Goal: Task Accomplishment & Management: Manage account settings

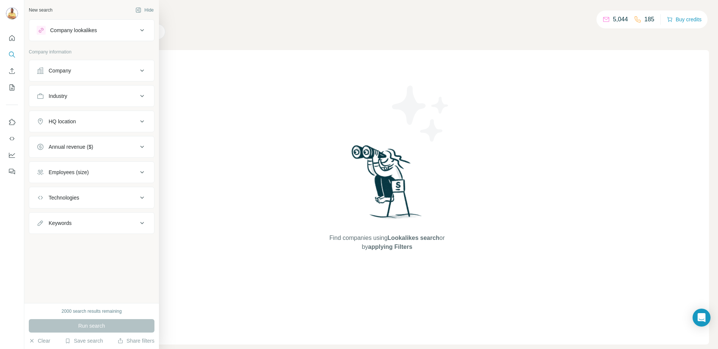
click at [107, 33] on div "Company lookalikes" at bounding box center [87, 30] width 101 height 9
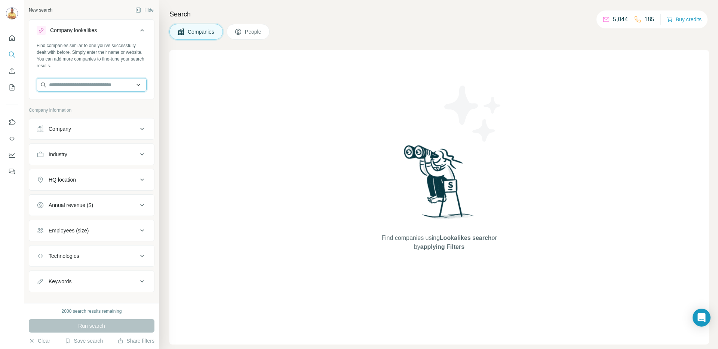
click at [82, 83] on input "text" at bounding box center [92, 84] width 110 height 13
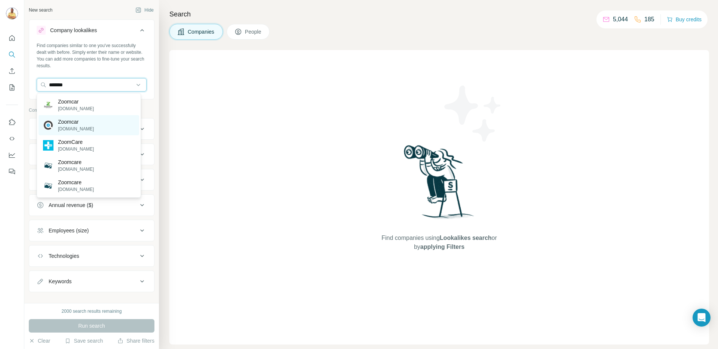
type input "*******"
click at [73, 126] on p "[DOMAIN_NAME]" at bounding box center [76, 129] width 36 height 7
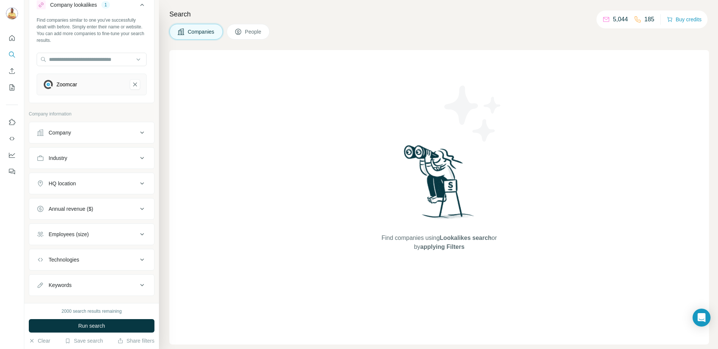
scroll to position [39, 0]
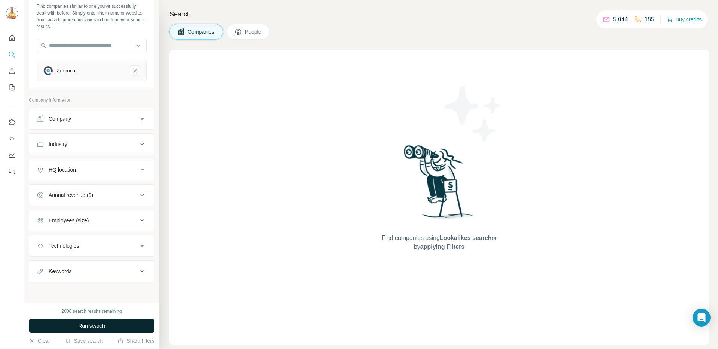
click at [91, 324] on span "Run search" at bounding box center [91, 325] width 27 height 7
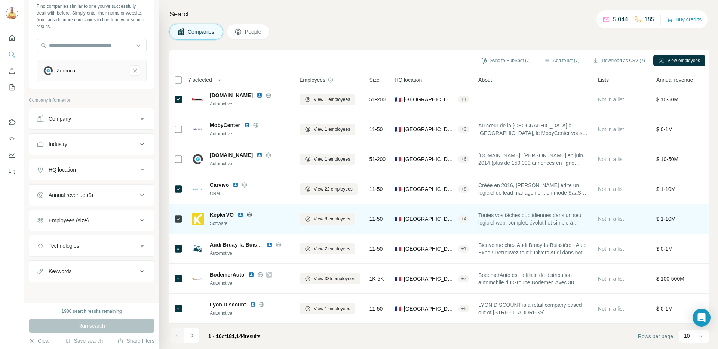
scroll to position [68, 0]
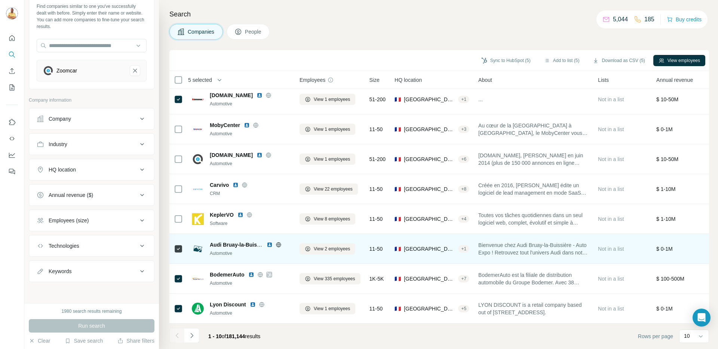
click at [176, 239] on div at bounding box center [178, 249] width 9 height 21
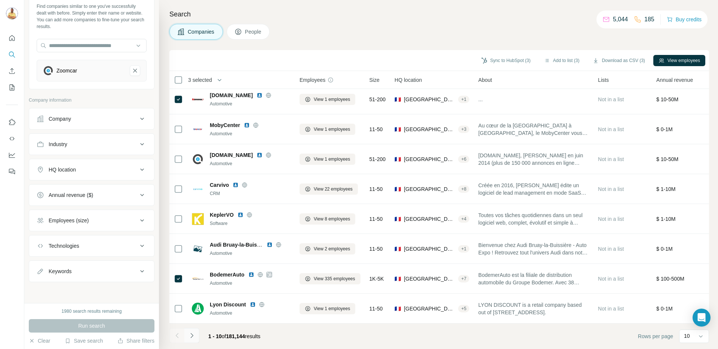
click at [194, 338] on icon "Navigate to next page" at bounding box center [191, 335] width 7 height 7
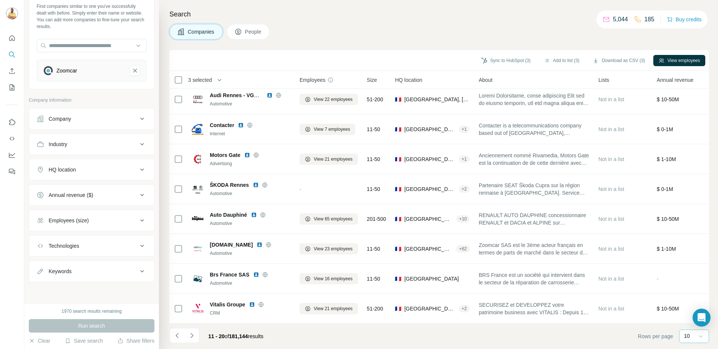
drag, startPoint x: 698, startPoint y: 334, endPoint x: 696, endPoint y: 339, distance: 5.5
click at [696, 339] on div "10" at bounding box center [693, 335] width 19 height 7
click at [686, 278] on p "60" at bounding box center [689, 276] width 6 height 7
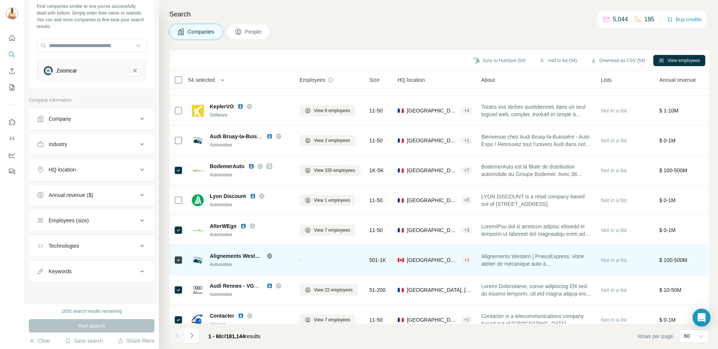
scroll to position [186, 0]
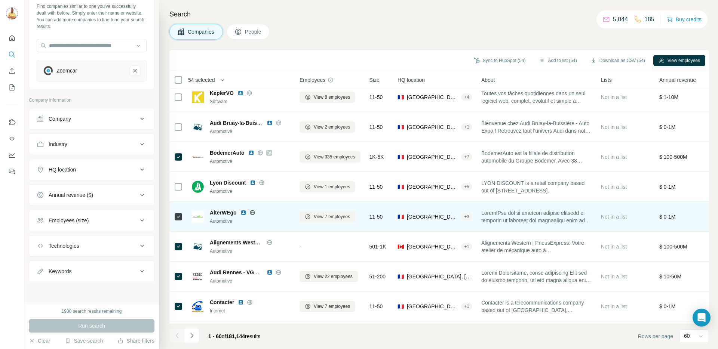
click at [177, 223] on div at bounding box center [178, 216] width 9 height 21
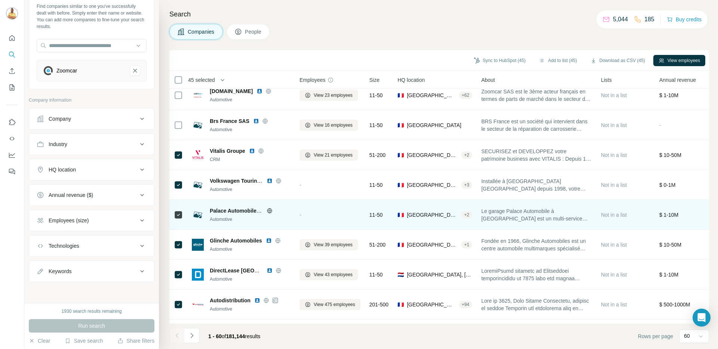
scroll to position [544, 0]
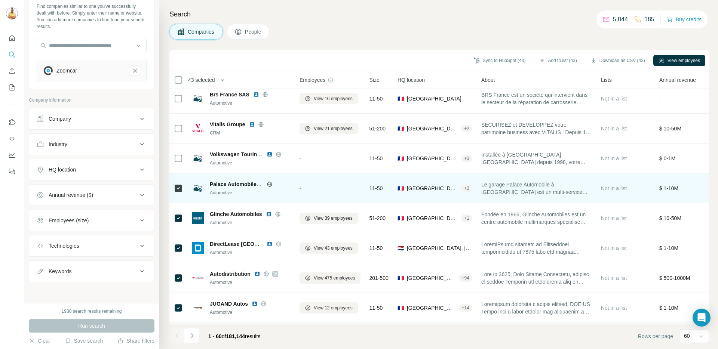
click at [173, 190] on td at bounding box center [178, 189] width 18 height 30
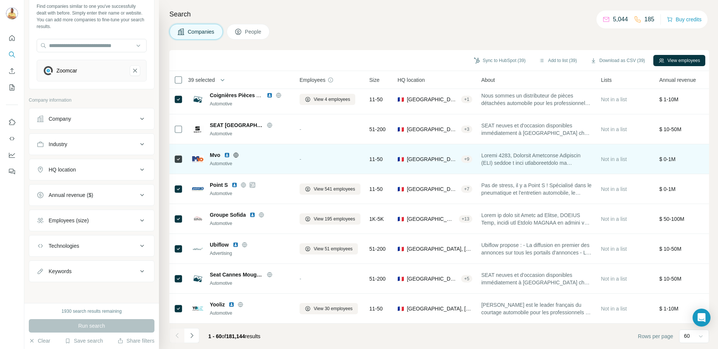
scroll to position [844, 0]
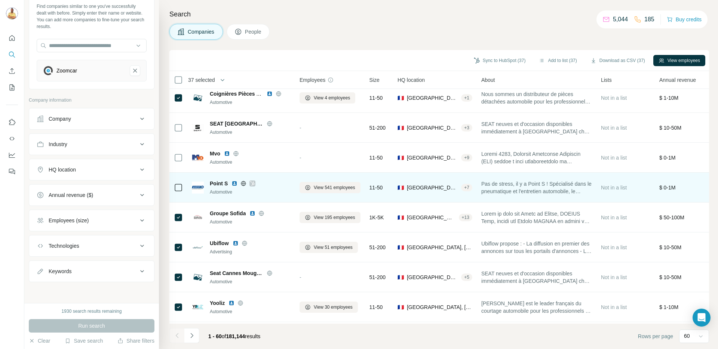
click at [179, 191] on icon at bounding box center [178, 187] width 9 height 9
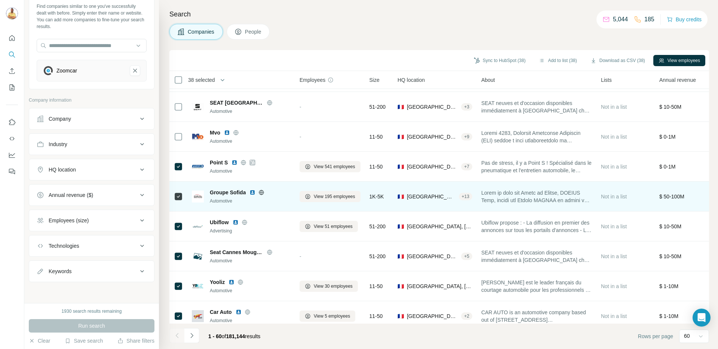
scroll to position [874, 0]
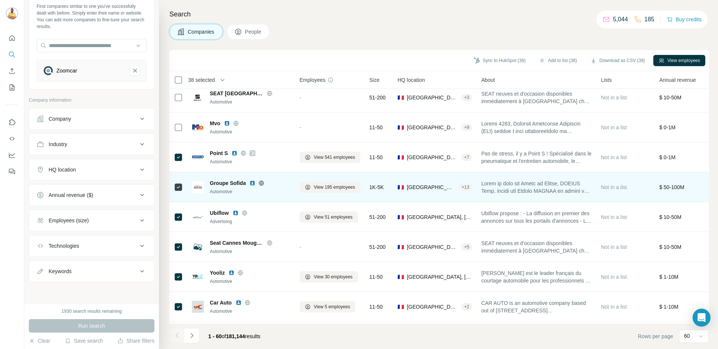
click at [263, 183] on icon at bounding box center [261, 183] width 5 height 0
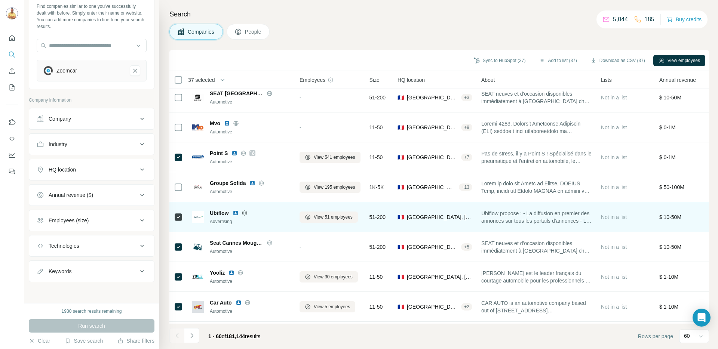
click at [244, 214] on icon at bounding box center [244, 213] width 2 height 5
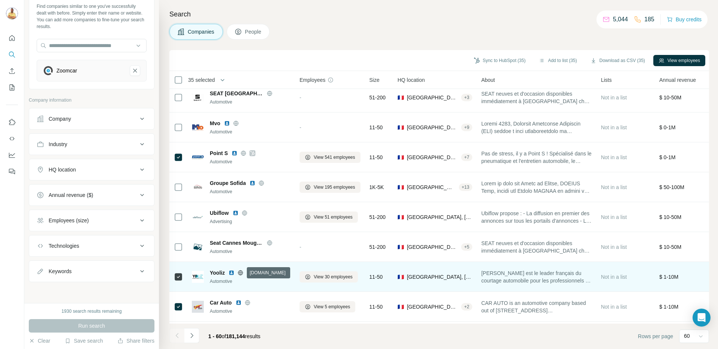
click at [239, 273] on icon at bounding box center [240, 273] width 6 height 6
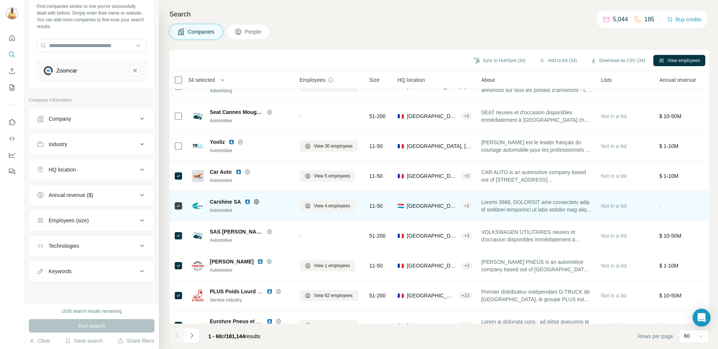
scroll to position [1006, 0]
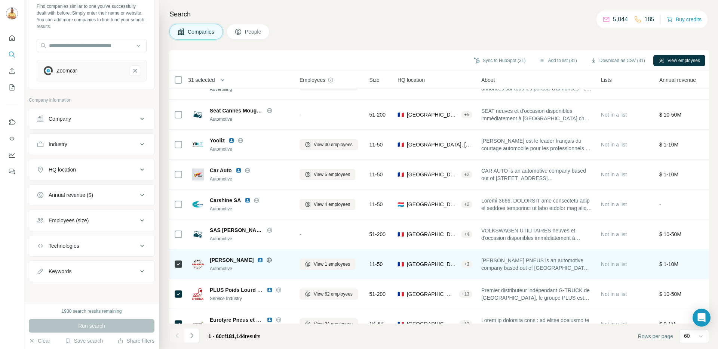
click at [266, 261] on icon at bounding box center [269, 260] width 6 height 6
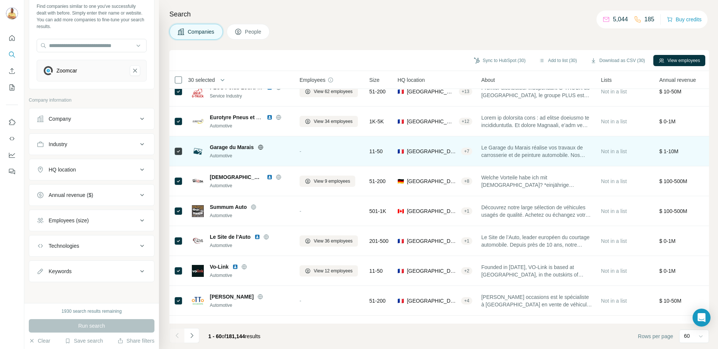
scroll to position [1207, 0]
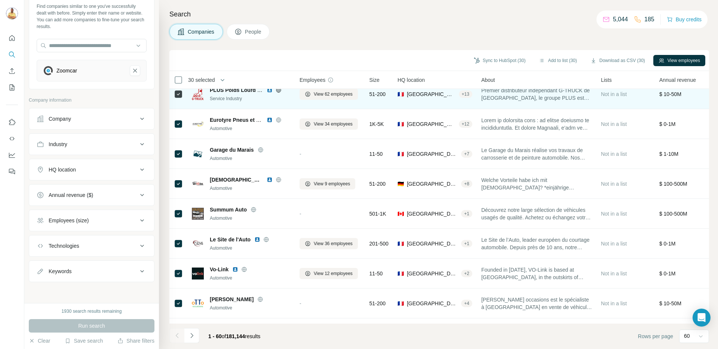
click at [279, 90] on icon at bounding box center [278, 90] width 5 height 0
click at [183, 92] on td at bounding box center [178, 94] width 18 height 30
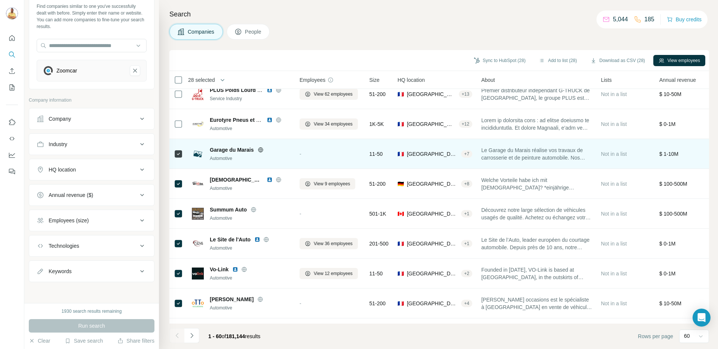
click at [175, 159] on div at bounding box center [178, 154] width 9 height 21
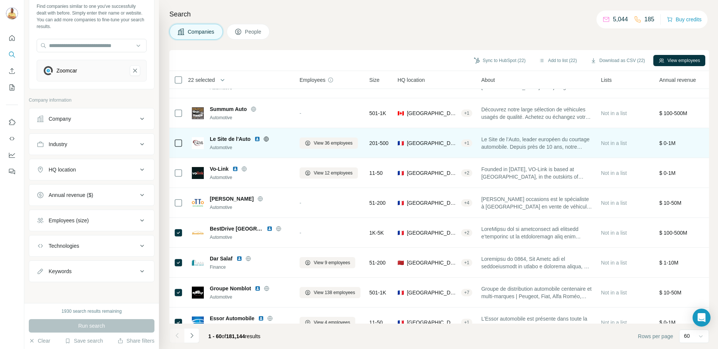
scroll to position [1307, 0]
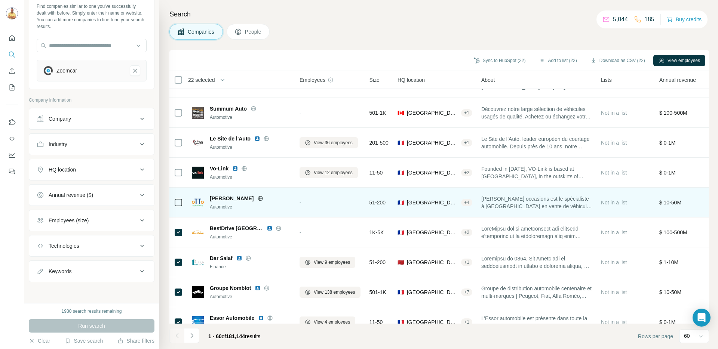
click at [257, 197] on icon at bounding box center [260, 199] width 6 height 6
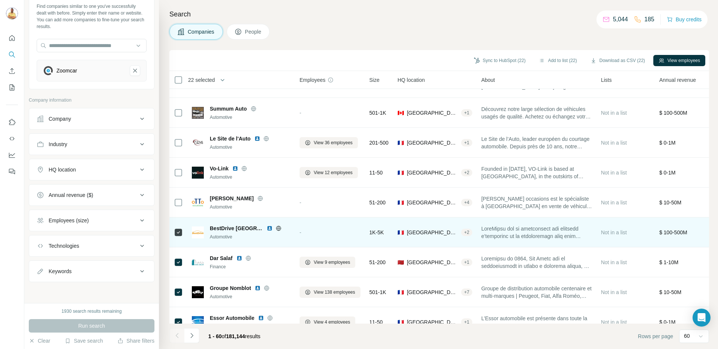
click at [0, 0] on tr "BestDrive France Automotive - 1K-5K 🇫🇷 France, Oise, Hauts-de-France + 2 Not in…" at bounding box center [0, 0] width 0 height 0
click at [276, 228] on icon at bounding box center [279, 229] width 6 height 6
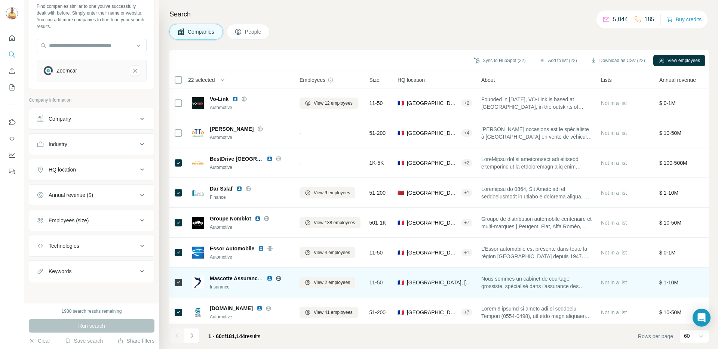
scroll to position [1420, 0]
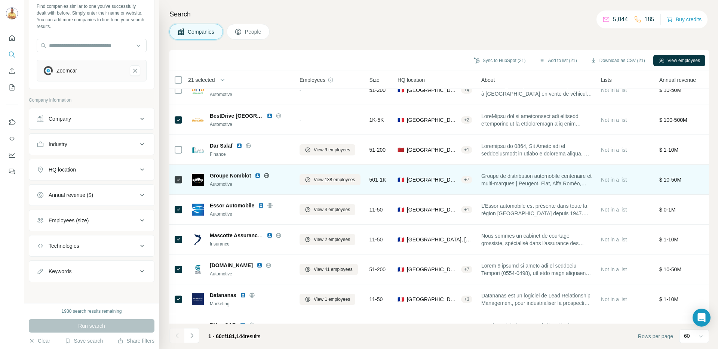
click at [258, 175] on img at bounding box center [258, 176] width 6 height 6
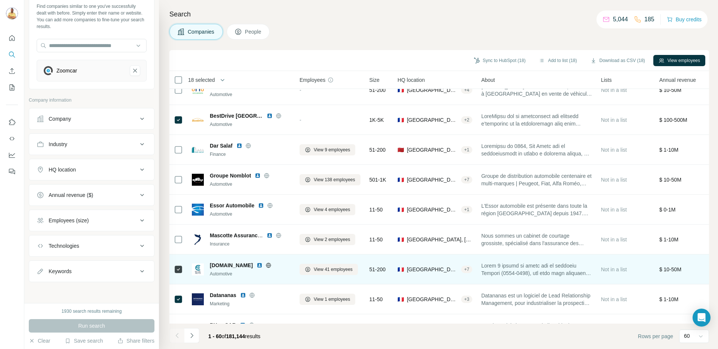
click at [266, 266] on icon at bounding box center [269, 266] width 6 height 6
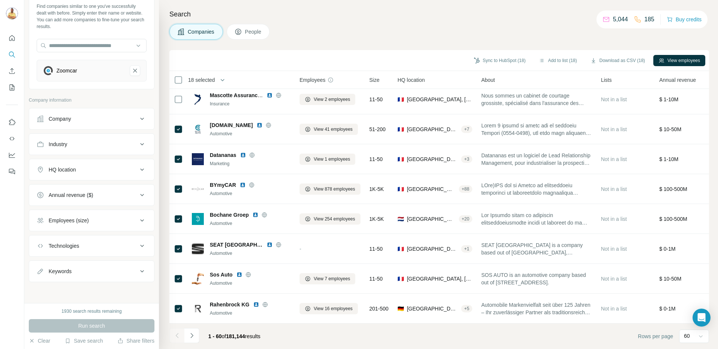
scroll to position [1564, 0]
click at [556, 59] on button "Add to list (13)" at bounding box center [558, 60] width 48 height 11
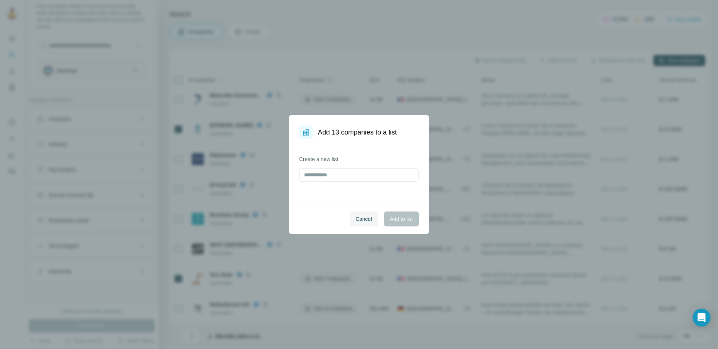
click at [335, 182] on div "Create a new list" at bounding box center [359, 171] width 141 height 65
click at [336, 175] on input "text" at bounding box center [359, 174] width 120 height 13
type input "**********"
click at [389, 223] on button "Add to list" at bounding box center [401, 219] width 35 height 15
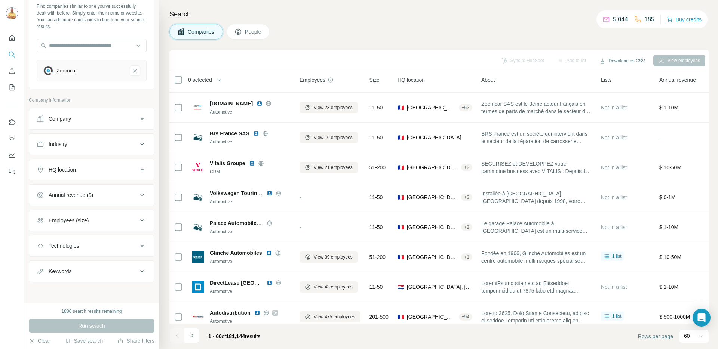
scroll to position [0, 0]
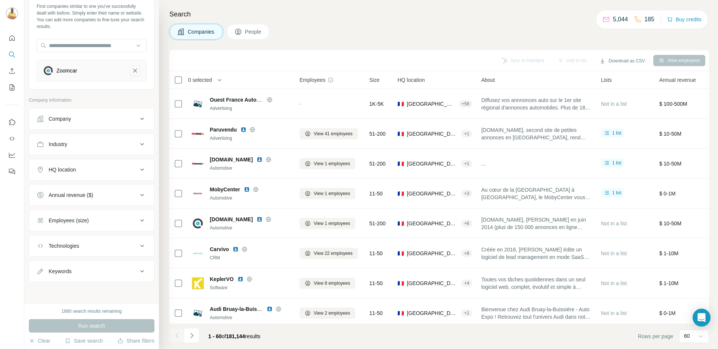
click at [132, 73] on icon "Zoomcar-remove-button" at bounding box center [135, 70] width 7 height 7
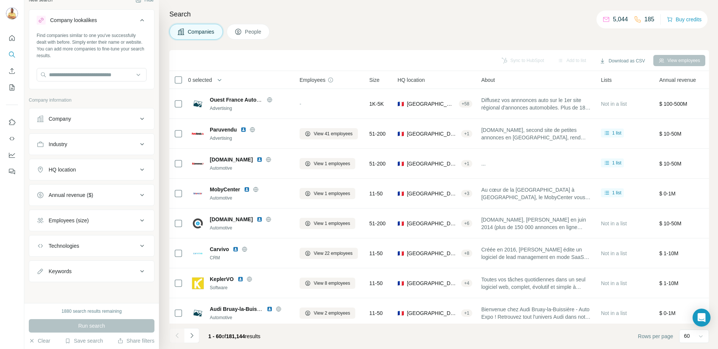
scroll to position [10, 0]
click at [65, 168] on div "HQ location" at bounding box center [62, 169] width 27 height 7
click at [66, 190] on input "text" at bounding box center [92, 188] width 110 height 13
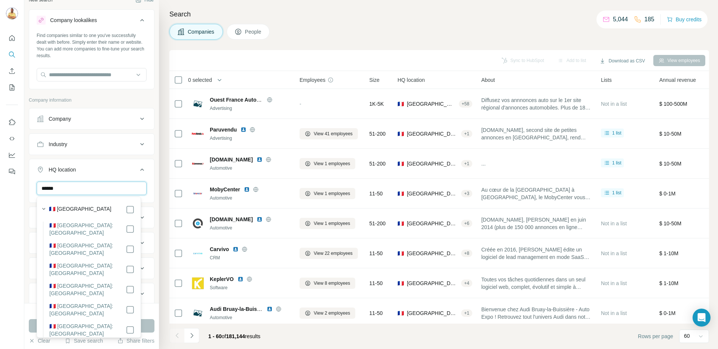
type input "******"
click at [60, 207] on label "🇫🇷 France" at bounding box center [80, 209] width 62 height 9
click at [92, 96] on div "Company lookalikes Find companies similar to one you've successfully dealt with…" at bounding box center [92, 170] width 126 height 322
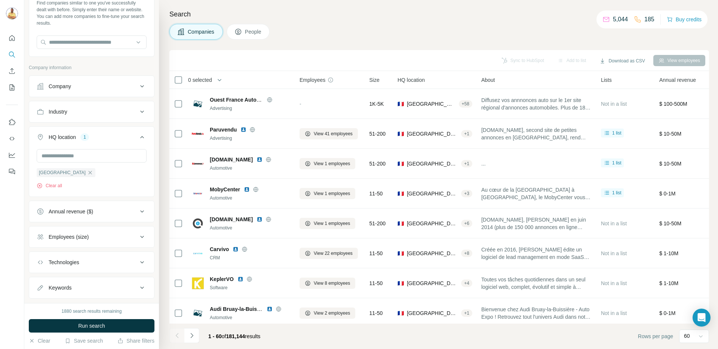
scroll to position [43, 0]
click at [68, 214] on div "Annual revenue ($)" at bounding box center [71, 211] width 45 height 7
click at [42, 242] on icon at bounding box center [41, 241] width 9 height 9
click at [42, 260] on ul "0-1M 1-10M 10-50M 50-100M 100-500M 500-1000M >1000M" at bounding box center [92, 269] width 110 height 92
click at [41, 269] on icon at bounding box center [41, 269] width 9 height 9
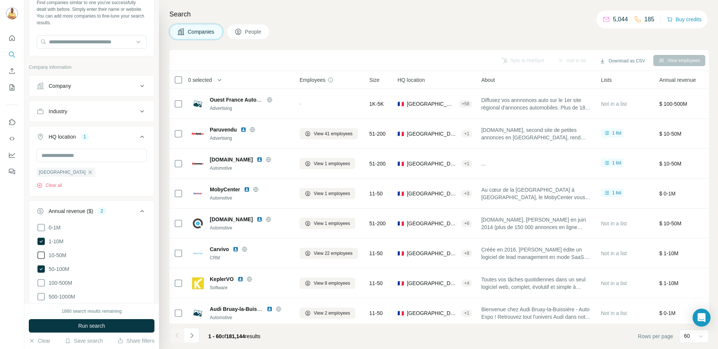
click at [43, 255] on icon at bounding box center [41, 255] width 9 height 9
click at [42, 279] on icon at bounding box center [41, 283] width 9 height 9
click at [42, 293] on icon at bounding box center [41, 296] width 9 height 9
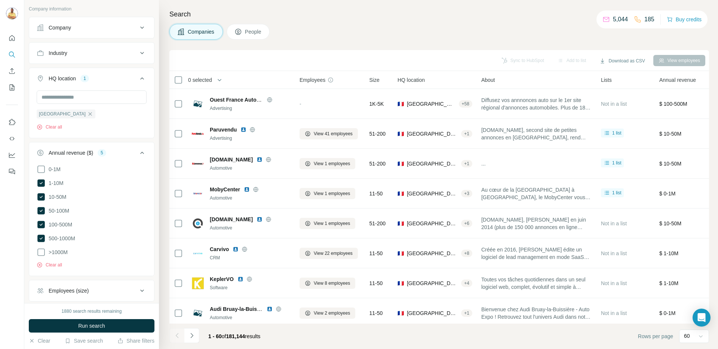
scroll to position [143, 0]
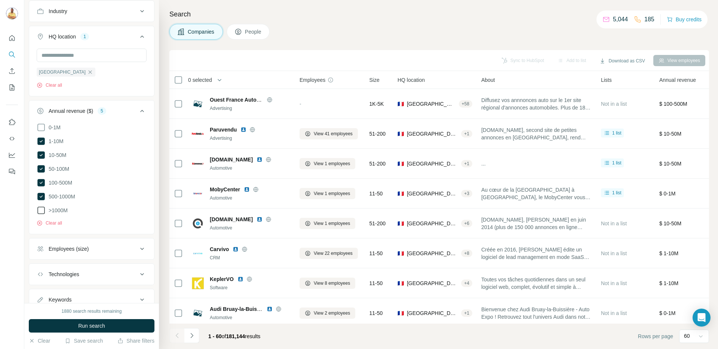
click at [43, 209] on icon at bounding box center [41, 210] width 9 height 9
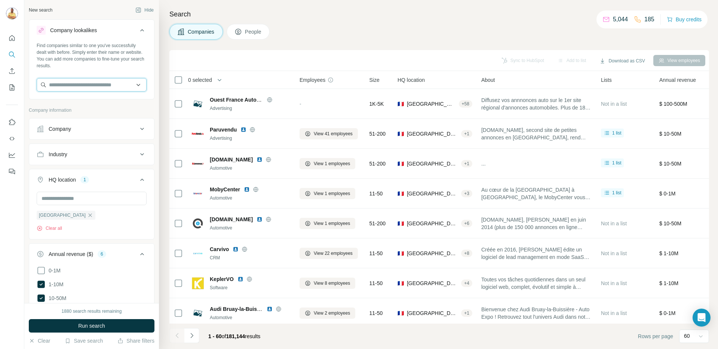
click at [55, 83] on input "text" at bounding box center [92, 84] width 110 height 13
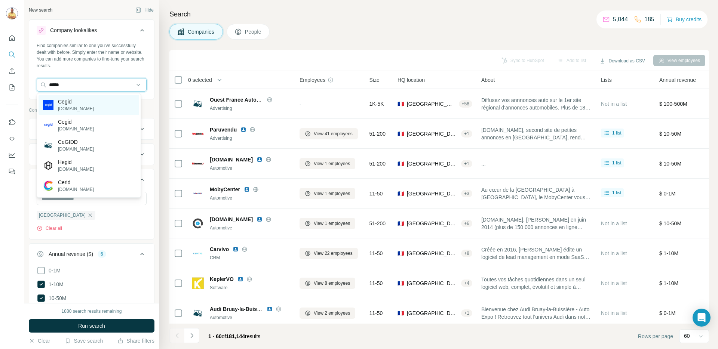
type input "*****"
click at [75, 103] on p "Cegid" at bounding box center [76, 101] width 36 height 7
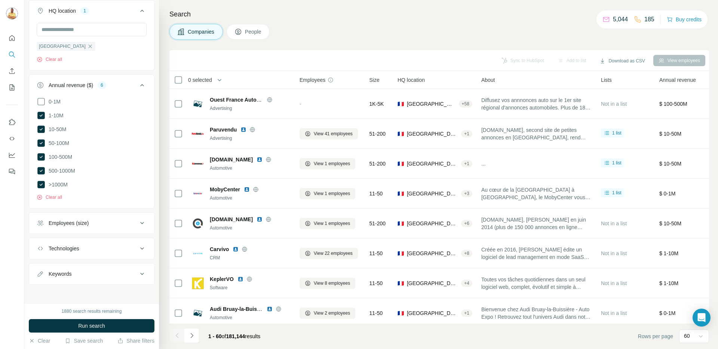
scroll to position [199, 0]
click at [87, 219] on div "Employees (size)" at bounding box center [69, 222] width 40 height 7
click at [40, 265] on icon at bounding box center [41, 267] width 9 height 9
click at [40, 276] on icon at bounding box center [41, 280] width 9 height 9
click at [41, 291] on icon at bounding box center [41, 294] width 9 height 9
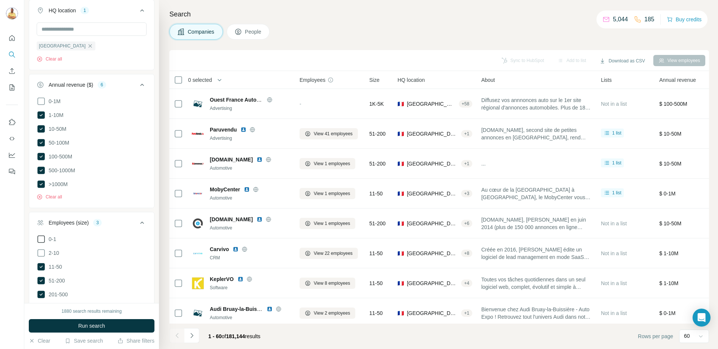
scroll to position [251, 0]
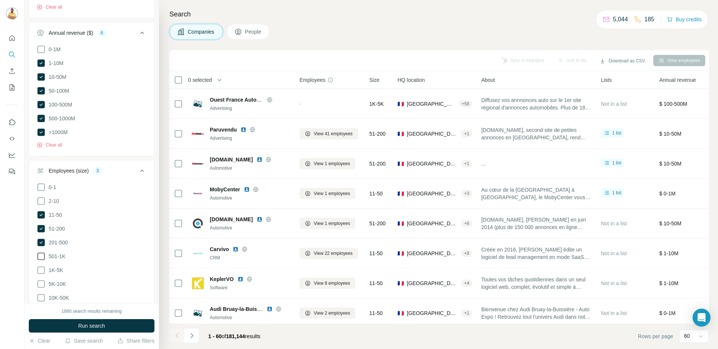
click at [41, 252] on icon at bounding box center [41, 256] width 9 height 9
drag, startPoint x: 42, startPoint y: 268, endPoint x: 39, endPoint y: 284, distance: 16.2
click at [42, 268] on icon at bounding box center [41, 270] width 9 height 9
click at [39, 284] on ul "0-1 2-10 11-50 51-200 201-500 501-1K 1K-5K 5K-10K 10K-50K 50K-100K 100K-500K 50…" at bounding box center [92, 264] width 110 height 162
click at [42, 280] on icon at bounding box center [41, 284] width 9 height 9
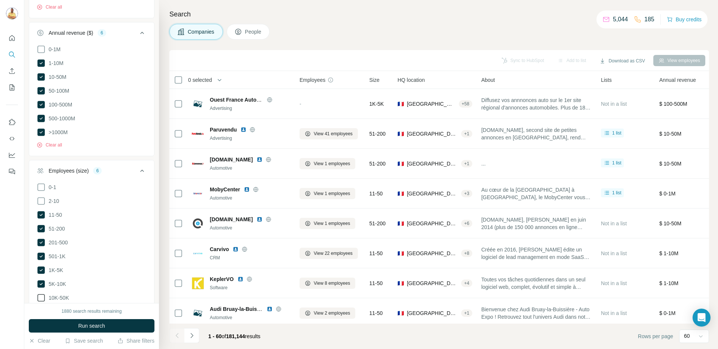
click at [42, 294] on icon at bounding box center [41, 298] width 9 height 9
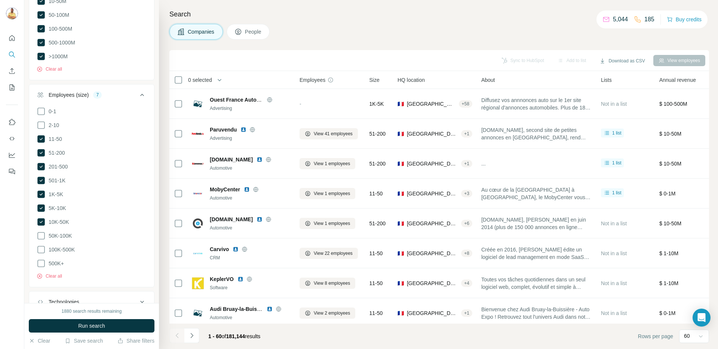
scroll to position [376, 0]
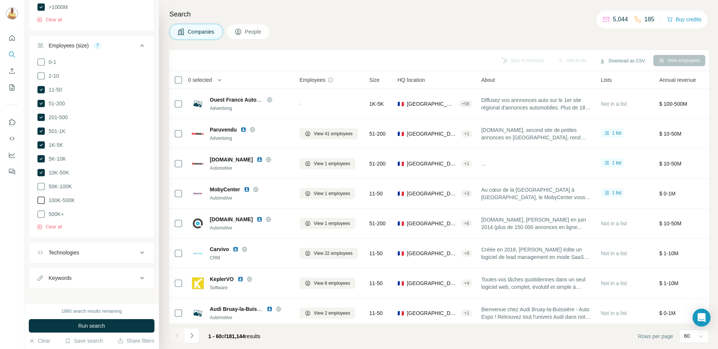
drag, startPoint x: 41, startPoint y: 182, endPoint x: 42, endPoint y: 193, distance: 10.9
click at [41, 185] on icon at bounding box center [41, 186] width 9 height 9
click at [42, 196] on icon at bounding box center [41, 200] width 9 height 9
click at [68, 323] on button "Run search" at bounding box center [92, 325] width 126 height 13
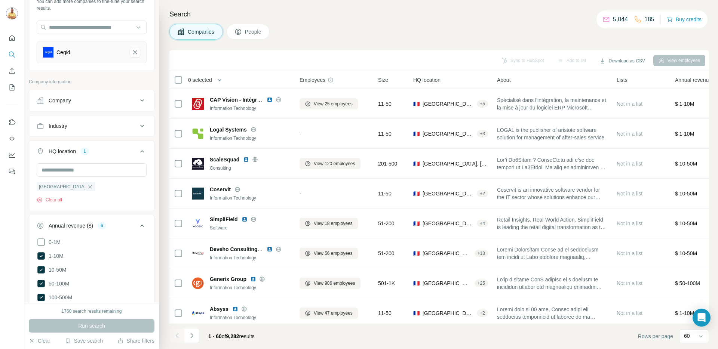
scroll to position [61, 0]
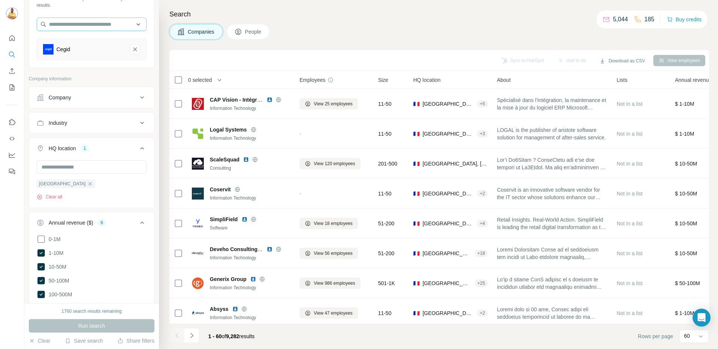
click at [132, 48] on icon "Cegid-remove-button" at bounding box center [135, 49] width 7 height 7
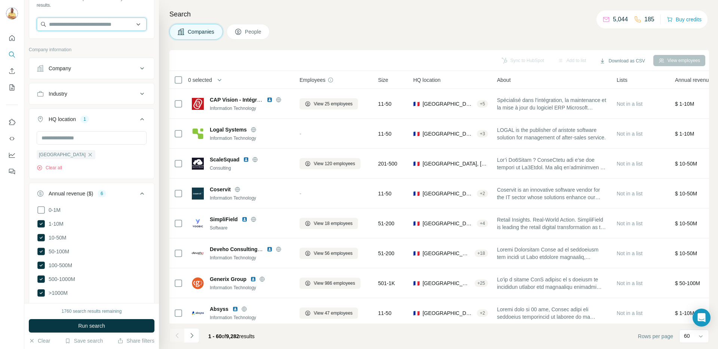
click at [90, 18] on input "text" at bounding box center [92, 24] width 110 height 13
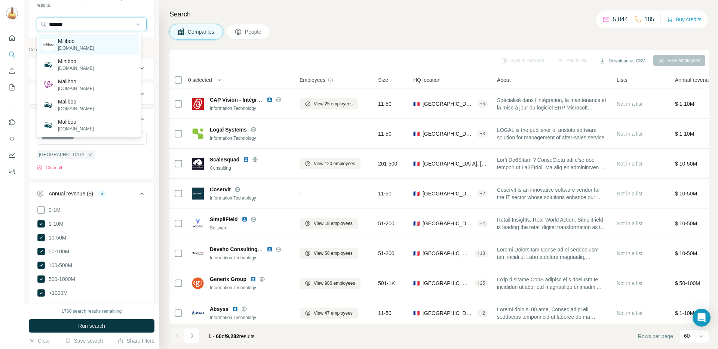
type input "*******"
click at [90, 47] on div "Miliboo miliboo.com" at bounding box center [89, 44] width 101 height 20
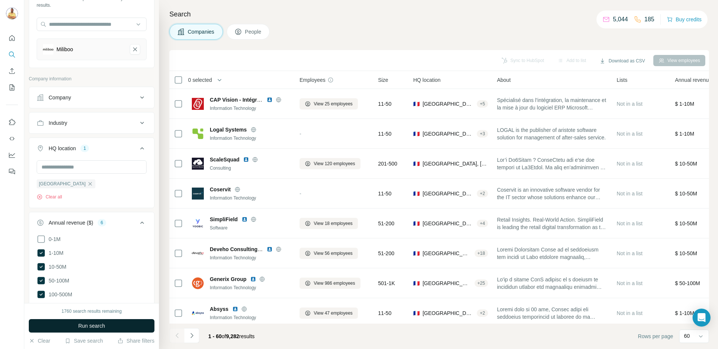
click at [76, 328] on button "Run search" at bounding box center [92, 325] width 126 height 13
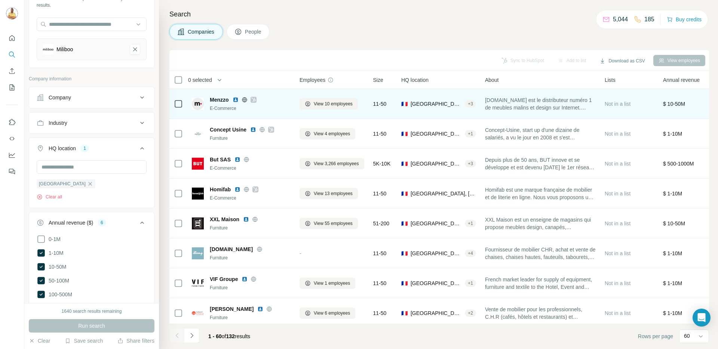
click at [245, 101] on icon at bounding box center [245, 100] width 6 height 6
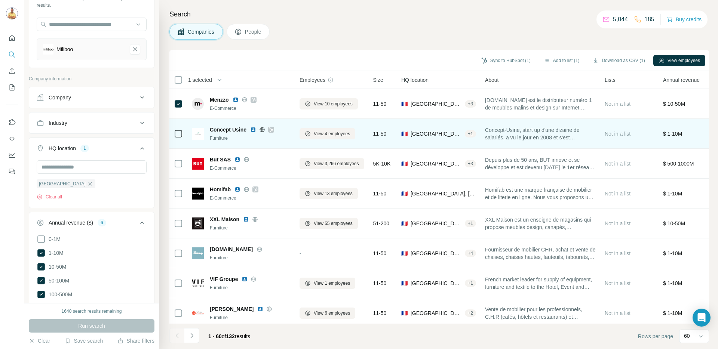
click at [263, 129] on icon at bounding box center [262, 130] width 6 height 6
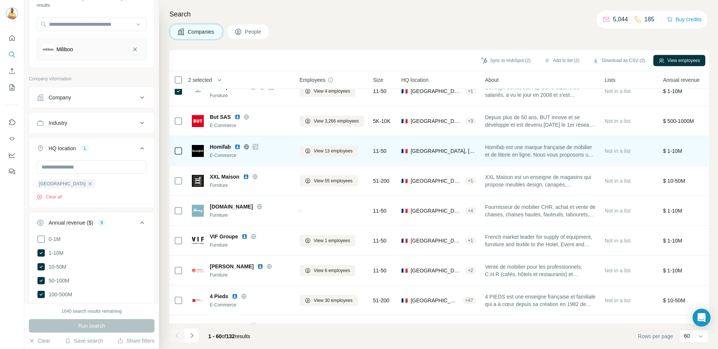
scroll to position [52, 0]
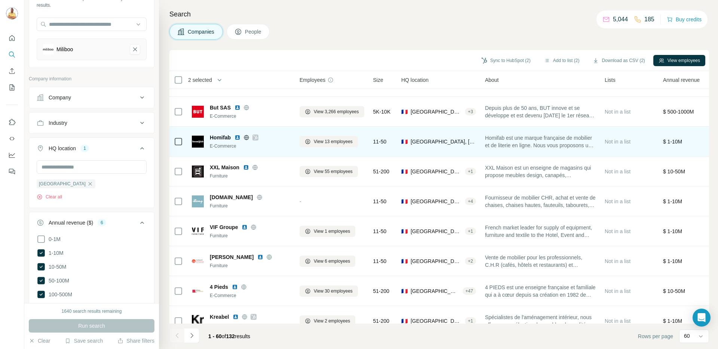
click at [247, 137] on icon at bounding box center [246, 137] width 5 height 0
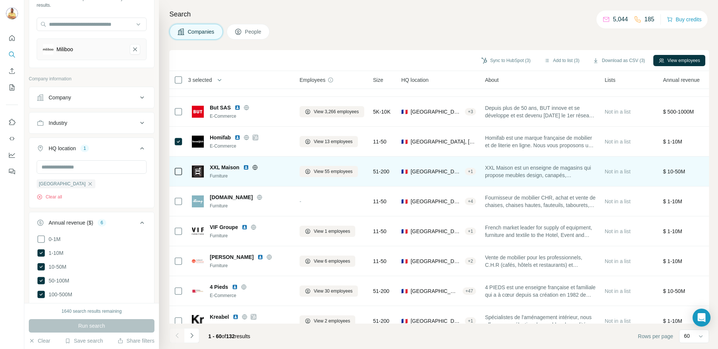
click at [254, 166] on icon at bounding box center [255, 168] width 6 height 6
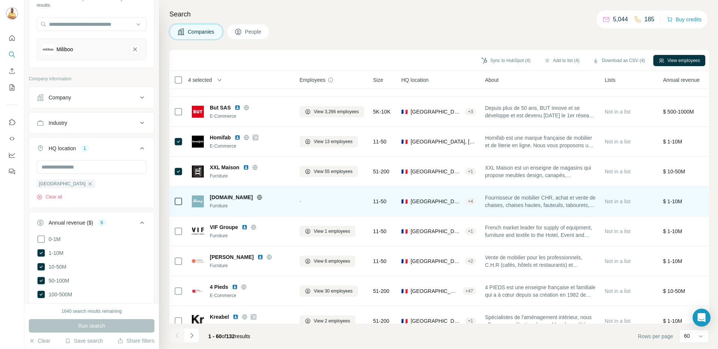
click at [257, 199] on icon at bounding box center [260, 197] width 6 height 6
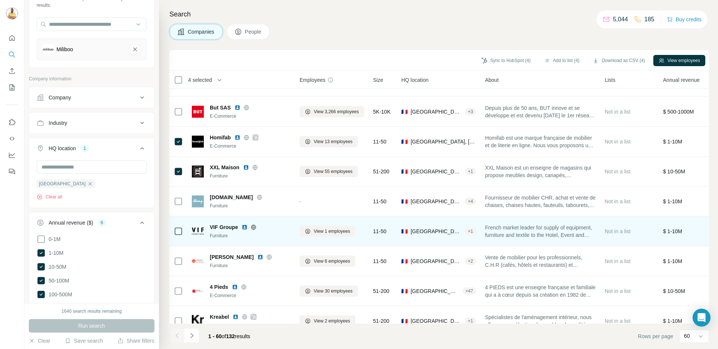
click at [254, 227] on icon at bounding box center [253, 227] width 5 height 0
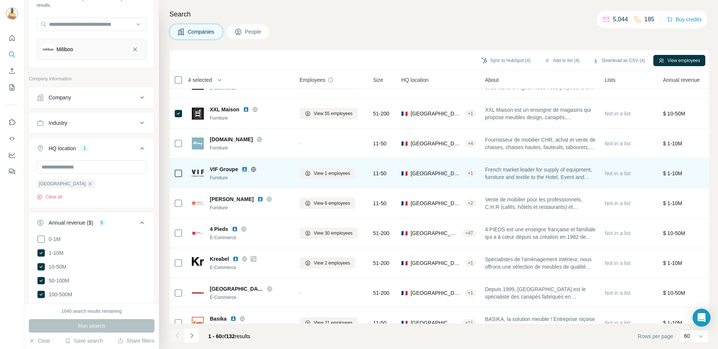
scroll to position [135, 0]
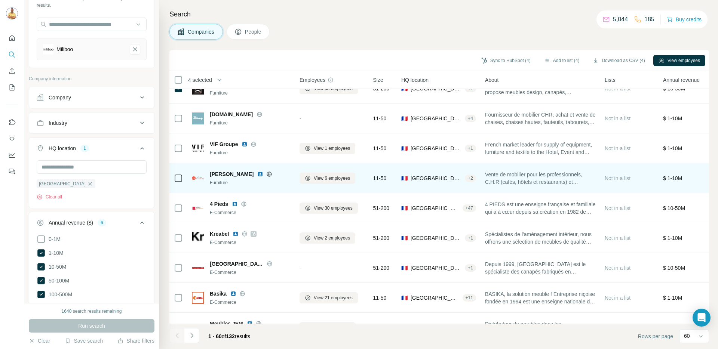
click at [266, 173] on icon at bounding box center [269, 174] width 6 height 6
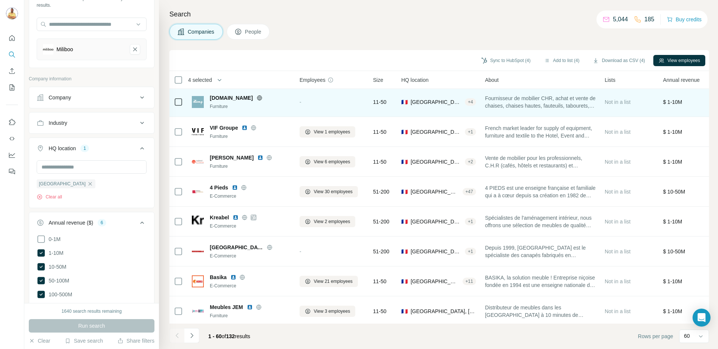
scroll to position [154, 0]
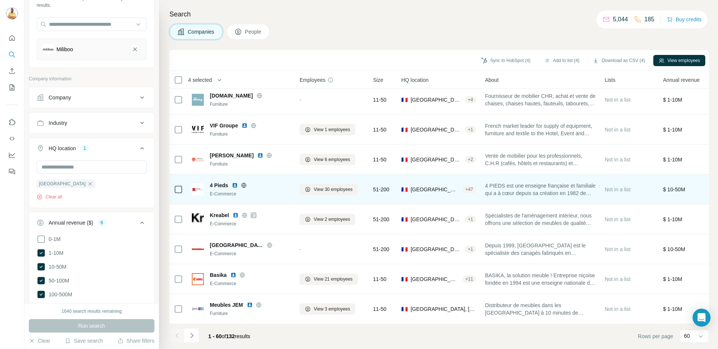
click at [243, 185] on icon at bounding box center [244, 185] width 2 height 5
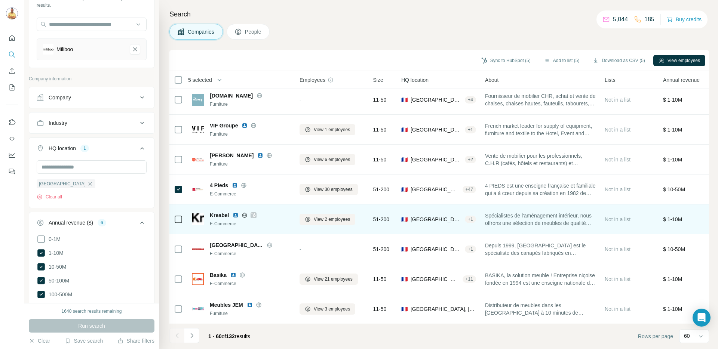
click at [247, 215] on icon at bounding box center [244, 215] width 5 height 0
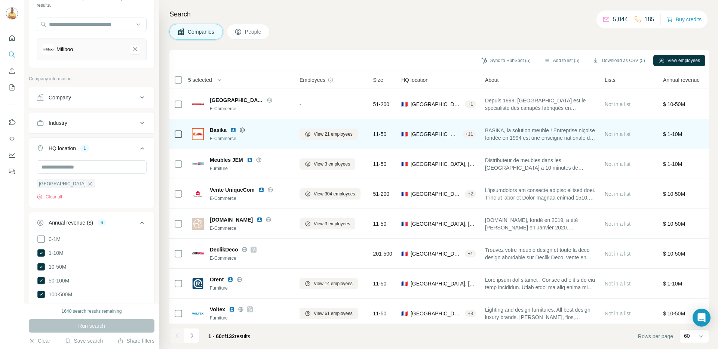
scroll to position [297, 0]
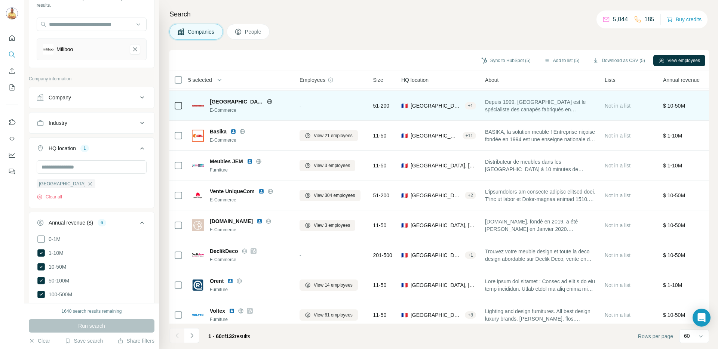
click at [269, 101] on icon at bounding box center [270, 101] width 2 height 5
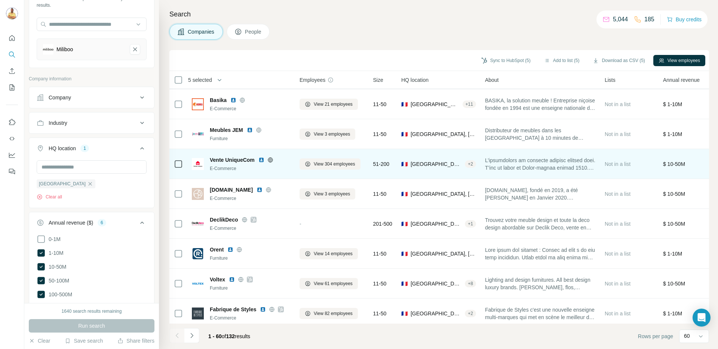
scroll to position [344, 0]
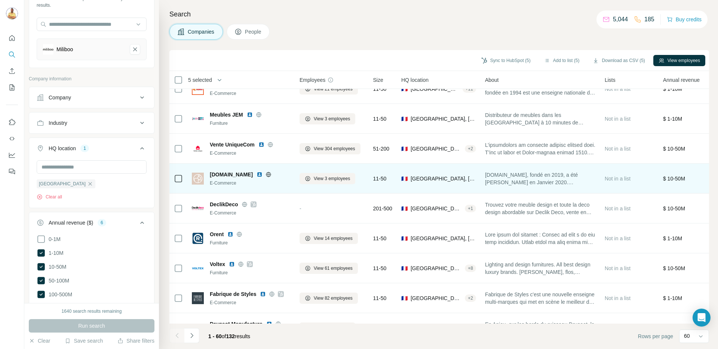
click at [268, 175] on icon at bounding box center [269, 174] width 2 height 5
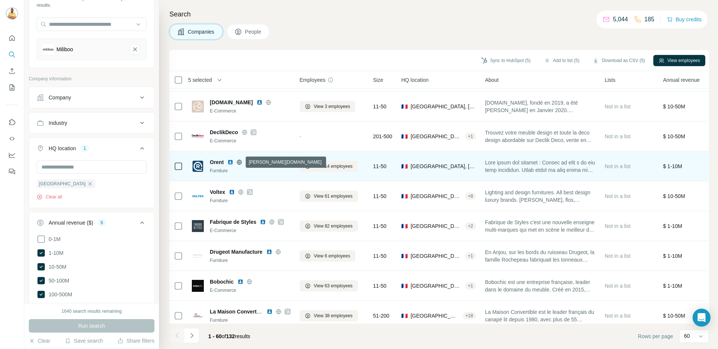
scroll to position [418, 0]
click at [238, 160] on icon at bounding box center [239, 160] width 5 height 0
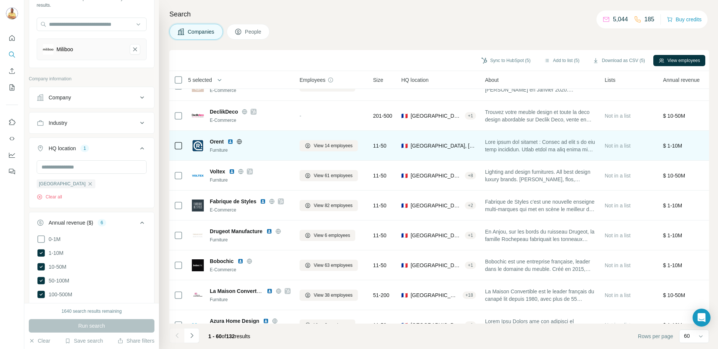
scroll to position [438, 0]
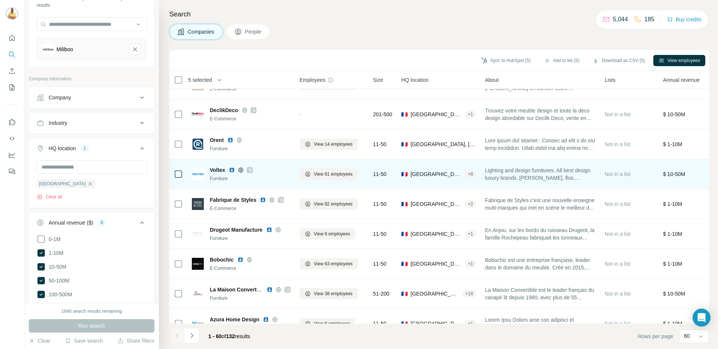
click at [238, 169] on div at bounding box center [241, 170] width 24 height 6
click at [245, 171] on div at bounding box center [241, 170] width 24 height 6
click at [242, 169] on icon at bounding box center [241, 170] width 6 height 6
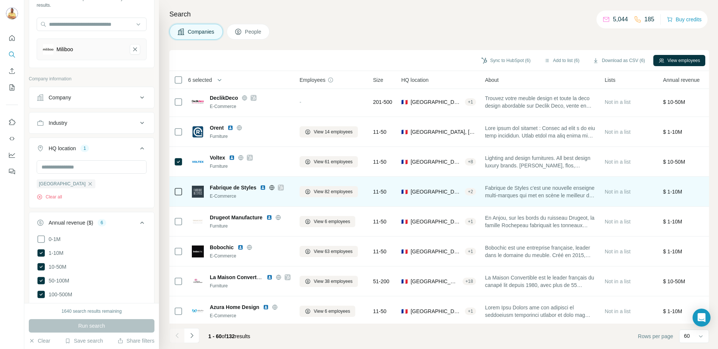
scroll to position [467, 0]
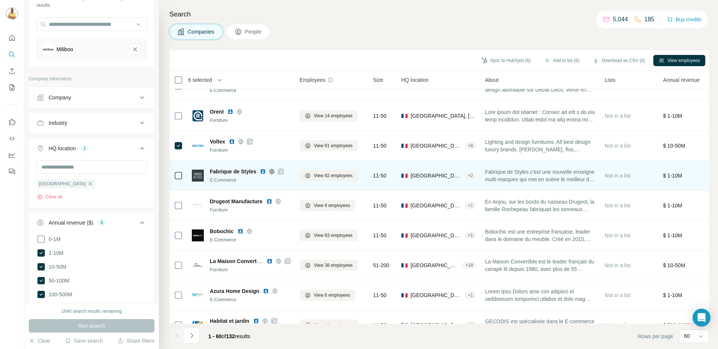
click at [271, 171] on icon at bounding box center [272, 172] width 6 height 6
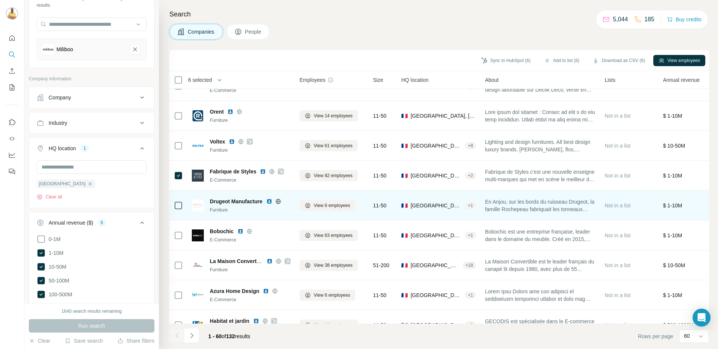
click at [275, 202] on icon at bounding box center [278, 202] width 6 height 6
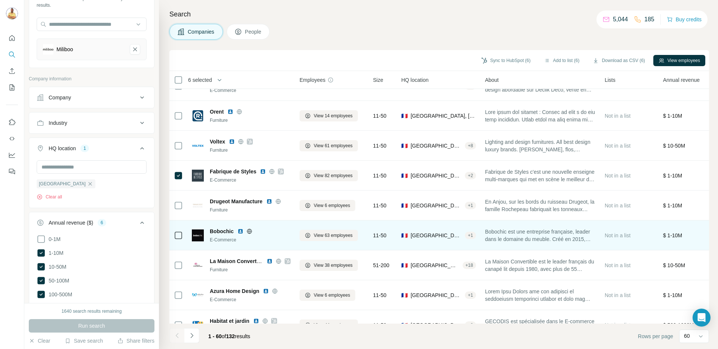
click at [248, 230] on icon at bounding box center [249, 232] width 6 height 6
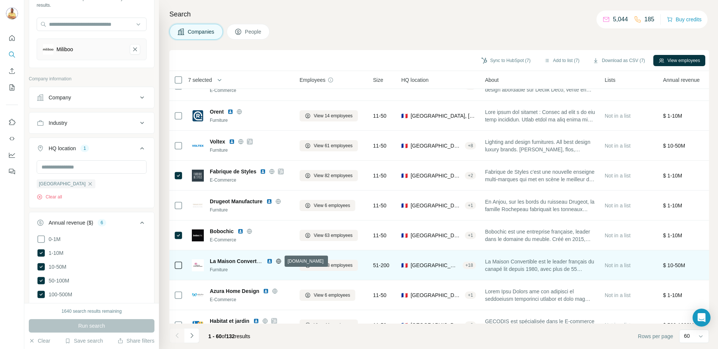
click at [280, 260] on icon at bounding box center [279, 261] width 6 height 6
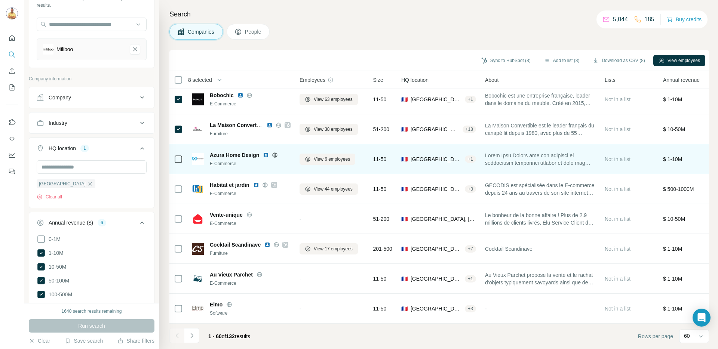
scroll to position [620, 0]
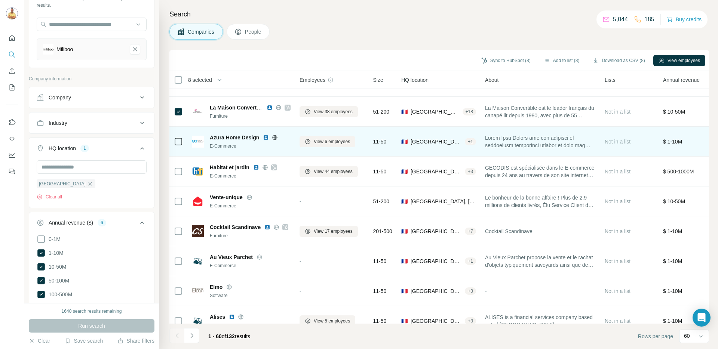
click at [276, 138] on icon at bounding box center [275, 138] width 6 height 6
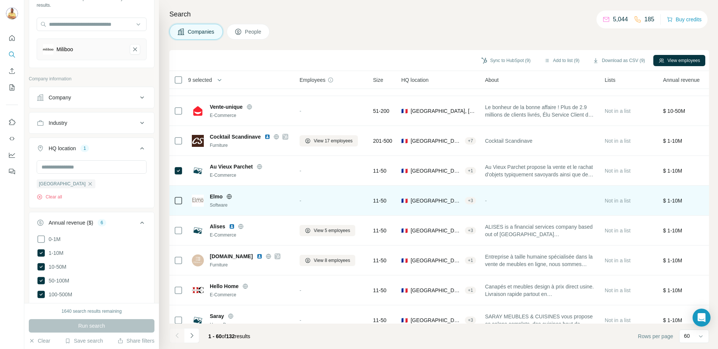
scroll to position [745, 0]
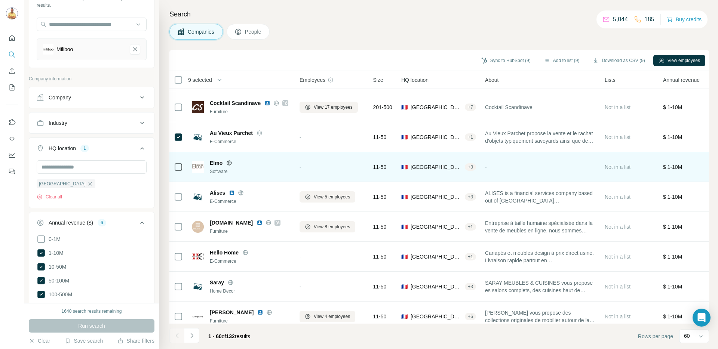
click at [228, 163] on icon at bounding box center [229, 163] width 5 height 0
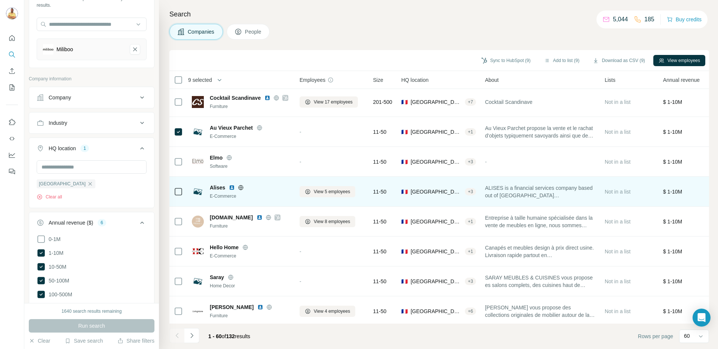
scroll to position [751, 0]
click at [309, 191] on icon at bounding box center [308, 191] width 6 height 6
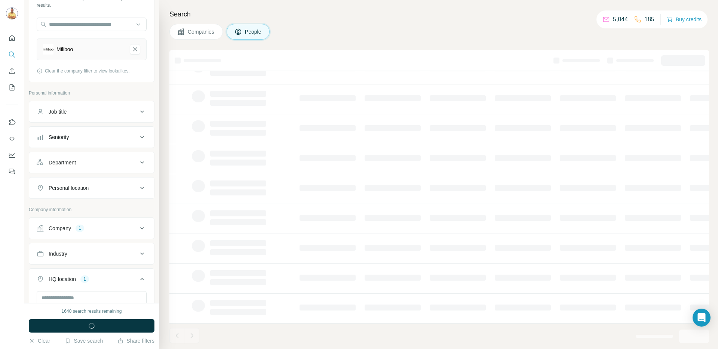
scroll to position [68, 0]
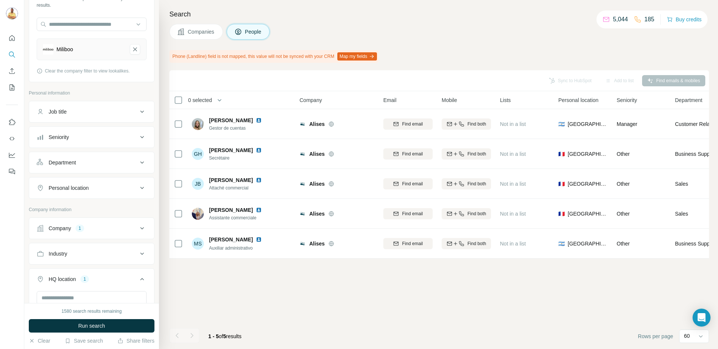
click at [183, 33] on icon at bounding box center [180, 31] width 7 height 7
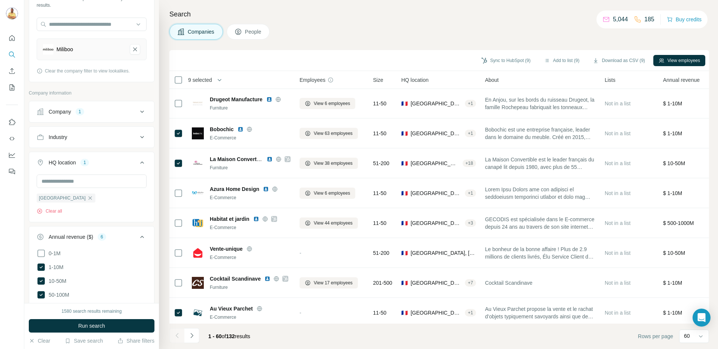
scroll to position [577, 0]
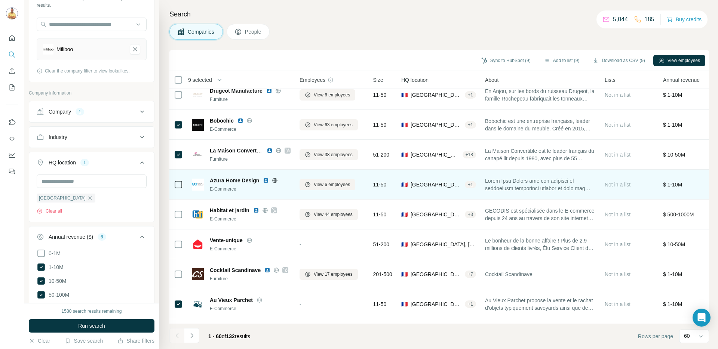
click at [276, 181] on icon at bounding box center [275, 180] width 2 height 5
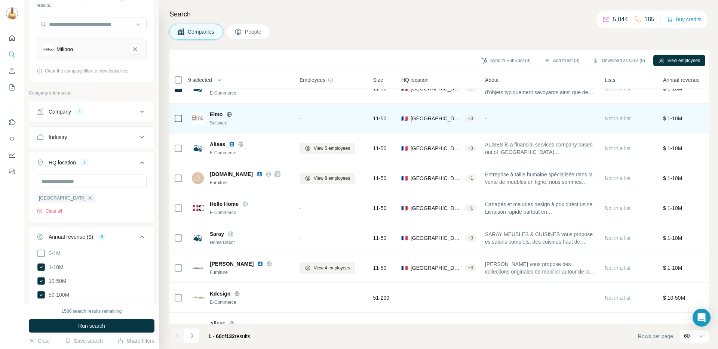
scroll to position [782, 0]
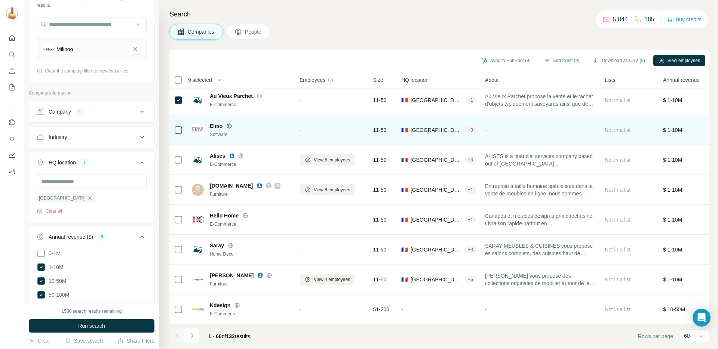
click at [229, 126] on icon at bounding box center [229, 126] width 6 height 6
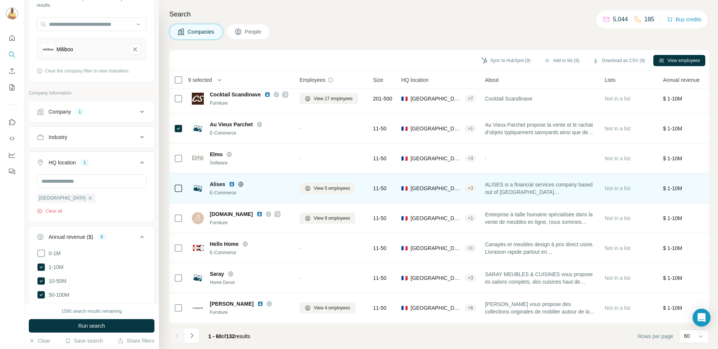
scroll to position [744, 0]
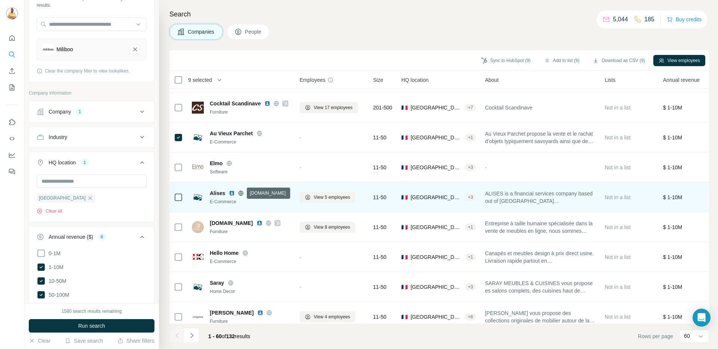
click at [242, 191] on icon at bounding box center [241, 193] width 2 height 5
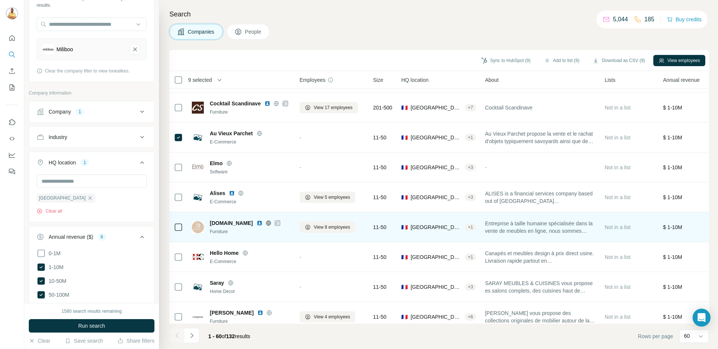
click at [270, 223] on icon at bounding box center [269, 223] width 2 height 5
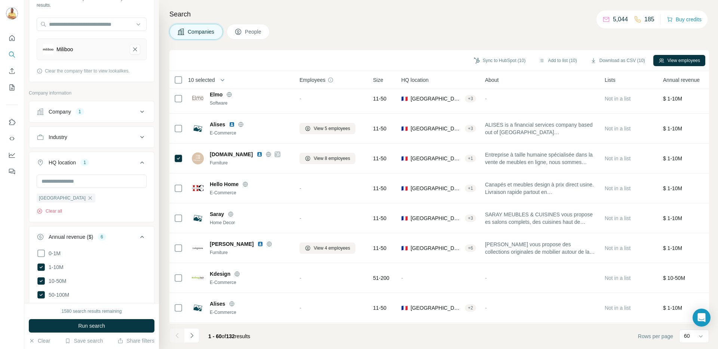
scroll to position [830, 0]
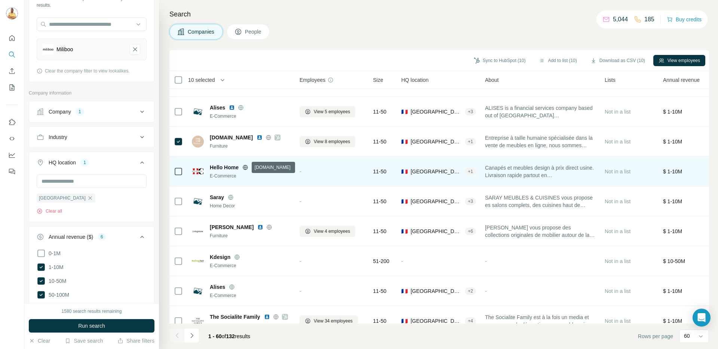
click at [246, 167] on icon at bounding box center [245, 167] width 2 height 5
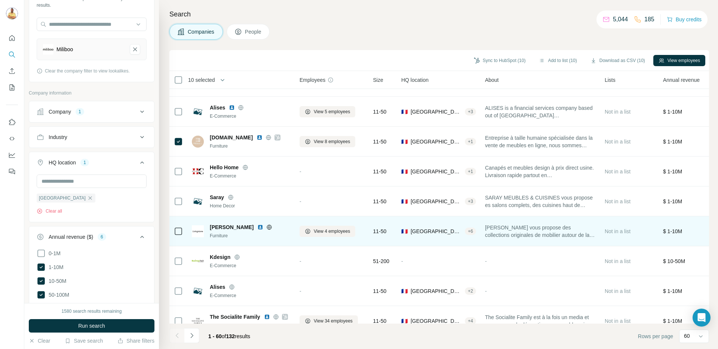
click at [266, 226] on icon at bounding box center [269, 227] width 6 height 6
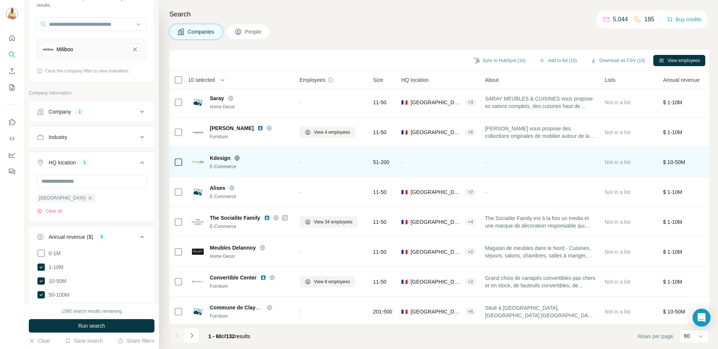
scroll to position [930, 0]
click at [240, 156] on icon at bounding box center [237, 157] width 6 height 6
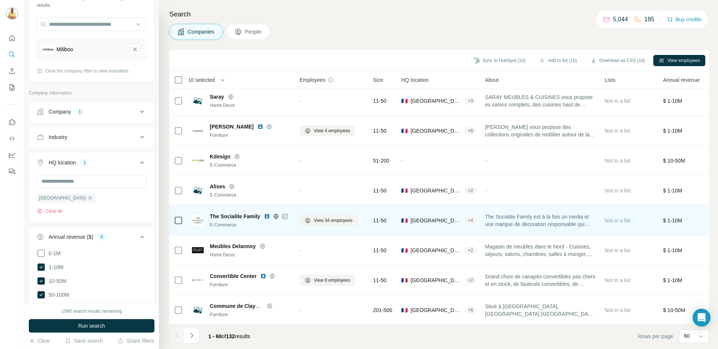
click at [275, 216] on icon at bounding box center [275, 216] width 5 height 0
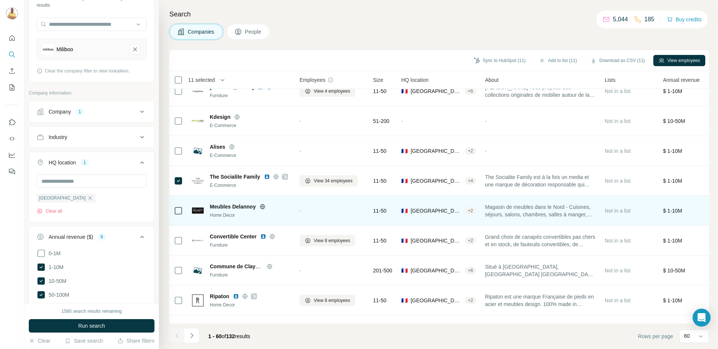
scroll to position [1022, 0]
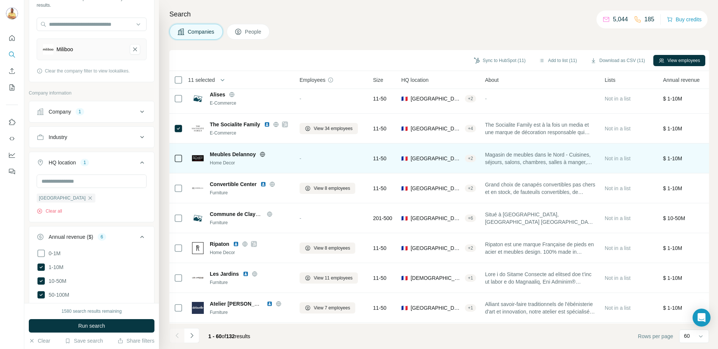
click at [263, 153] on icon at bounding box center [262, 154] width 2 height 5
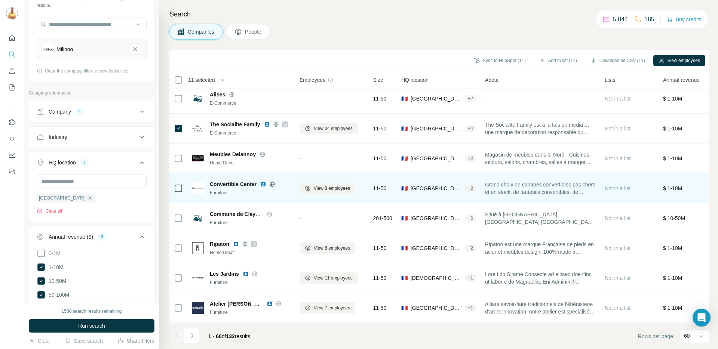
click at [272, 185] on icon at bounding box center [272, 184] width 6 height 6
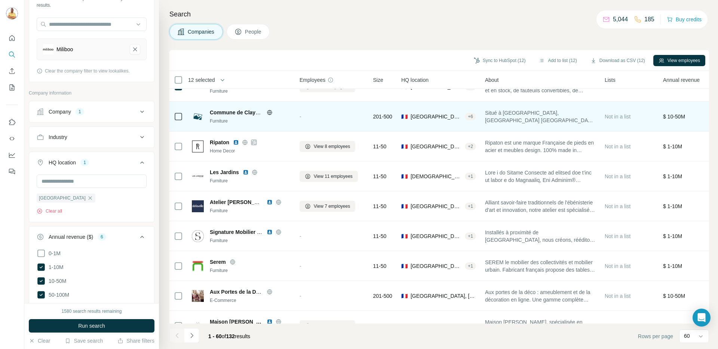
scroll to position [1156, 0]
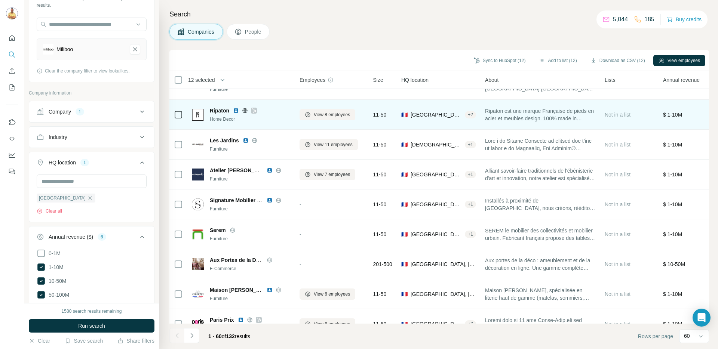
click at [246, 110] on icon at bounding box center [245, 110] width 2 height 5
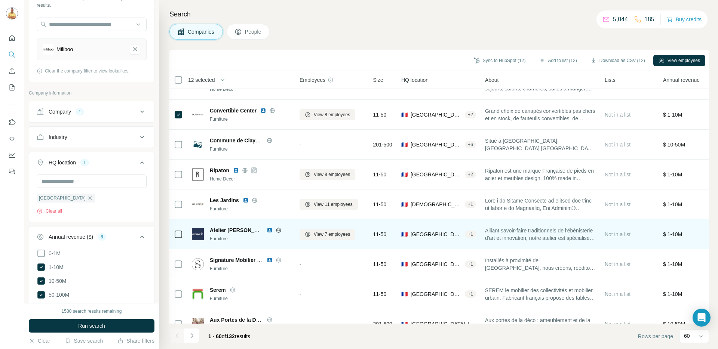
scroll to position [1093, 0]
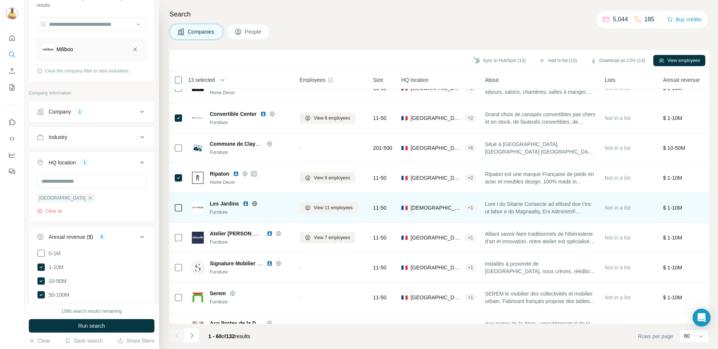
click at [254, 204] on icon at bounding box center [255, 204] width 6 height 6
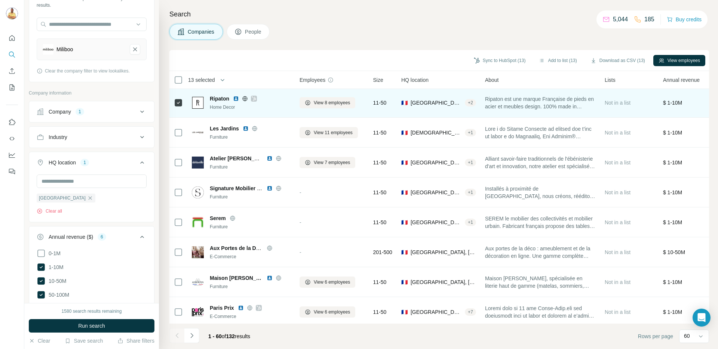
scroll to position [1169, 0]
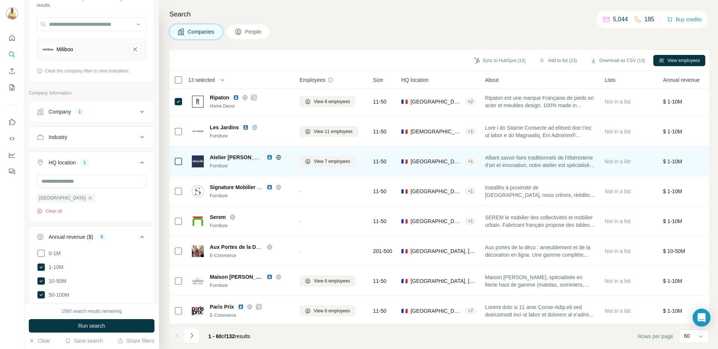
click at [280, 156] on icon at bounding box center [278, 157] width 5 height 5
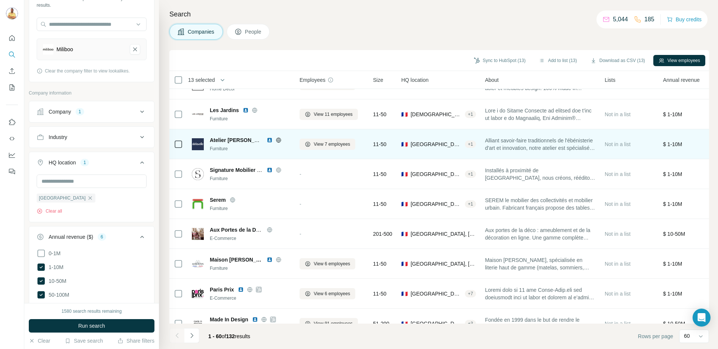
scroll to position [1275, 0]
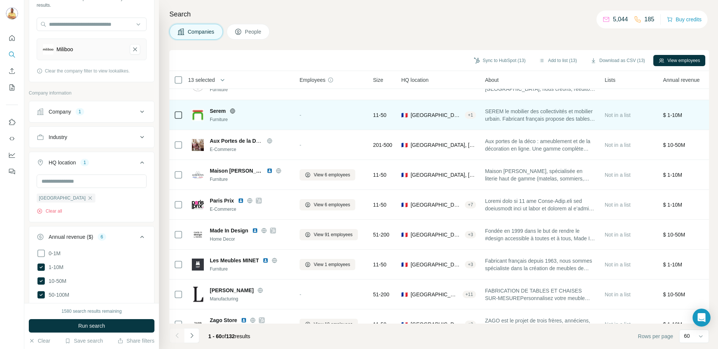
click at [231, 109] on icon at bounding box center [233, 111] width 6 height 6
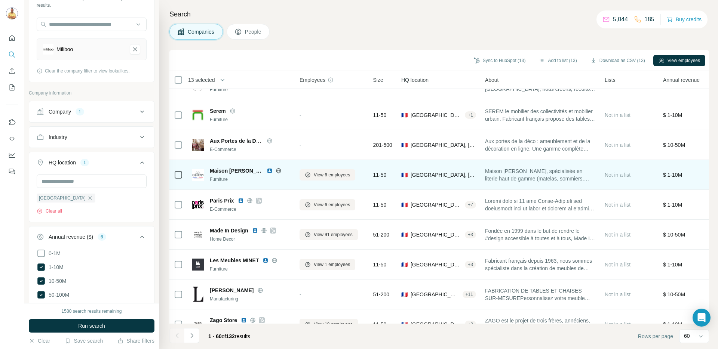
click at [278, 170] on icon at bounding box center [279, 170] width 2 height 5
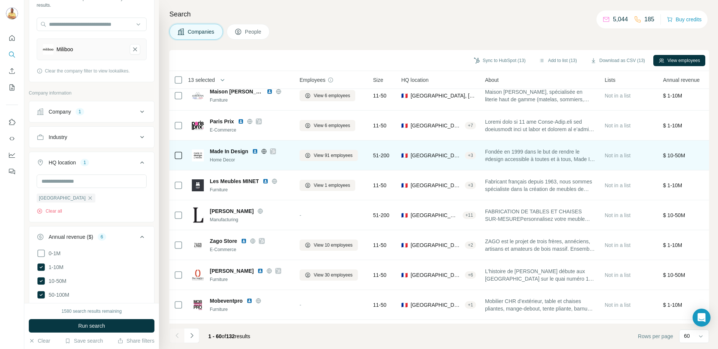
scroll to position [1368, 0]
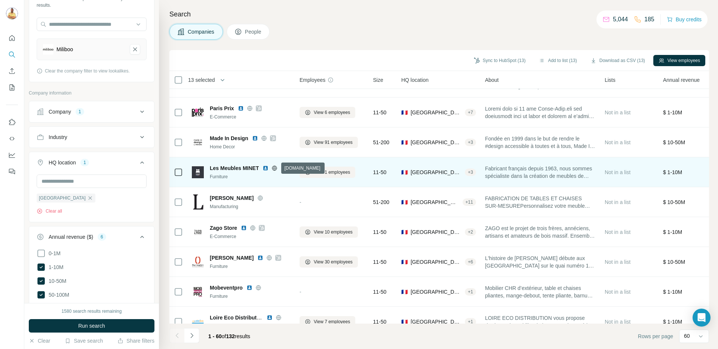
click at [273, 169] on icon at bounding box center [274, 168] width 5 height 5
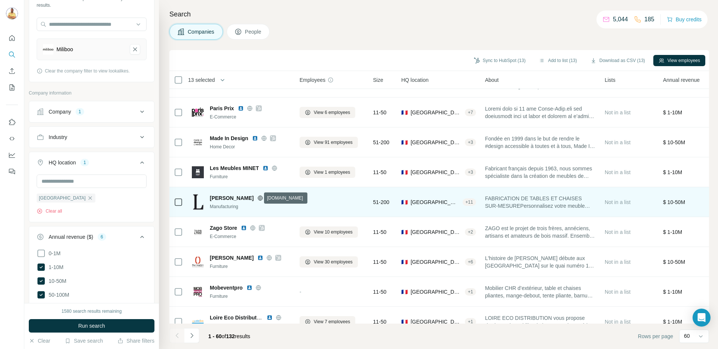
scroll to position [1369, 0]
click at [257, 199] on icon at bounding box center [260, 197] width 6 height 6
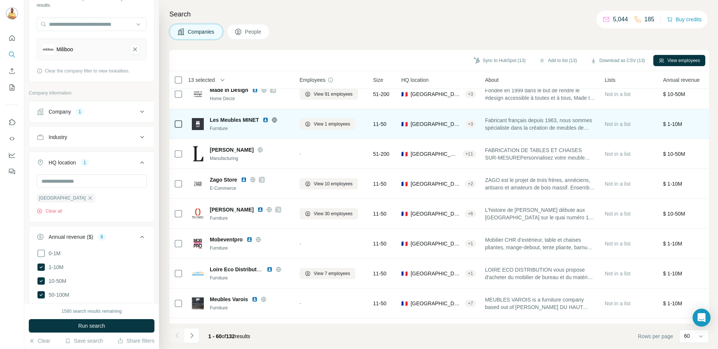
scroll to position [1418, 0]
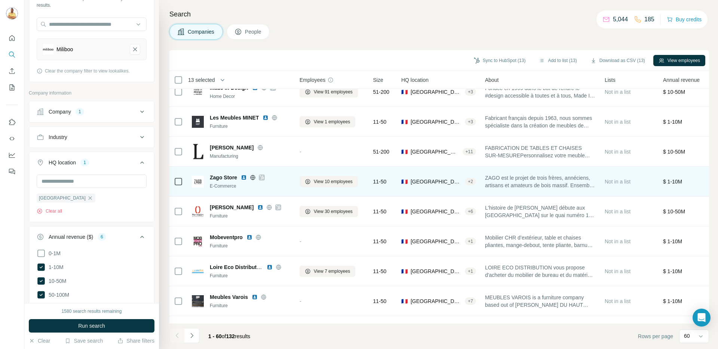
click at [255, 178] on icon at bounding box center [253, 177] width 5 height 0
click at [183, 181] on td at bounding box center [178, 182] width 18 height 30
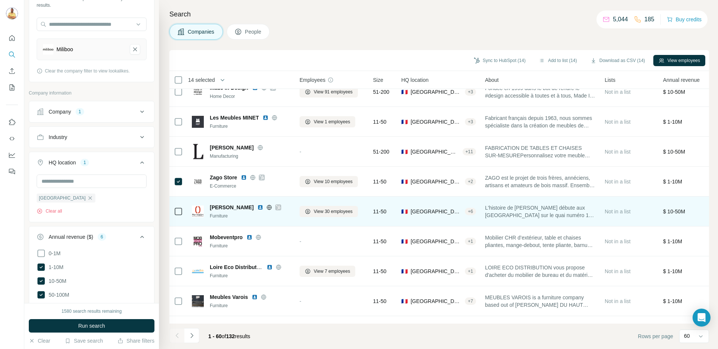
click at [266, 207] on icon at bounding box center [269, 208] width 6 height 6
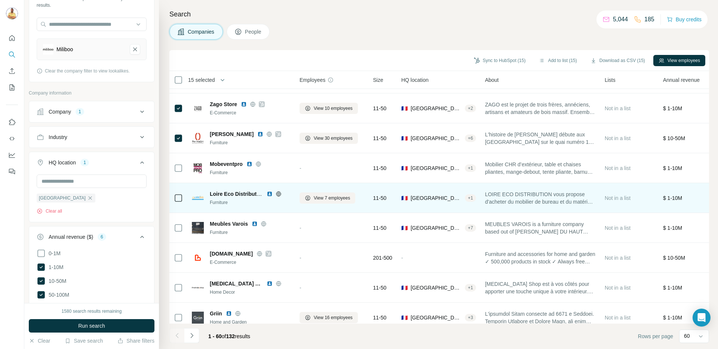
scroll to position [1502, 0]
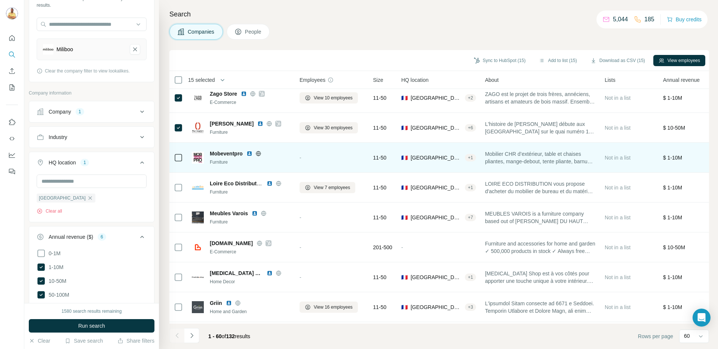
click at [258, 155] on icon at bounding box center [258, 153] width 5 height 5
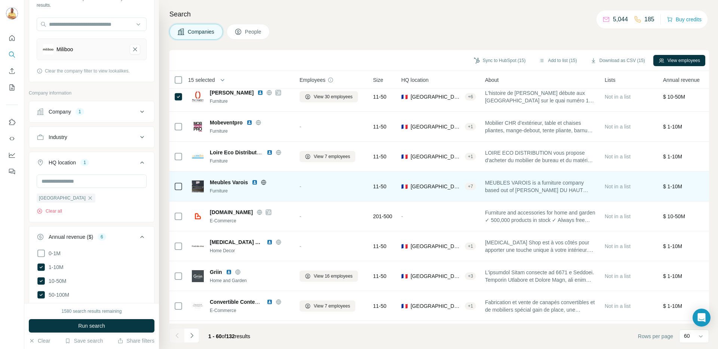
scroll to position [1536, 0]
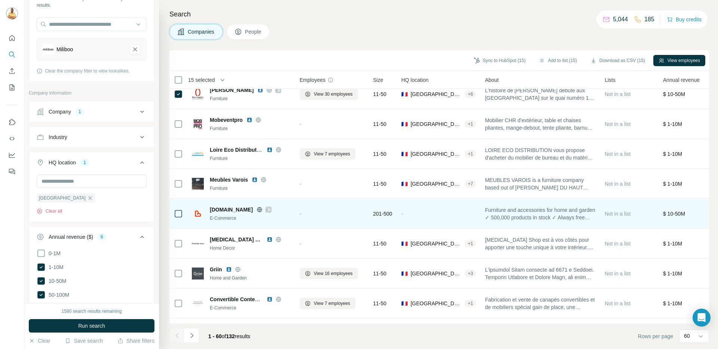
click at [257, 211] on icon at bounding box center [260, 210] width 6 height 6
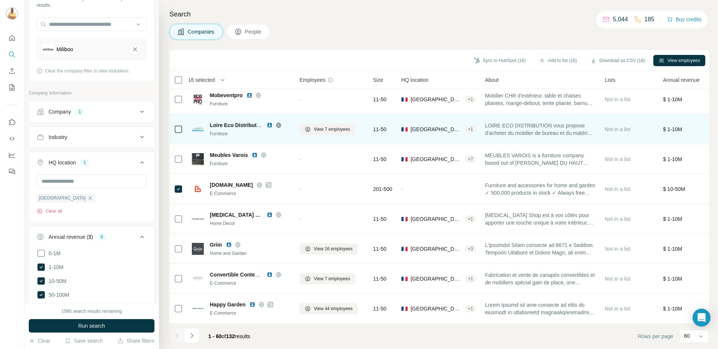
scroll to position [1564, 0]
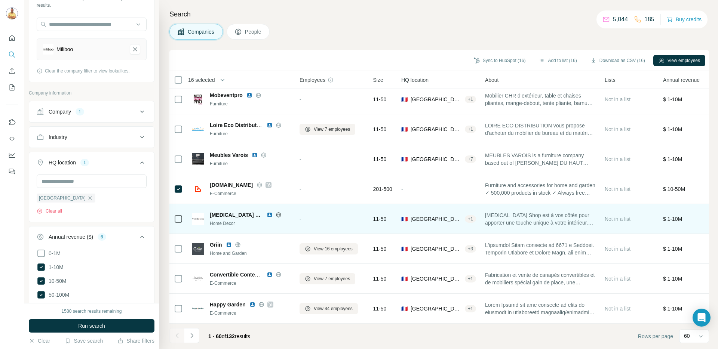
click at [276, 212] on icon at bounding box center [279, 215] width 6 height 6
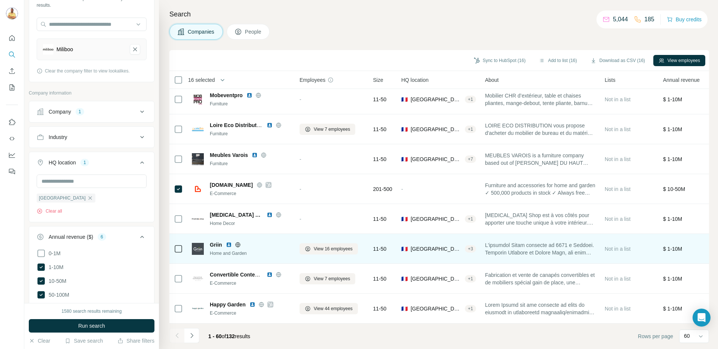
click at [237, 242] on icon at bounding box center [238, 245] width 6 height 6
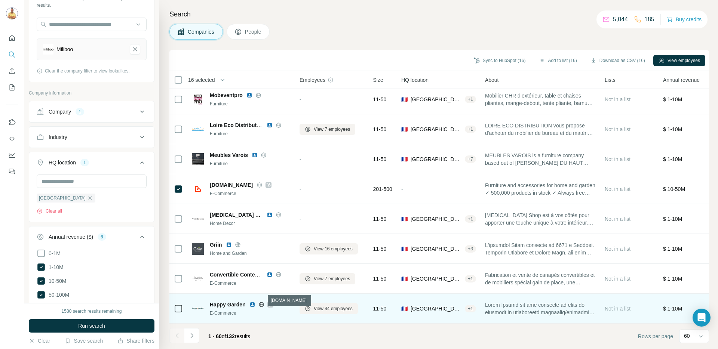
click at [260, 302] on icon at bounding box center [261, 305] width 6 height 6
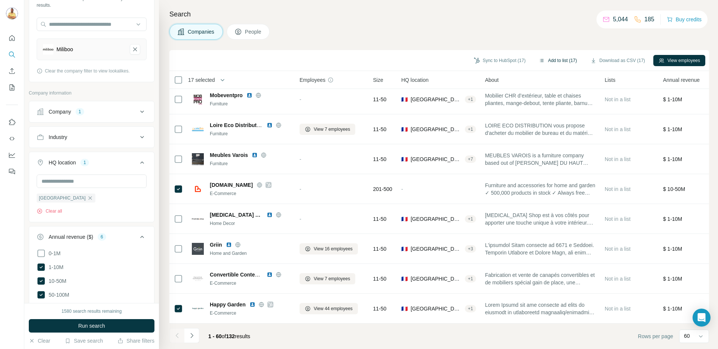
click at [553, 62] on button "Add to list (17)" at bounding box center [558, 60] width 48 height 11
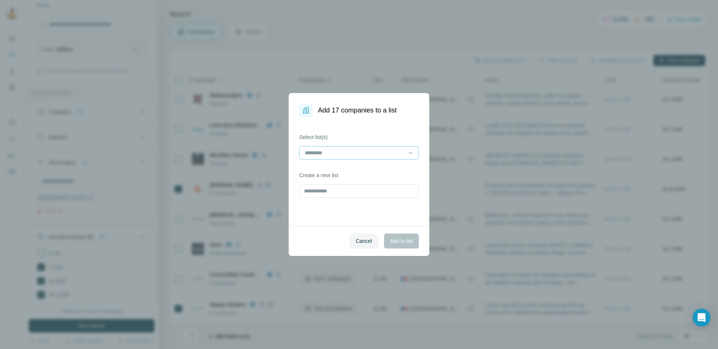
click at [362, 155] on input at bounding box center [354, 153] width 101 height 8
click at [323, 196] on input "text" at bounding box center [359, 190] width 120 height 13
type input "**********"
click at [398, 243] on span "Add to list" at bounding box center [401, 240] width 23 height 7
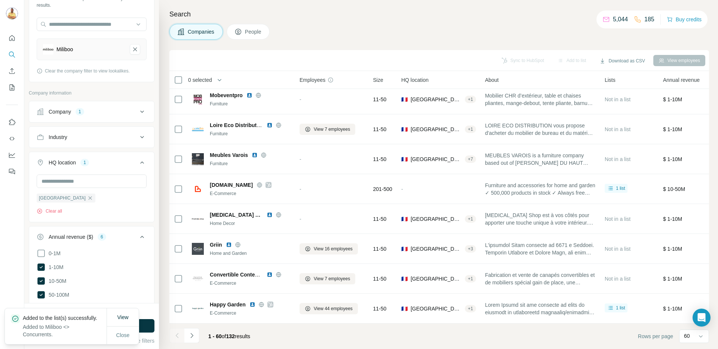
click at [378, 33] on div "Companies People" at bounding box center [439, 32] width 540 height 16
click at [13, 12] on img at bounding box center [12, 13] width 12 height 12
click at [14, 39] on icon "Quick start" at bounding box center [11, 37] width 7 height 7
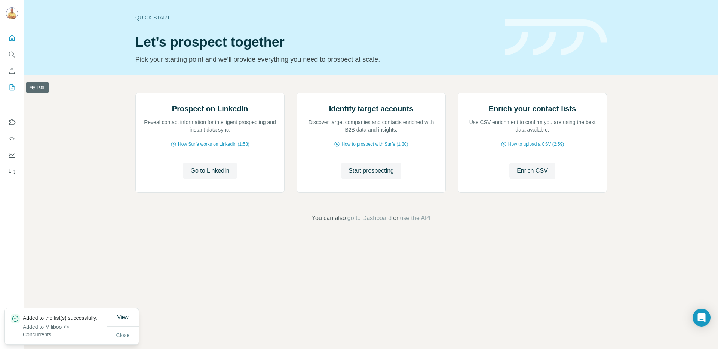
click at [12, 86] on icon "My lists" at bounding box center [11, 87] width 7 height 7
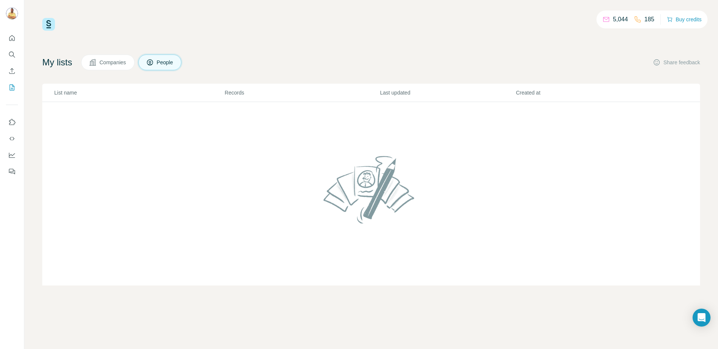
drag, startPoint x: 126, startPoint y: 61, endPoint x: 128, endPoint y: 67, distance: 6.6
click at [125, 61] on span "Companies" at bounding box center [112, 62] width 27 height 7
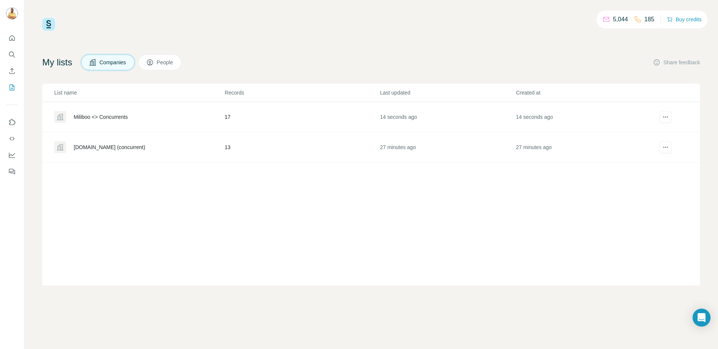
click at [114, 116] on div "Miliboo <> Concurrents" at bounding box center [101, 116] width 54 height 7
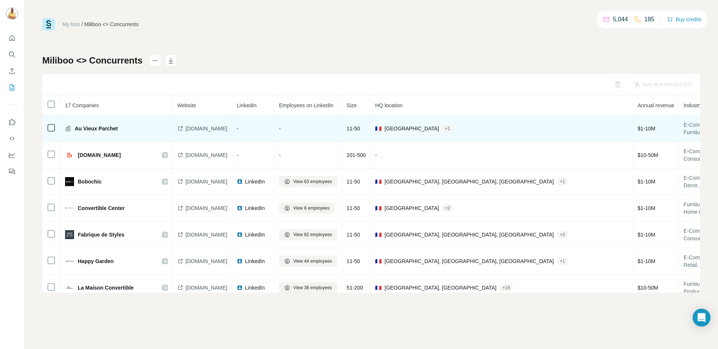
click at [92, 128] on span "Au Vieux Parchet" at bounding box center [96, 128] width 43 height 7
click at [156, 128] on div "Au Vieux Parchet" at bounding box center [116, 128] width 103 height 7
click at [97, 126] on span "Au Vieux Parchet" at bounding box center [96, 128] width 43 height 7
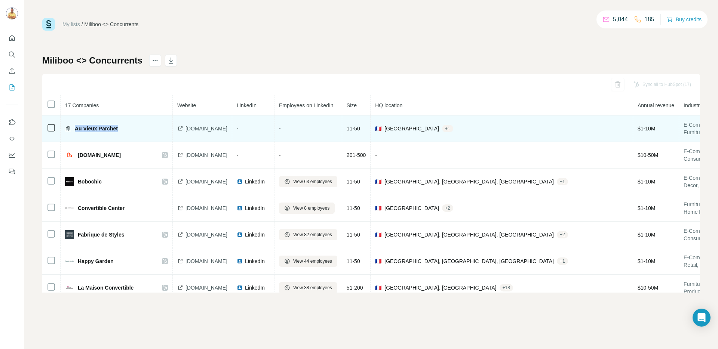
copy tr "Au Vieux Parchet"
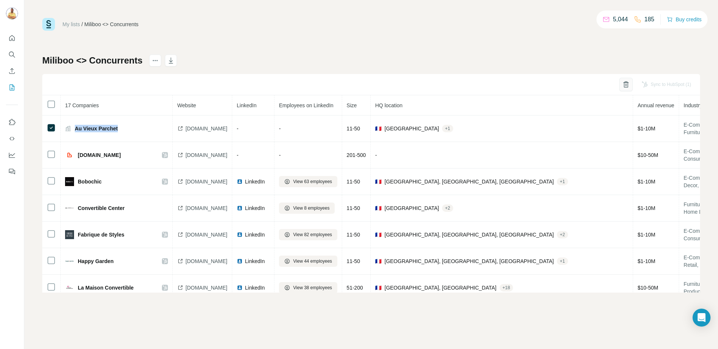
click at [622, 81] on icon "button" at bounding box center [625, 84] width 7 height 7
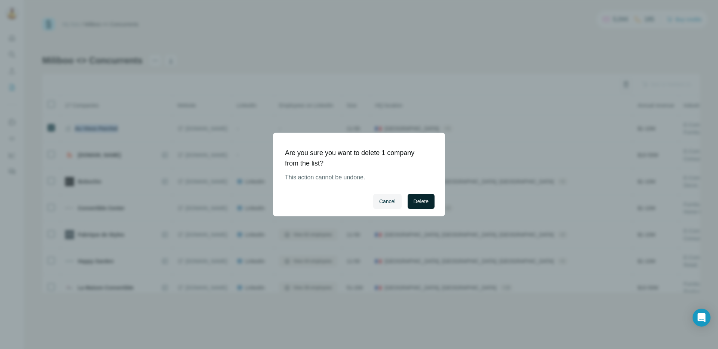
click at [429, 200] on button "Delete" at bounding box center [421, 201] width 27 height 15
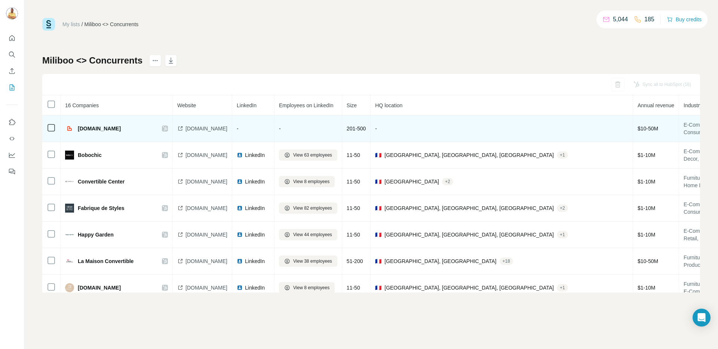
click at [95, 130] on span "Beliani.fr" at bounding box center [99, 128] width 43 height 7
click at [77, 127] on div "Beliani.fr" at bounding box center [109, 128] width 89 height 9
click at [83, 130] on span "Beliani.fr" at bounding box center [99, 128] width 43 height 7
drag, startPoint x: 83, startPoint y: 130, endPoint x: 176, endPoint y: 132, distance: 93.2
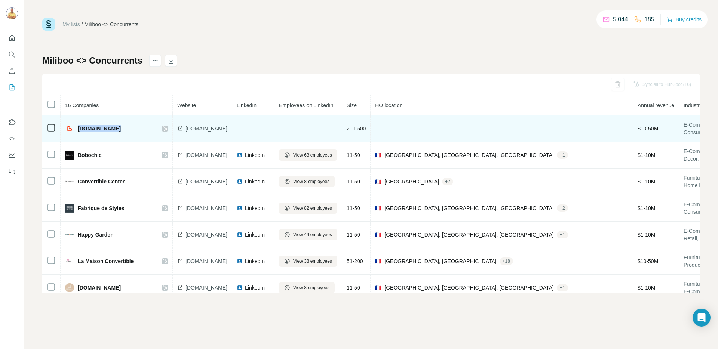
click at [83, 130] on span "Beliani.fr" at bounding box center [99, 128] width 43 height 7
click at [398, 128] on td "-" at bounding box center [502, 129] width 263 height 27
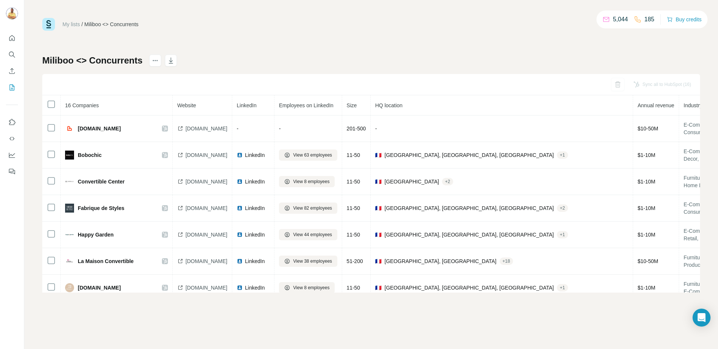
drag, startPoint x: 659, startPoint y: 85, endPoint x: 677, endPoint y: 86, distance: 17.6
click at [660, 85] on div "Sync all to HubSpot (16)" at bounding box center [662, 84] width 68 height 13
click at [683, 86] on div "Sync all to HubSpot (16)" at bounding box center [662, 84] width 68 height 13
click at [55, 102] on icon at bounding box center [51, 104] width 9 height 9
drag, startPoint x: 521, startPoint y: 54, endPoint x: 458, endPoint y: 73, distance: 65.4
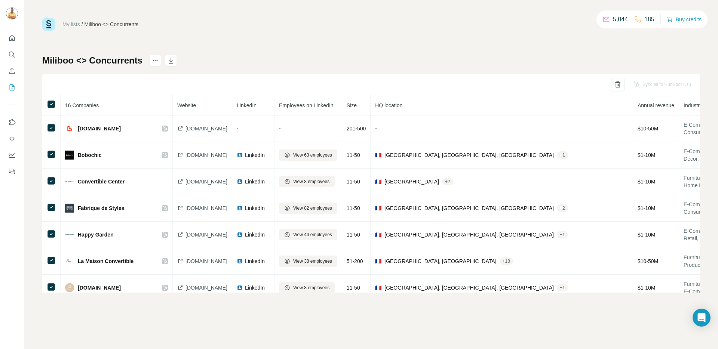
click at [521, 55] on div "Miliboo <> Concurrents Sync all to HubSpot (16) 16 Companies Website LinkedIn E…" at bounding box center [371, 174] width 658 height 238
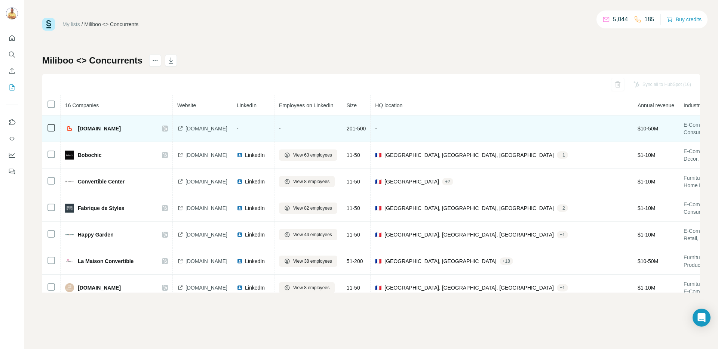
click at [87, 129] on span "Beliani.fr" at bounding box center [99, 128] width 43 height 7
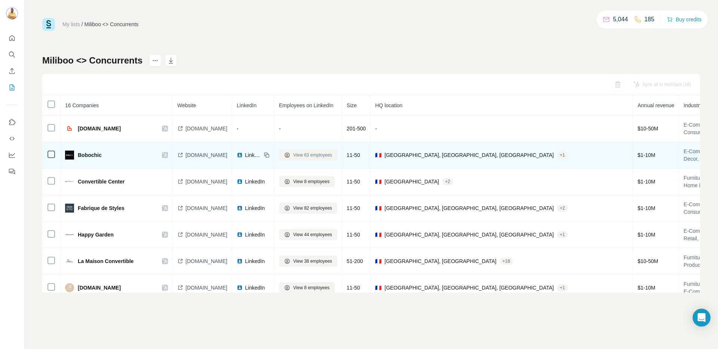
click at [325, 153] on span "View 63 employees" at bounding box center [312, 155] width 39 height 7
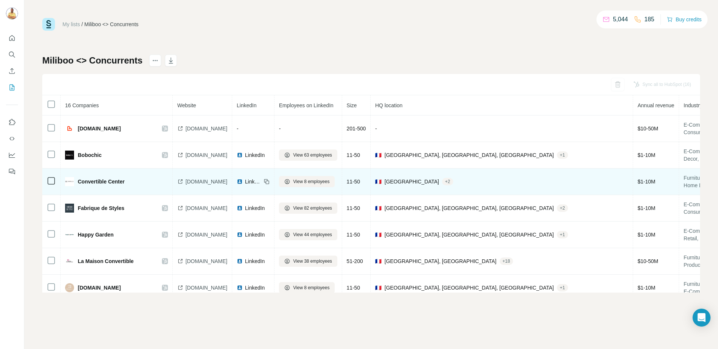
click at [83, 184] on span "Convertible Center" at bounding box center [101, 181] width 47 height 7
click at [102, 177] on div "Convertible Center" at bounding box center [109, 181] width 89 height 9
click at [321, 181] on span "View 8 employees" at bounding box center [311, 181] width 36 height 7
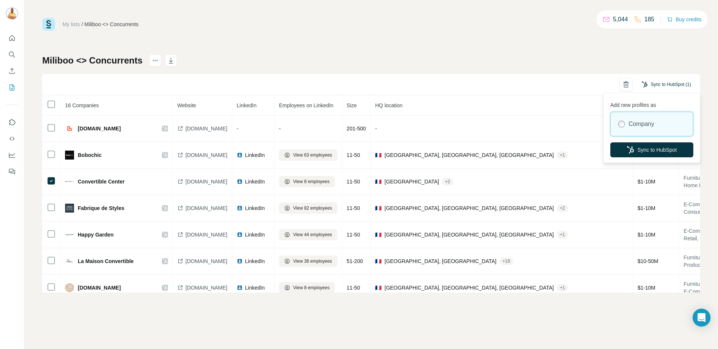
click at [654, 83] on button "Sync to HubSpot (1)" at bounding box center [667, 84] width 60 height 11
click at [643, 151] on button "Sync to HubSpot" at bounding box center [651, 149] width 83 height 15
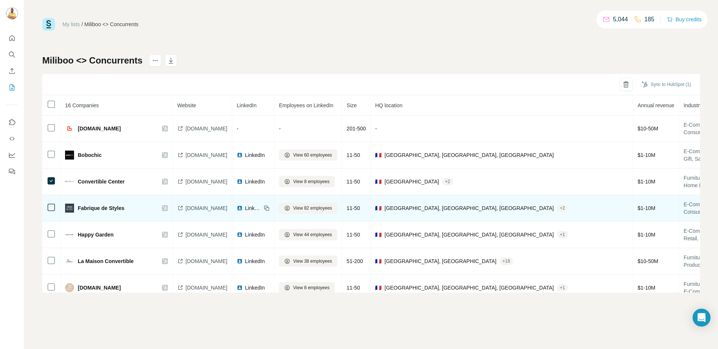
click at [165, 209] on icon at bounding box center [165, 208] width 4 height 4
click at [329, 210] on span "View 82 employees" at bounding box center [312, 208] width 39 height 7
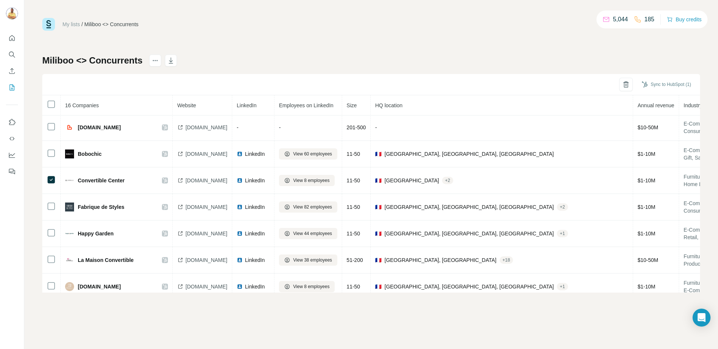
scroll to position [1, 0]
drag, startPoint x: 43, startPoint y: 58, endPoint x: 68, endPoint y: 60, distance: 24.8
click at [67, 60] on h1 "Miliboo <> Concurrents" at bounding box center [92, 61] width 100 height 12
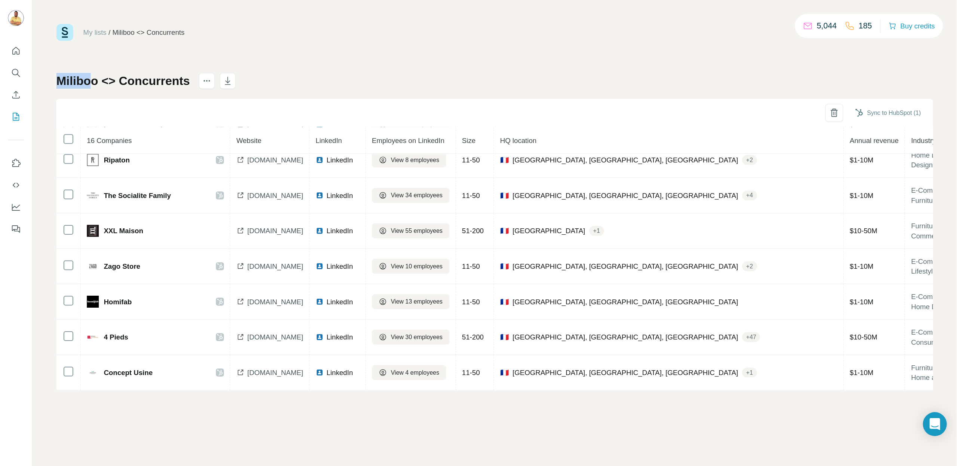
scroll to position [0, 0]
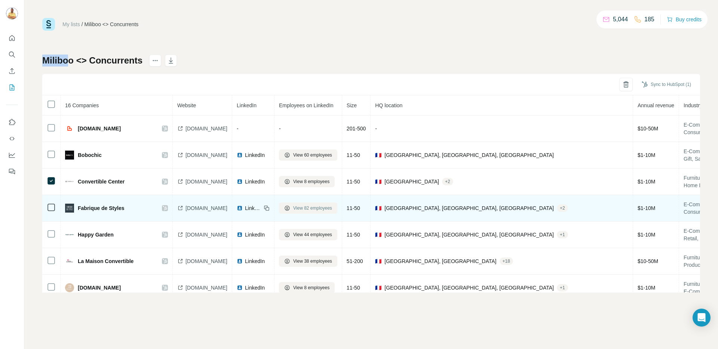
click at [322, 209] on span "View 82 employees" at bounding box center [312, 208] width 39 height 7
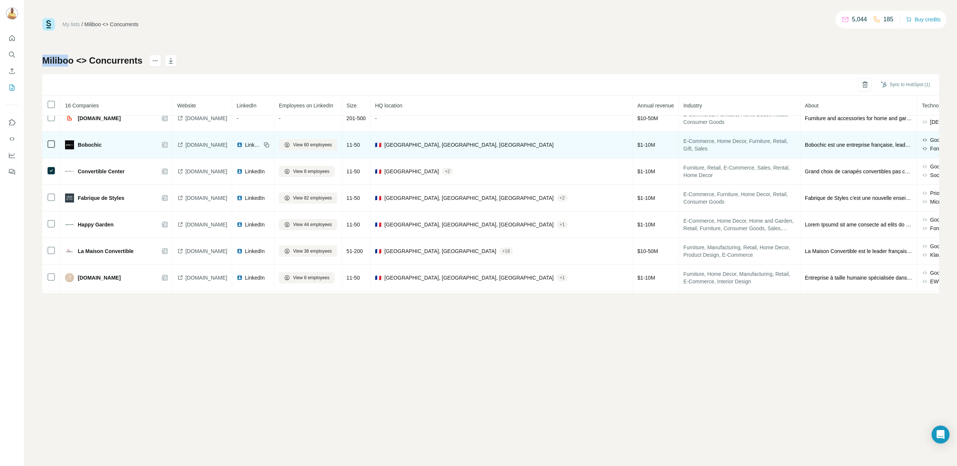
scroll to position [15, 0]
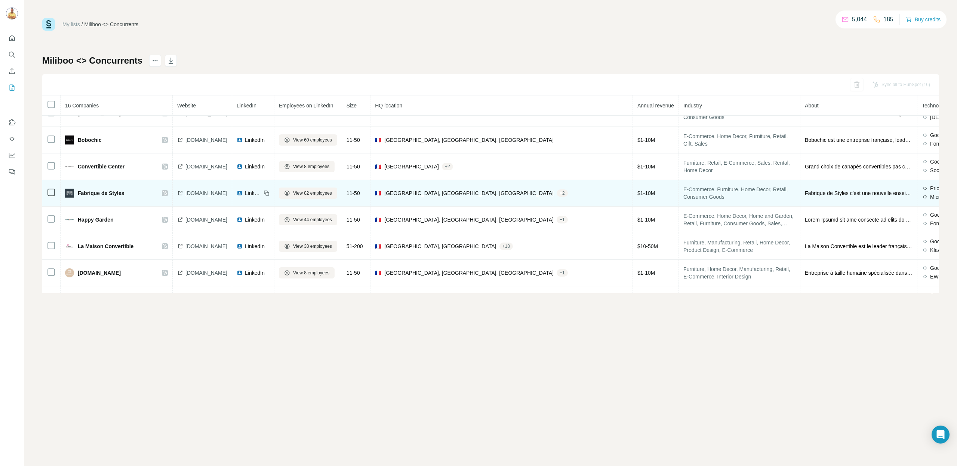
click at [165, 194] on icon at bounding box center [165, 193] width 4 height 6
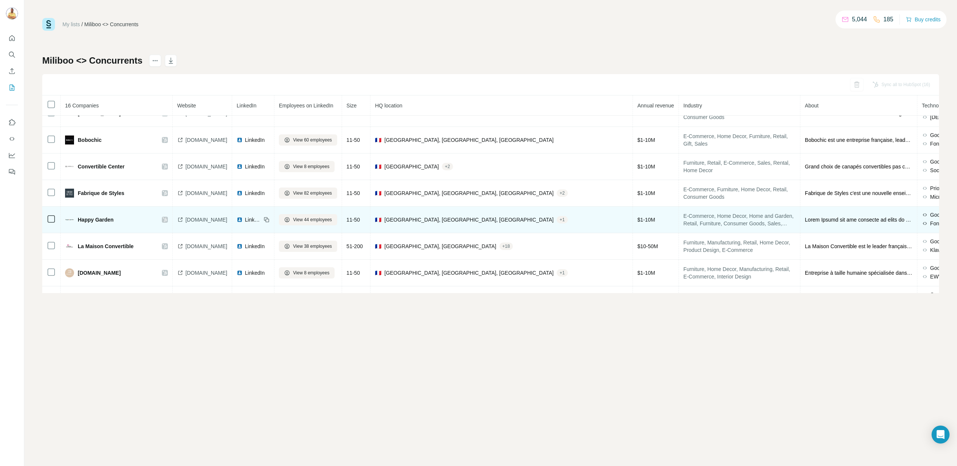
click at [164, 219] on icon at bounding box center [165, 220] width 4 height 6
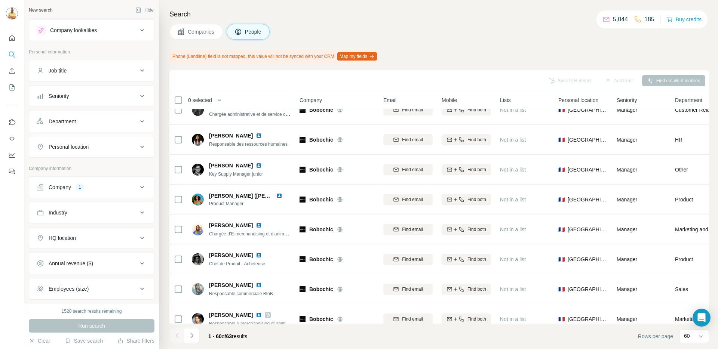
scroll to position [512, 0]
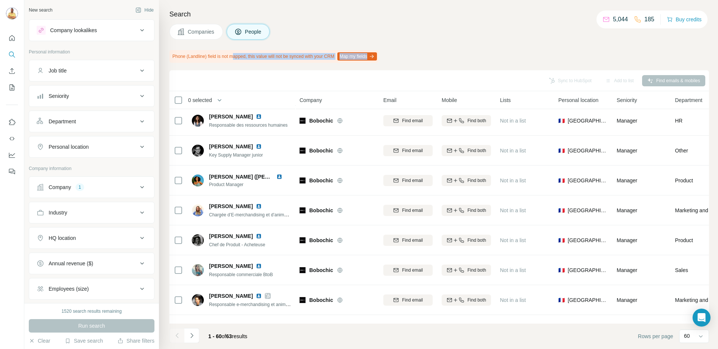
drag, startPoint x: 260, startPoint y: 56, endPoint x: 373, endPoint y: 61, distance: 113.0
click at [370, 61] on div "Phone (Landline) field is not mapped, this value will not be synced with your C…" at bounding box center [273, 56] width 209 height 13
click at [377, 57] on button "Map my fields" at bounding box center [357, 56] width 40 height 8
click at [457, 49] on div "Search Companies People Phone (Landline) field is not mapped, this value will n…" at bounding box center [438, 174] width 559 height 349
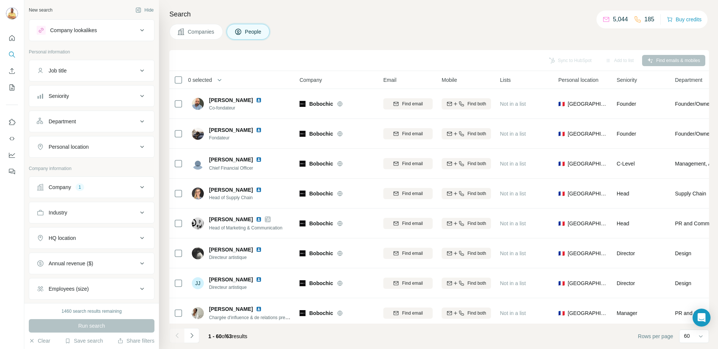
click at [84, 68] on div "Job title" at bounding box center [87, 70] width 101 height 7
click at [80, 89] on input "text" at bounding box center [84, 89] width 95 height 13
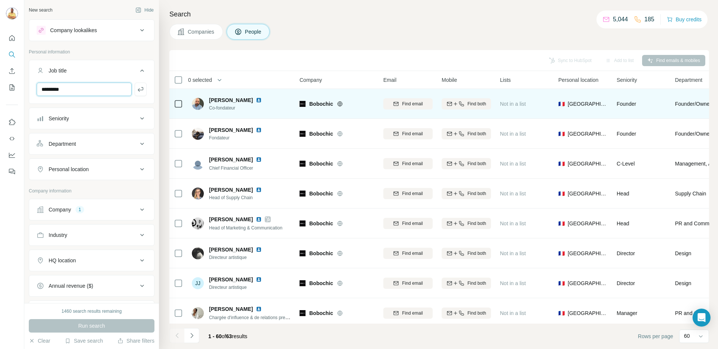
type input "*********"
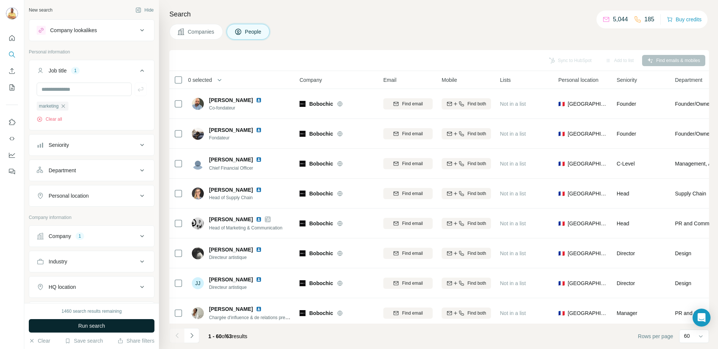
click at [80, 324] on span "Run search" at bounding box center [91, 325] width 27 height 7
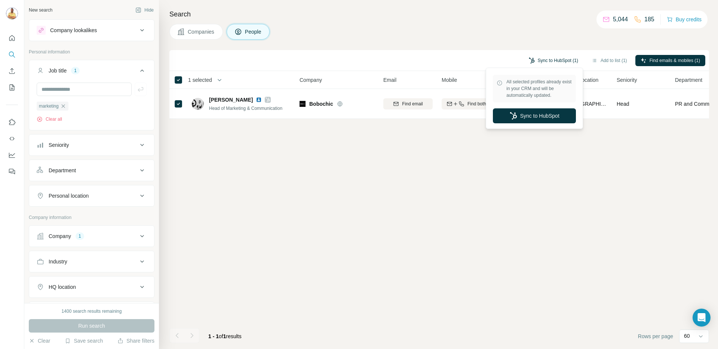
click at [541, 56] on button "Sync to HubSpot (1)" at bounding box center [554, 60] width 60 height 11
click at [535, 119] on button "Sync to HubSpot" at bounding box center [534, 115] width 83 height 15
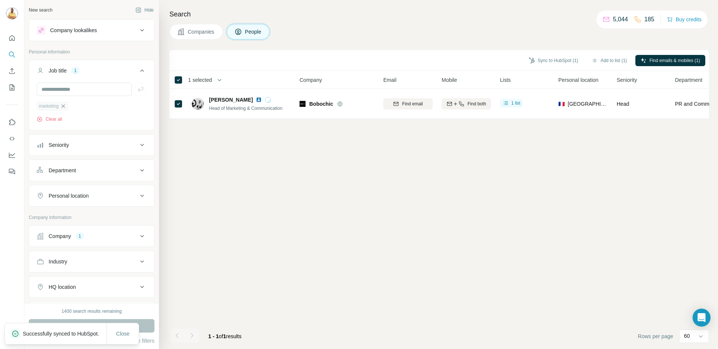
click at [65, 106] on icon "button" at bounding box center [63, 106] width 6 height 6
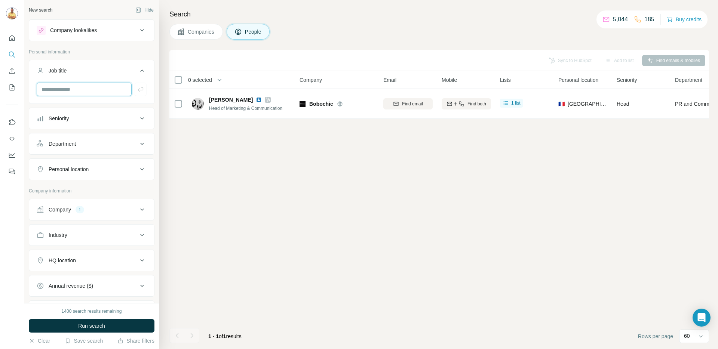
click at [84, 93] on input "text" at bounding box center [84, 89] width 95 height 13
click at [88, 324] on span "Run search" at bounding box center [91, 325] width 27 height 7
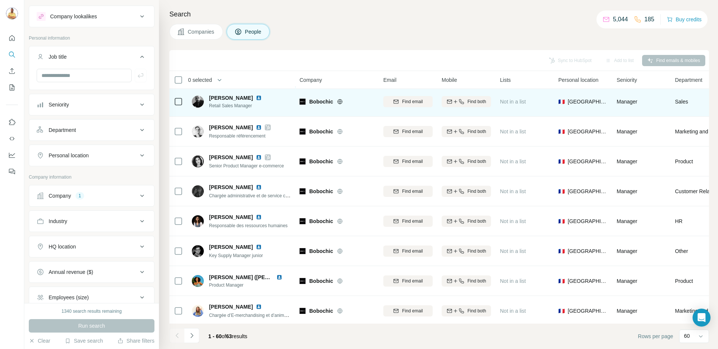
scroll to position [393, 0]
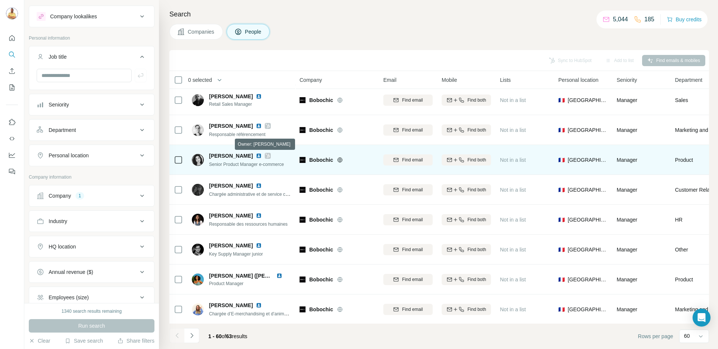
click at [266, 155] on icon at bounding box center [268, 156] width 4 height 4
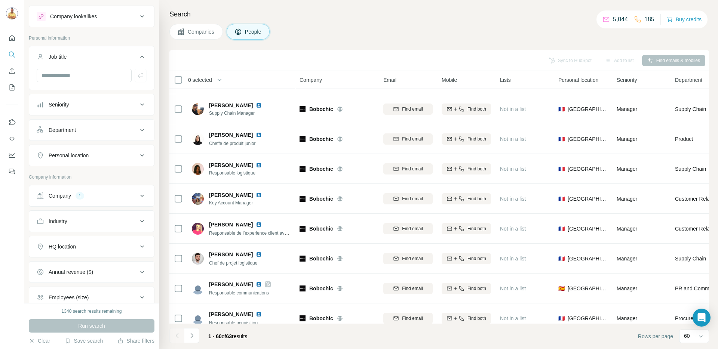
scroll to position [827, 0]
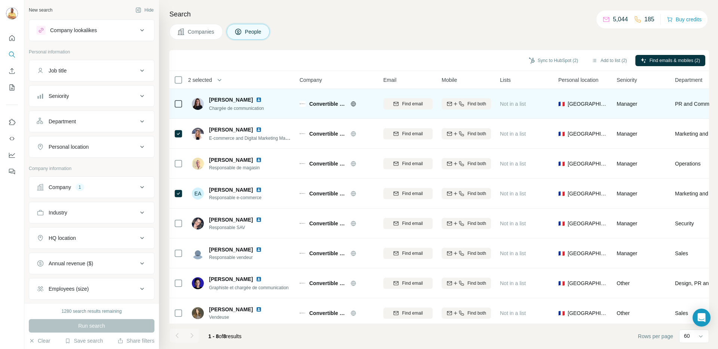
click at [355, 102] on icon at bounding box center [353, 104] width 6 height 6
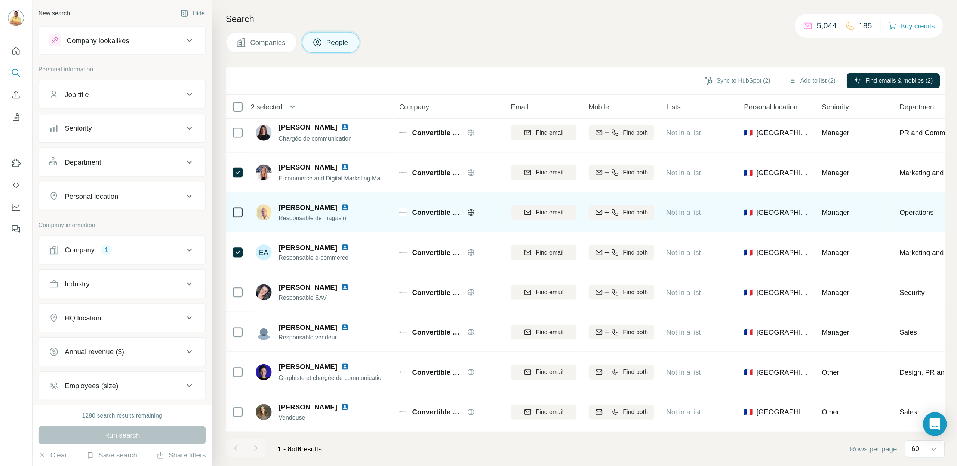
scroll to position [9, 0]
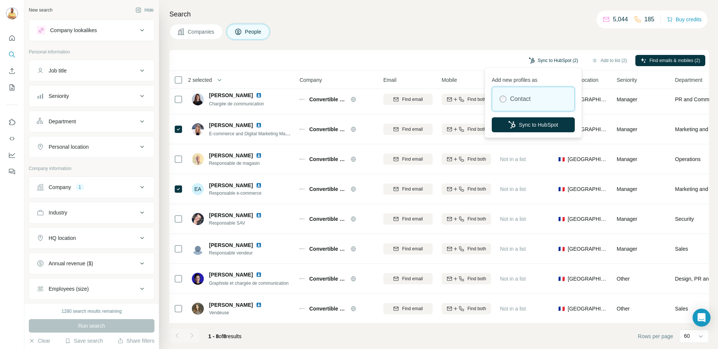
click at [533, 57] on button "Sync to HubSpot (2)" at bounding box center [554, 60] width 60 height 11
click at [530, 129] on button "Sync to HubSpot" at bounding box center [533, 124] width 83 height 15
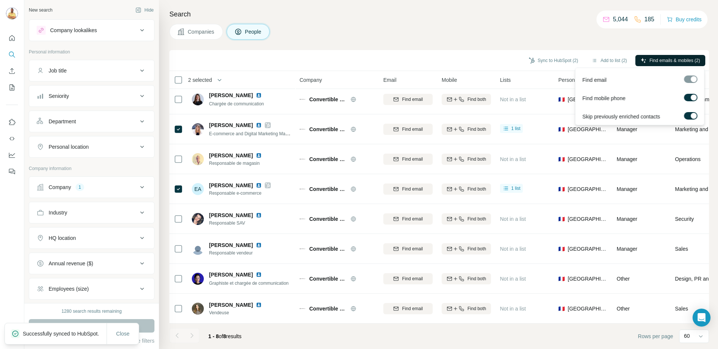
click at [677, 59] on span "Find emails & mobiles (2)" at bounding box center [675, 60] width 50 height 7
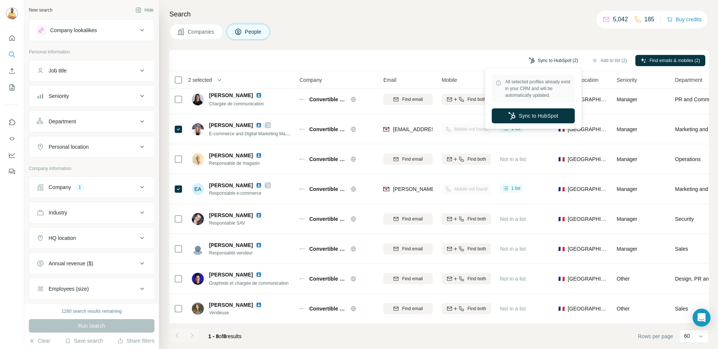
click at [555, 64] on button "Sync to HubSpot (2)" at bounding box center [554, 60] width 60 height 11
click at [521, 119] on button "Sync to HubSpot" at bounding box center [533, 115] width 83 height 15
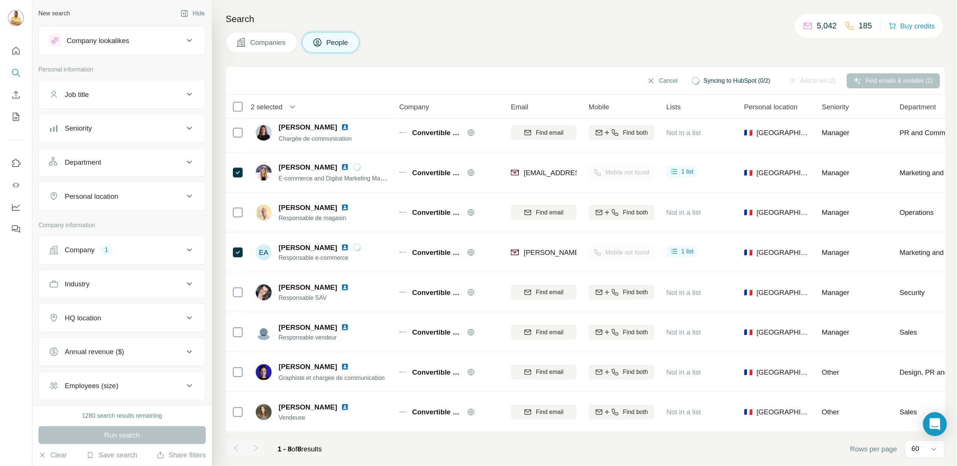
scroll to position [0, 0]
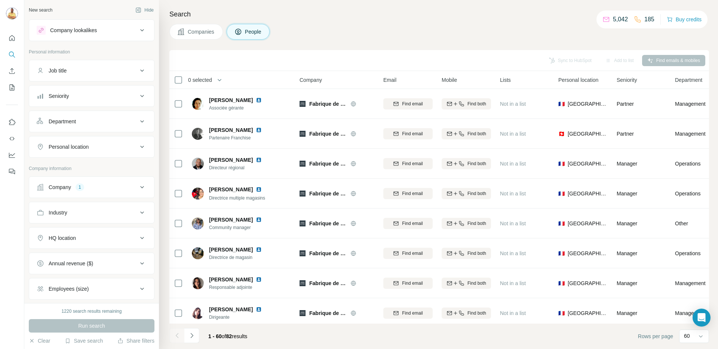
drag, startPoint x: 86, startPoint y: 65, endPoint x: 85, endPoint y: 81, distance: 16.5
click at [86, 65] on button "Job title" at bounding box center [91, 71] width 125 height 18
click at [77, 86] on input "text" at bounding box center [84, 89] width 95 height 13
type input "*********"
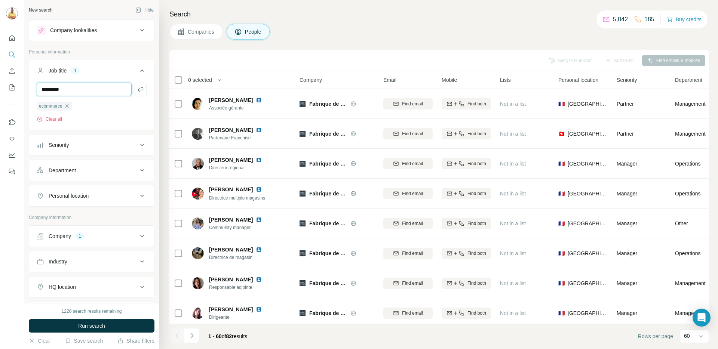
type input "*********"
click at [88, 329] on span "Run search" at bounding box center [91, 325] width 27 height 7
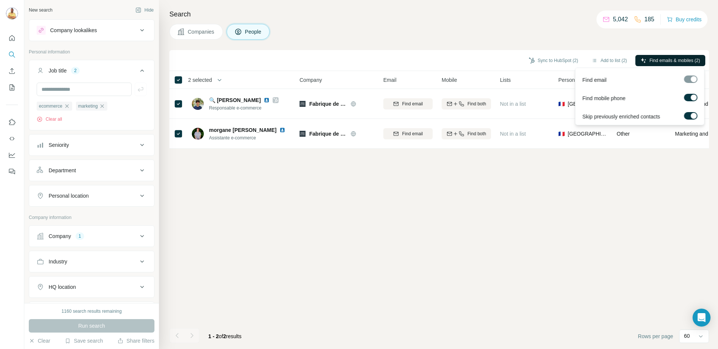
click at [663, 64] on button "Find emails & mobiles (2)" at bounding box center [670, 60] width 70 height 11
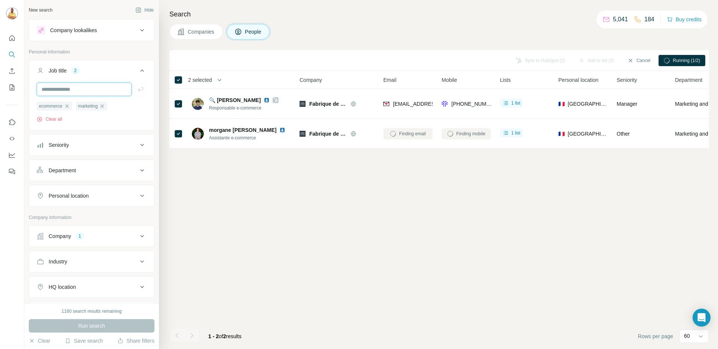
click at [89, 92] on input "text" at bounding box center [84, 89] width 95 height 13
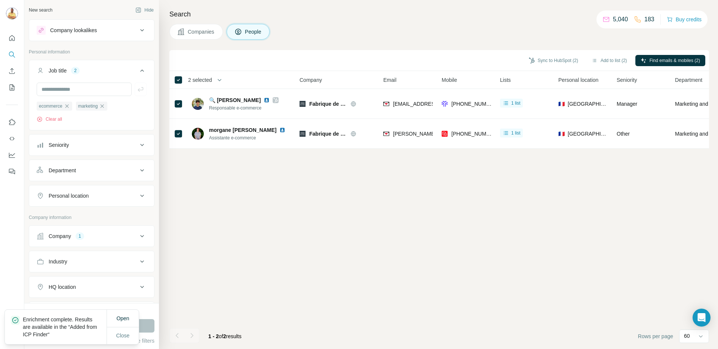
click at [304, 165] on div "Sync to HubSpot (2) Add to list (2) Find emails & mobiles (2) 2 selected People…" at bounding box center [439, 199] width 540 height 299
click at [339, 182] on div "Sync to HubSpot (2) Add to list (2) Find emails & mobiles (2) 2 selected People…" at bounding box center [439, 199] width 540 height 299
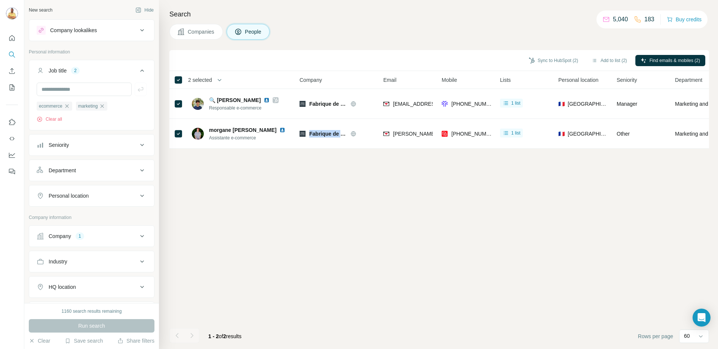
click at [339, 182] on div "Sync to HubSpot (2) Add to list (2) Find emails & mobiles (2) 2 selected People…" at bounding box center [439, 199] width 540 height 299
click at [342, 162] on div "Sync to HubSpot (2) Add to list (2) Find emails & mobiles (2) 2 selected People…" at bounding box center [439, 199] width 540 height 299
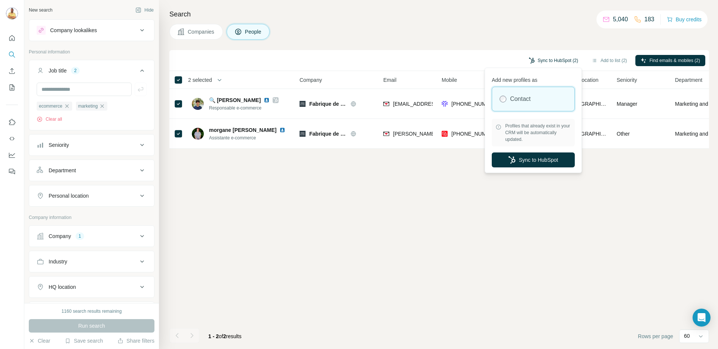
click at [538, 61] on button "Sync to HubSpot (2)" at bounding box center [554, 60] width 60 height 11
click at [516, 158] on button "Sync to HubSpot" at bounding box center [533, 160] width 83 height 15
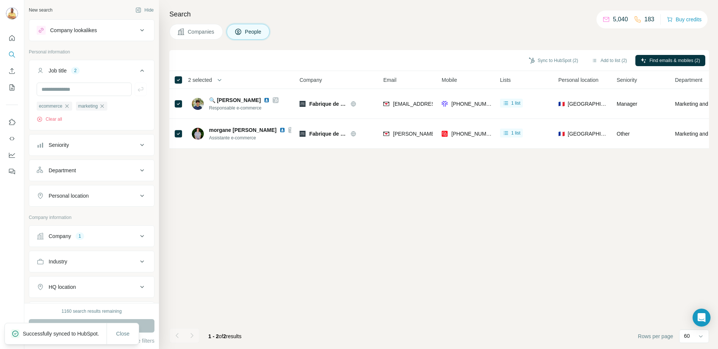
click at [68, 107] on icon "button" at bounding box center [66, 105] width 3 height 3
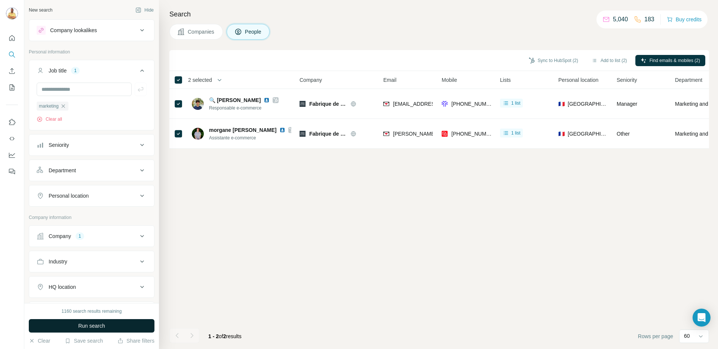
click at [118, 328] on button "Run search" at bounding box center [92, 325] width 126 height 13
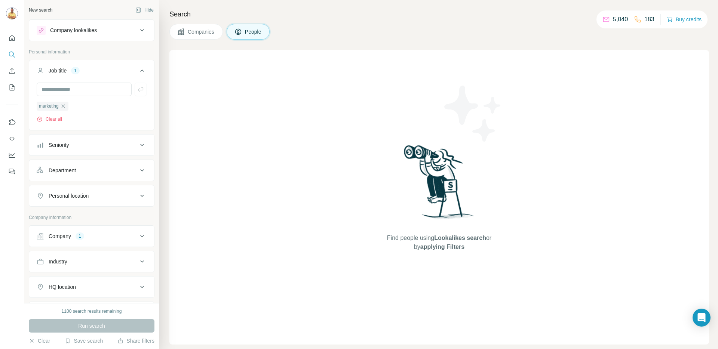
click at [66, 106] on icon "button" at bounding box center [63, 106] width 6 height 6
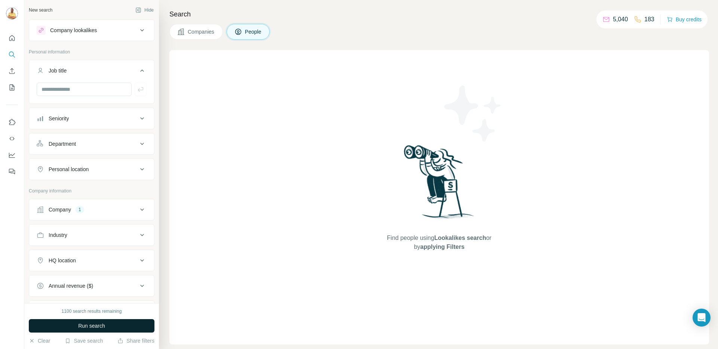
click at [98, 332] on button "Run search" at bounding box center [92, 325] width 126 height 13
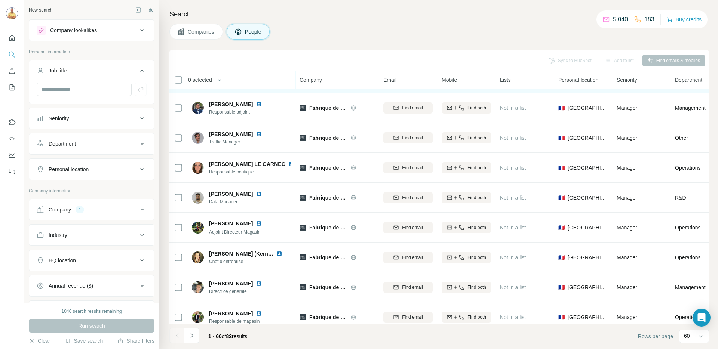
scroll to position [654, 0]
click at [60, 89] on input "text" at bounding box center [84, 89] width 95 height 13
type input "*******"
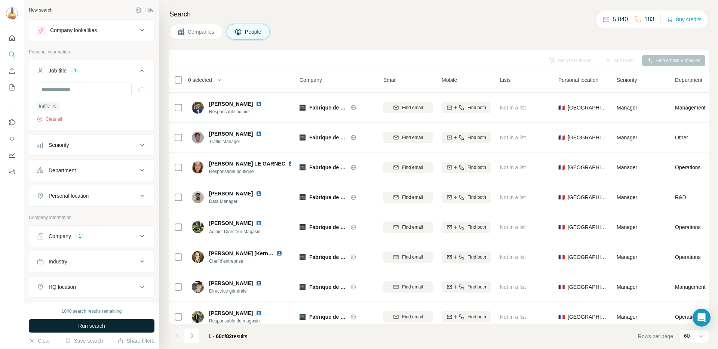
click at [79, 326] on span "Run search" at bounding box center [91, 325] width 27 height 7
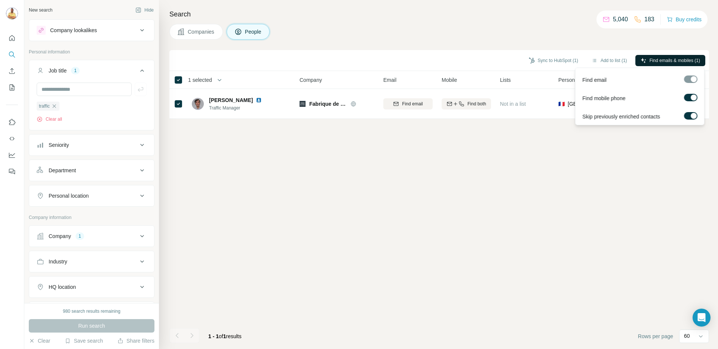
click at [654, 55] on button "Find emails & mobiles (1)" at bounding box center [670, 60] width 70 height 11
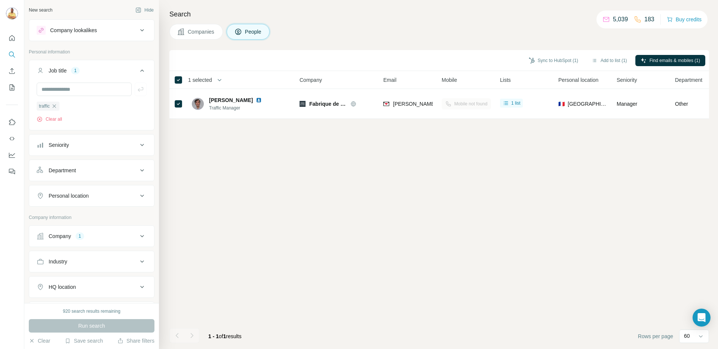
click at [510, 142] on div "Sync to HubSpot (1) Add to list (1) Find emails & mobiles (1) 1 selected People…" at bounding box center [439, 199] width 540 height 299
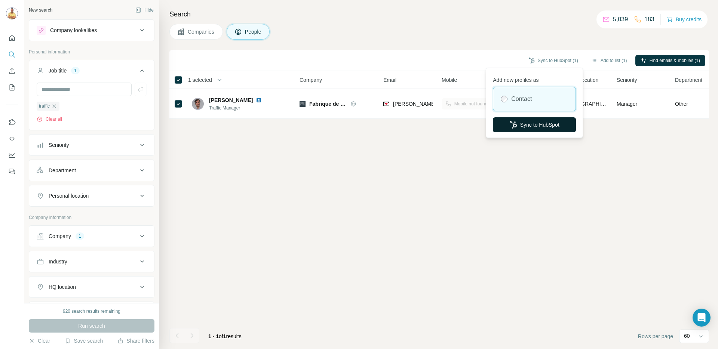
click at [535, 125] on button "Sync to HubSpot" at bounding box center [534, 124] width 83 height 15
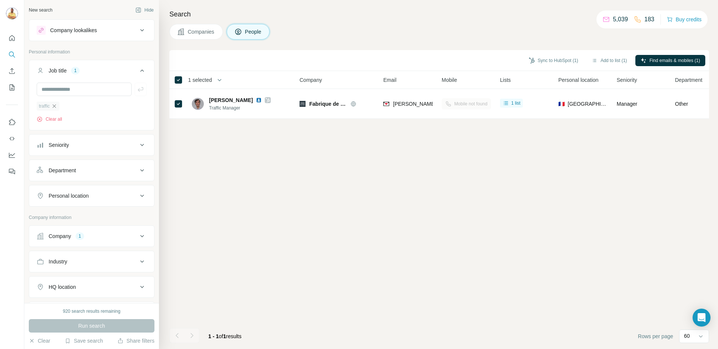
click at [56, 107] on icon "button" at bounding box center [54, 106] width 6 height 6
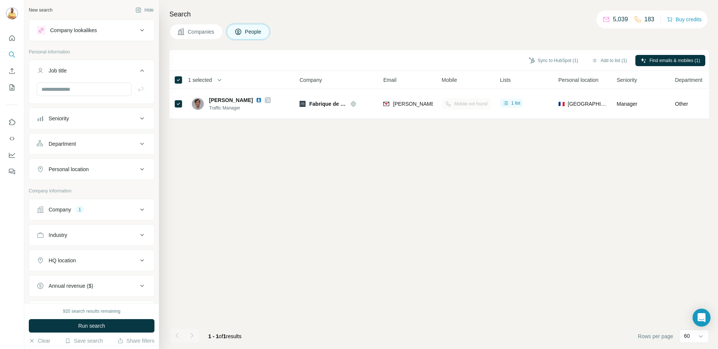
drag, startPoint x: 232, startPoint y: 163, endPoint x: 215, endPoint y: 146, distance: 23.8
click at [232, 163] on div "Sync to HubSpot (1) Add to list (1) Find emails & mobiles (1) 1 selected People…" at bounding box center [439, 199] width 540 height 299
drag, startPoint x: 338, startPoint y: 133, endPoint x: 190, endPoint y: 199, distance: 161.9
click at [331, 137] on div "Sync to HubSpot Add to list Find emails & mobiles 0 selected People Company Ema…" at bounding box center [439, 199] width 540 height 299
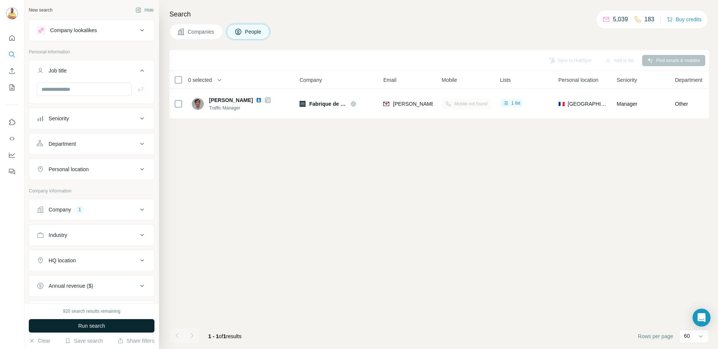
click at [82, 328] on span "Run search" at bounding box center [91, 325] width 27 height 7
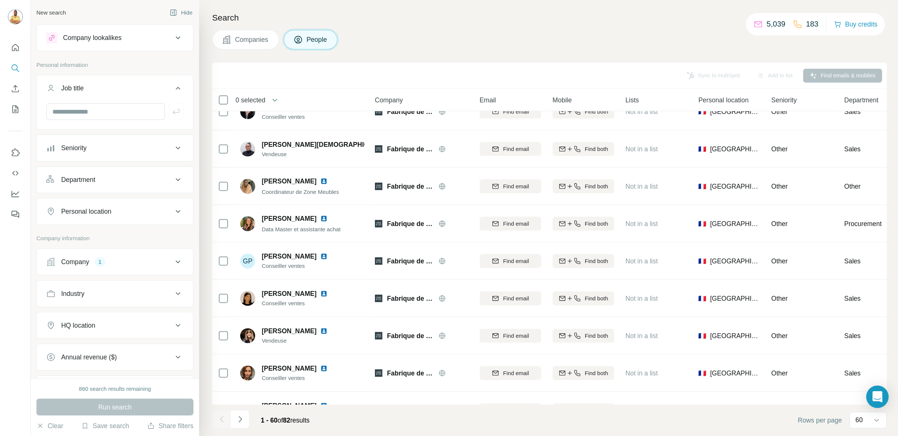
scroll to position [1490, 0]
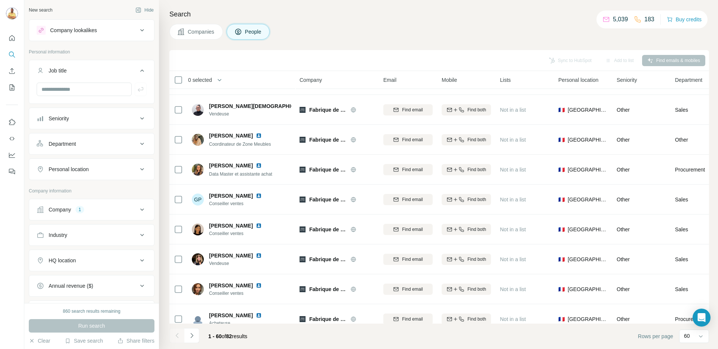
drag, startPoint x: 295, startPoint y: 80, endPoint x: 426, endPoint y: 80, distance: 130.9
click at [493, 45] on div "Search Companies People Sync to HubSpot Add to list Find emails & mobiles 0 sel…" at bounding box center [438, 174] width 559 height 349
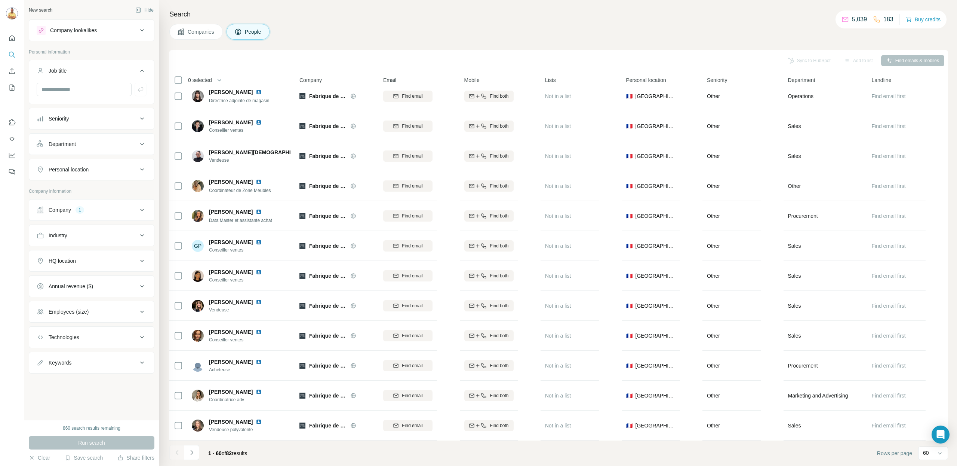
scroll to position [1450, 0]
click at [657, 62] on div "Sync to HubSpot Add to list Find emails & mobiles" at bounding box center [559, 60] width 772 height 13
click at [234, 59] on div "Sync to HubSpot Add to list Find emails & mobiles" at bounding box center [559, 60] width 772 height 13
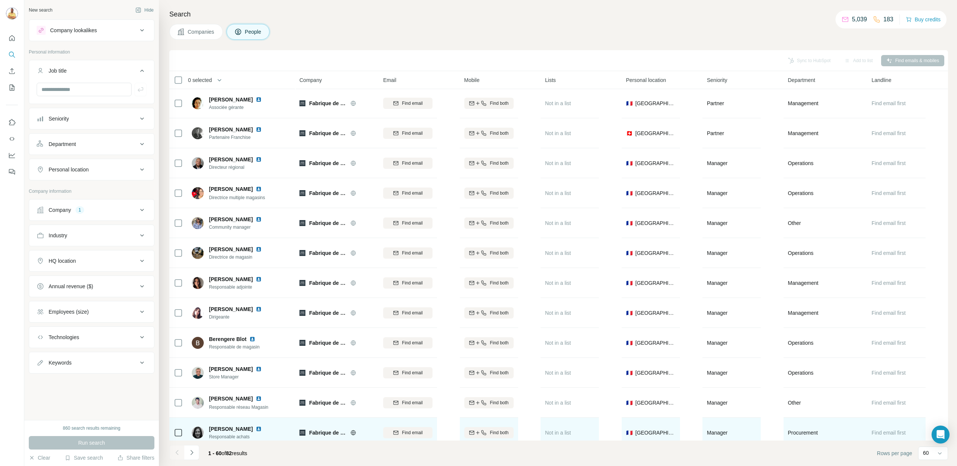
scroll to position [0, 0]
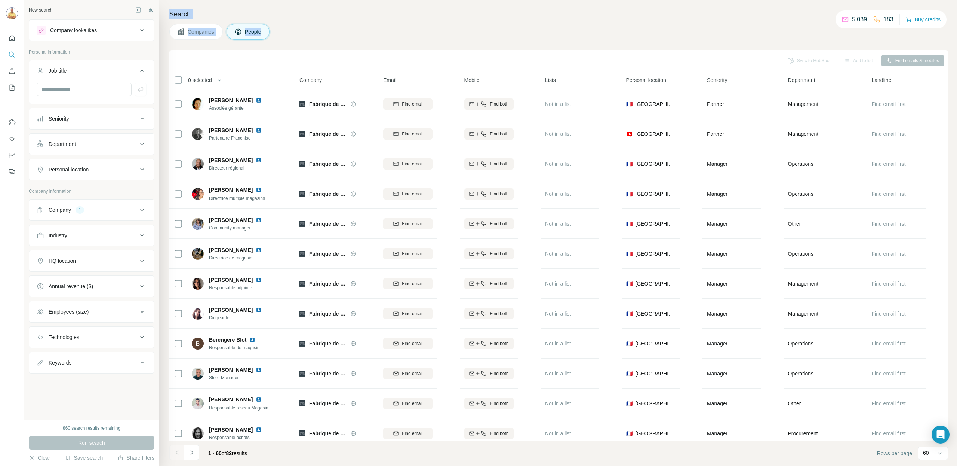
drag, startPoint x: 302, startPoint y: 43, endPoint x: 169, endPoint y: 11, distance: 136.5
click at [169, 11] on div "Search Companies People Sync to HubSpot Add to list Find emails & mobiles 0 sel…" at bounding box center [558, 233] width 798 height 466
click at [393, 15] on h4 "Search" at bounding box center [558, 14] width 779 height 10
drag, startPoint x: 165, startPoint y: 13, endPoint x: 311, endPoint y: 39, distance: 148.3
click at [310, 39] on div "Search Companies People Sync to HubSpot Add to list Find emails & mobiles 0 sel…" at bounding box center [558, 233] width 798 height 466
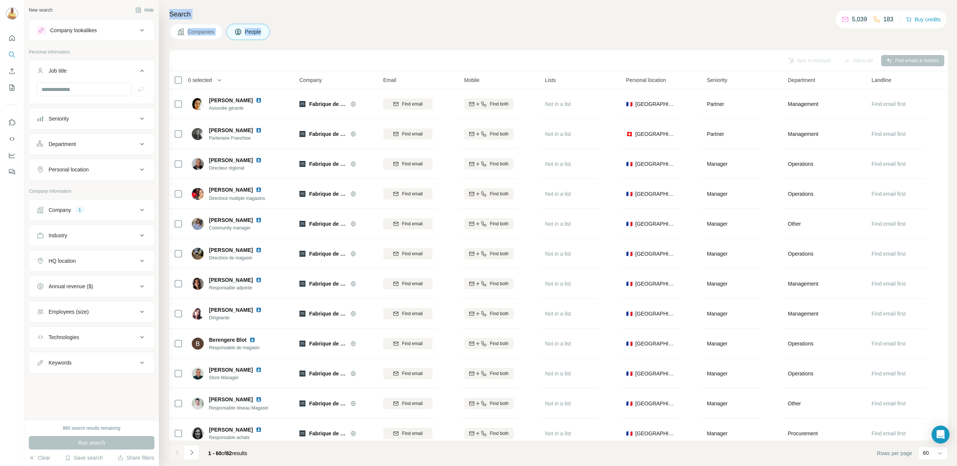
click at [524, 16] on h4 "Search" at bounding box center [558, 14] width 779 height 10
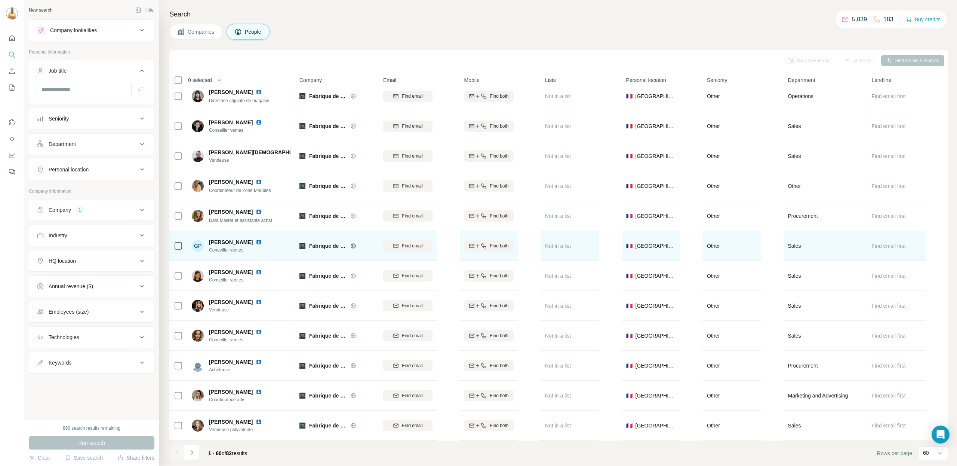
scroll to position [1450, 0]
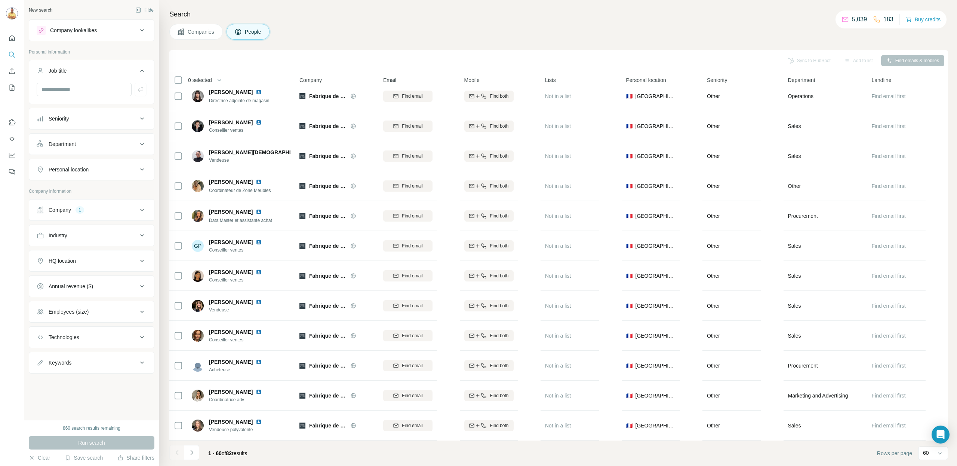
click at [558, 41] on div "Search Companies People Sync to HubSpot Add to list Find emails & mobiles 0 sel…" at bounding box center [558, 233] width 798 height 466
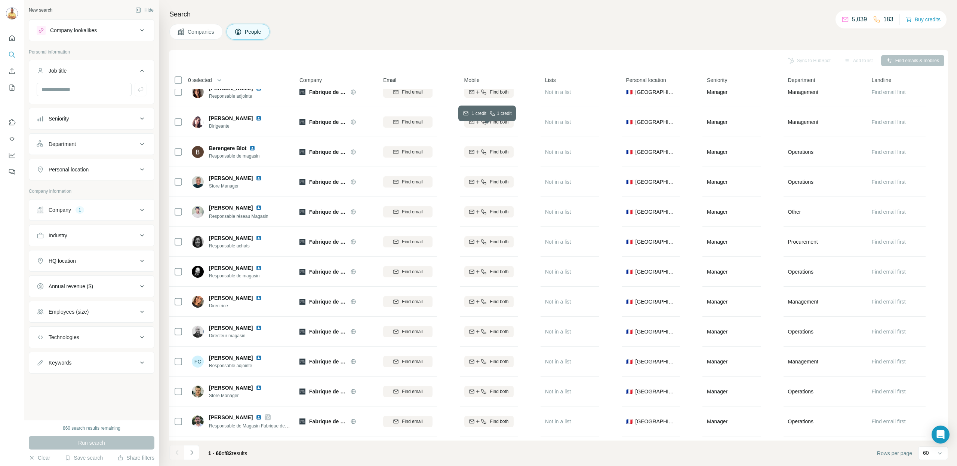
scroll to position [0, 0]
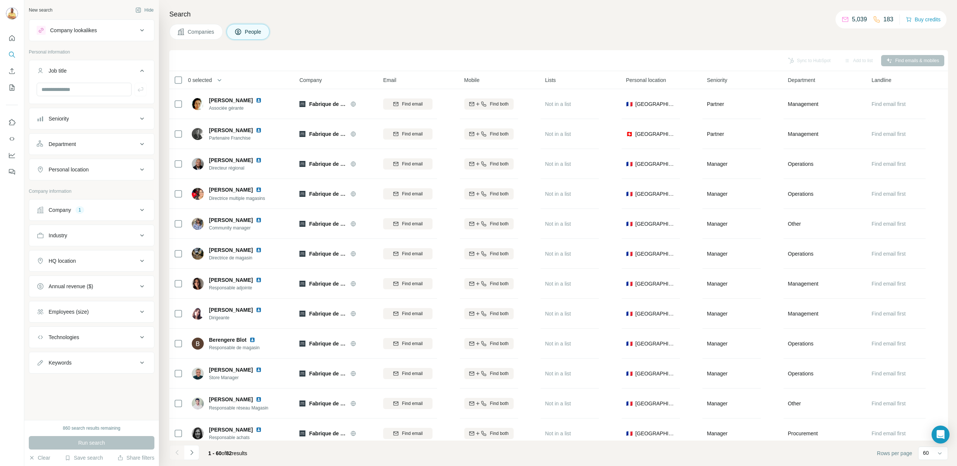
click at [540, 5] on div "Search Companies People Sync to HubSpot Add to list Find emails & mobiles 0 sel…" at bounding box center [558, 233] width 798 height 466
click at [453, 28] on div "Companies People" at bounding box center [558, 32] width 779 height 16
click at [393, 45] on div "Search Companies People Sync to HubSpot Add to list Find emails & mobiles 0 sel…" at bounding box center [558, 233] width 798 height 466
click at [206, 30] on span "Companies" at bounding box center [201, 31] width 27 height 7
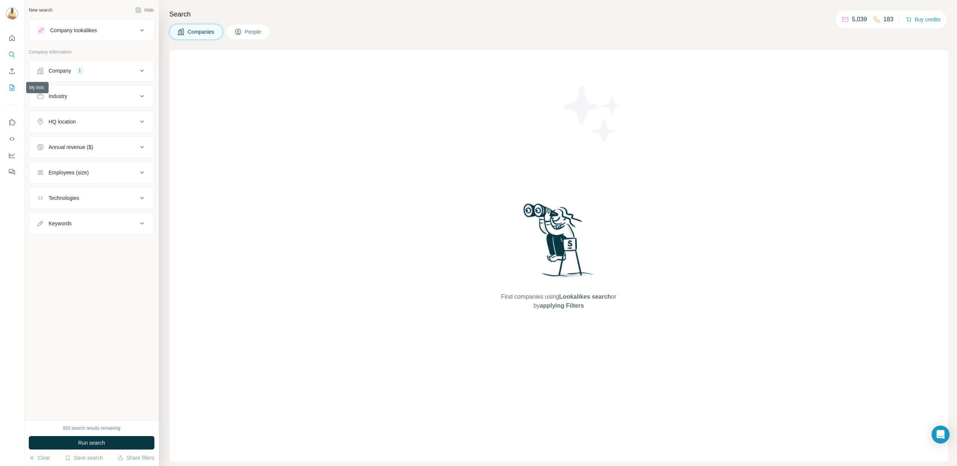
click at [15, 85] on icon "My lists" at bounding box center [11, 87] width 7 height 7
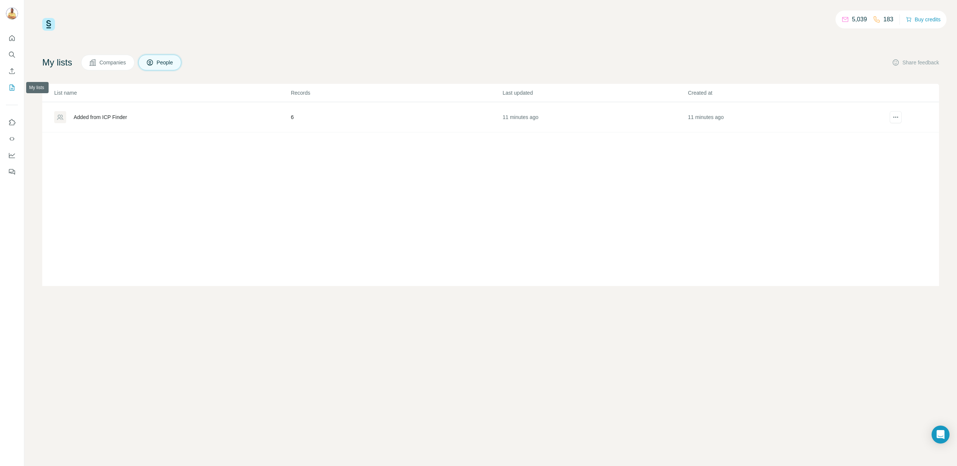
click at [11, 91] on icon "My lists" at bounding box center [11, 87] width 7 height 7
click at [577, 50] on div "5,039 183 Buy credits My lists Companies People Share feedback List name Record…" at bounding box center [490, 152] width 897 height 268
click at [13, 35] on icon "Quick start" at bounding box center [11, 37] width 7 height 7
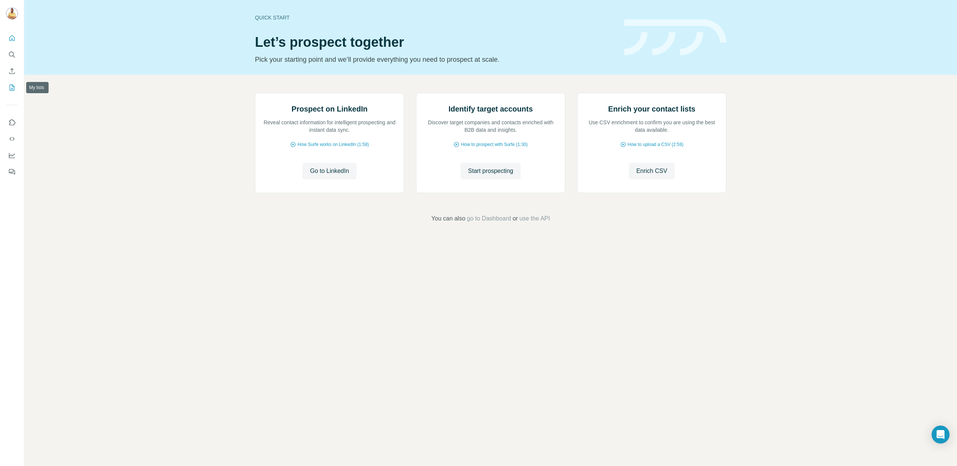
click at [11, 84] on icon "My lists" at bounding box center [11, 87] width 7 height 7
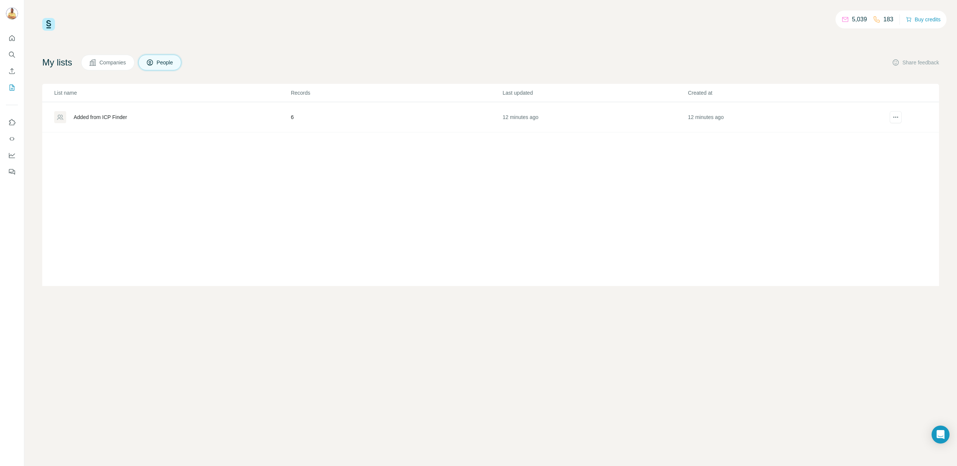
click at [118, 60] on span "Companies" at bounding box center [112, 62] width 27 height 7
click at [105, 117] on div "Miliboo <> Concurrents" at bounding box center [101, 116] width 54 height 7
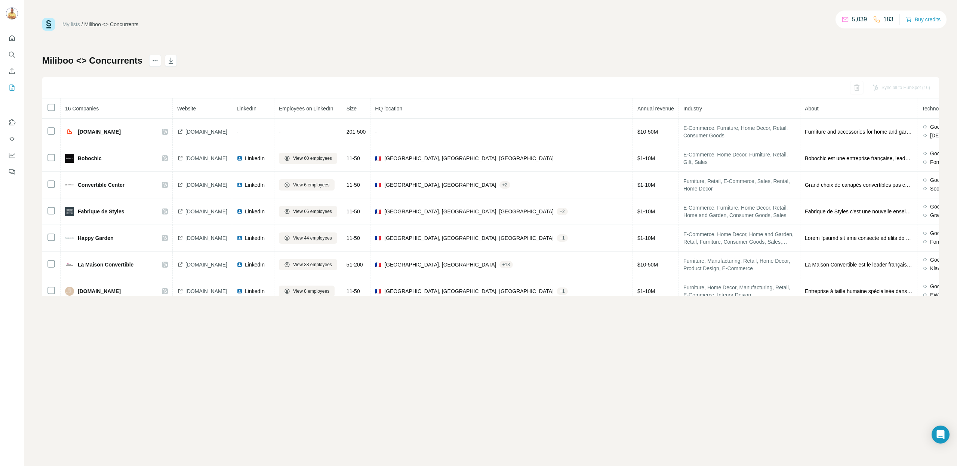
drag, startPoint x: 823, startPoint y: 108, endPoint x: 814, endPoint y: 108, distance: 8.6
click at [718, 108] on tr "16 Companies Website LinkedIn Employees on LinkedIn Size HQ location Annual rev…" at bounding box center [538, 108] width 992 height 20
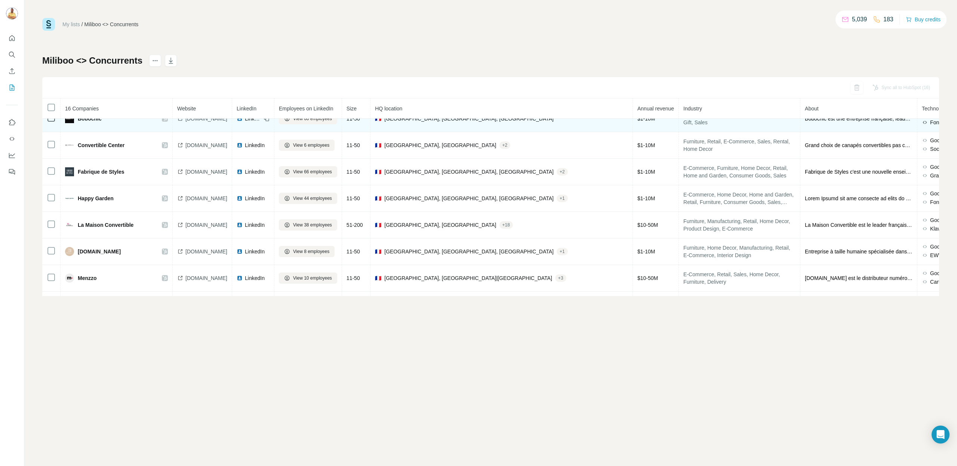
scroll to position [40, 0]
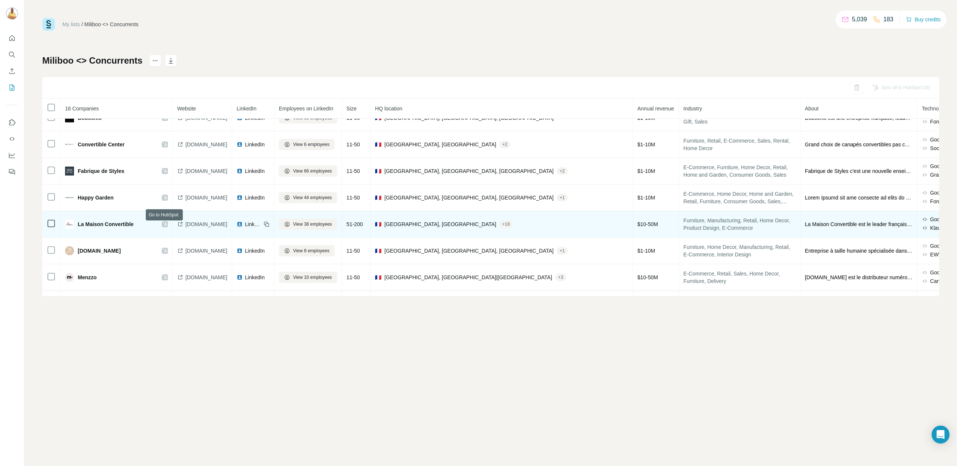
click at [164, 226] on icon at bounding box center [165, 224] width 4 height 6
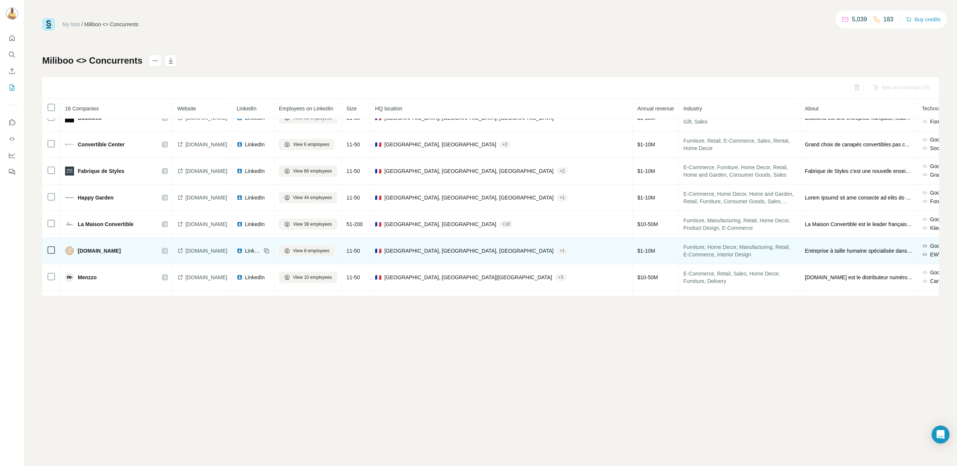
click at [165, 252] on icon at bounding box center [165, 251] width 4 height 6
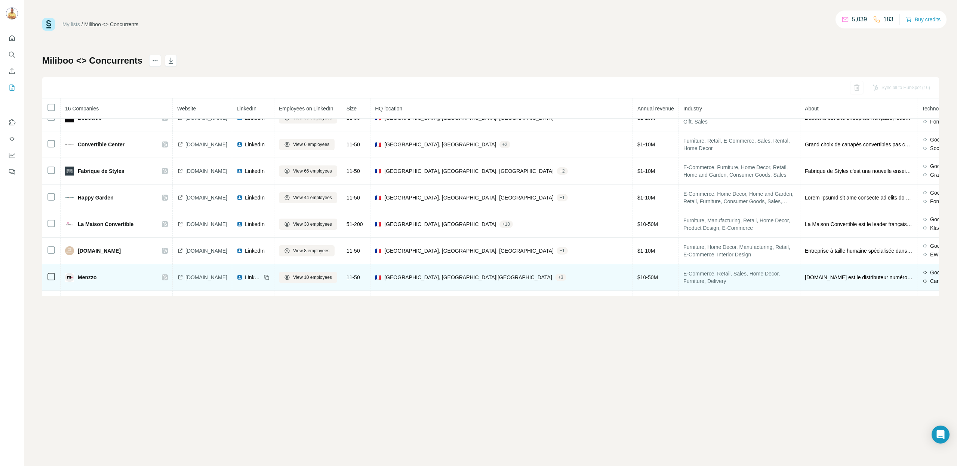
click at [166, 280] on icon at bounding box center [165, 277] width 4 height 6
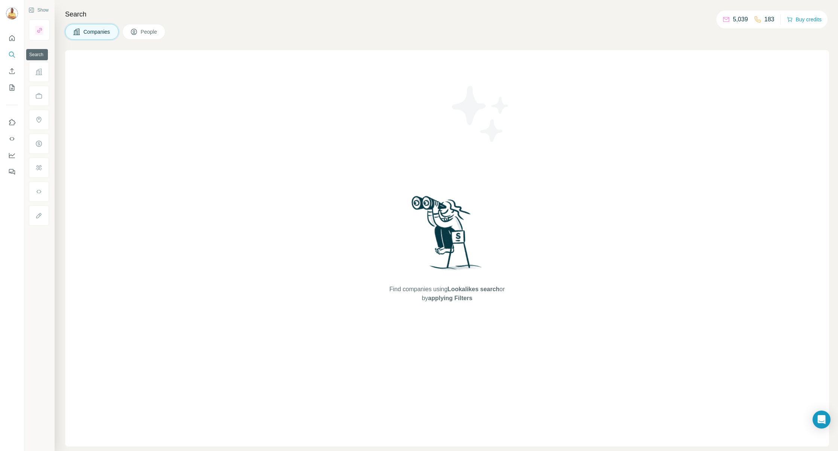
click at [11, 53] on icon "Search" at bounding box center [11, 54] width 7 height 7
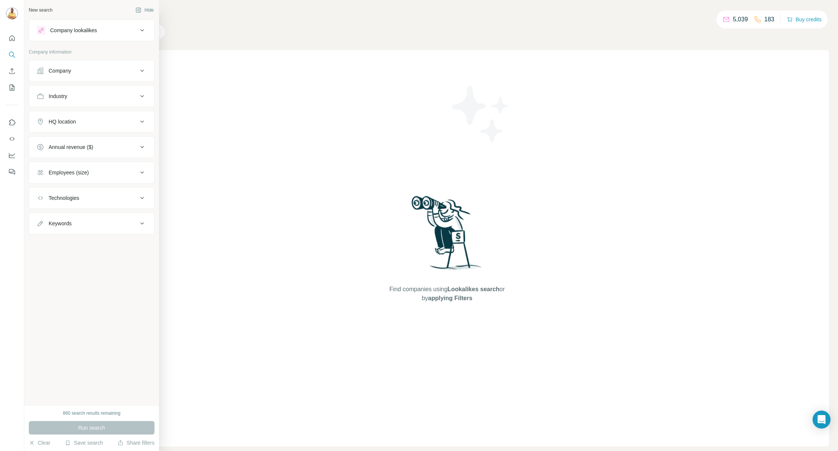
click at [83, 27] on div "Company lookalikes" at bounding box center [73, 30] width 47 height 7
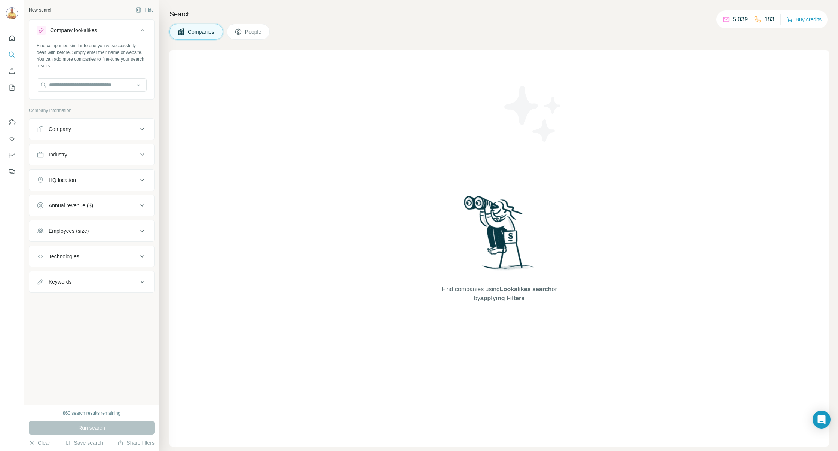
click at [326, 56] on div "Find companies using Lookalikes search or by applying Filters" at bounding box center [498, 248] width 659 height 396
click at [64, 125] on div "Company" at bounding box center [60, 128] width 22 height 7
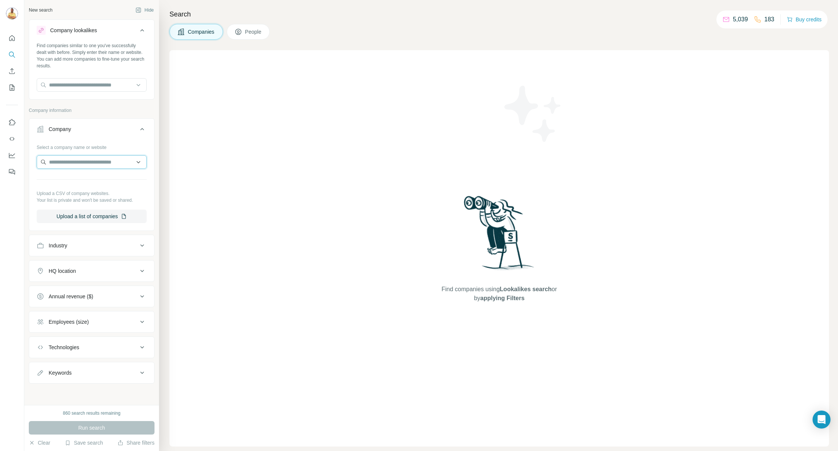
click at [80, 167] on input "text" at bounding box center [92, 161] width 110 height 13
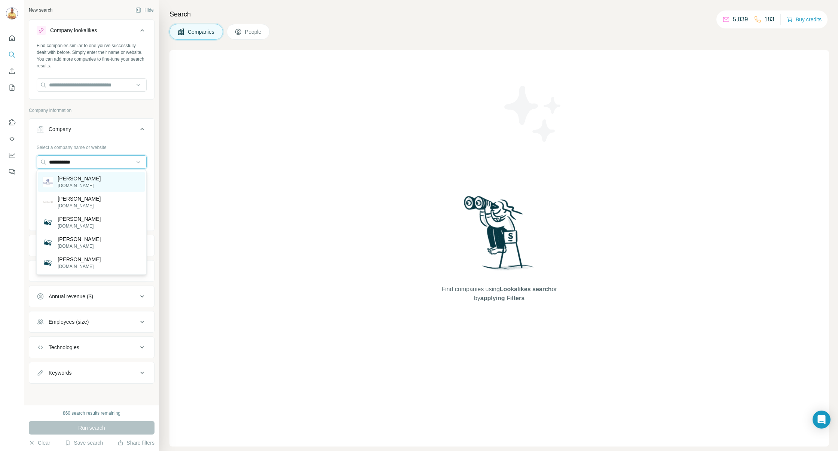
type input "**********"
click at [79, 177] on p "[PERSON_NAME]" at bounding box center [79, 178] width 43 height 7
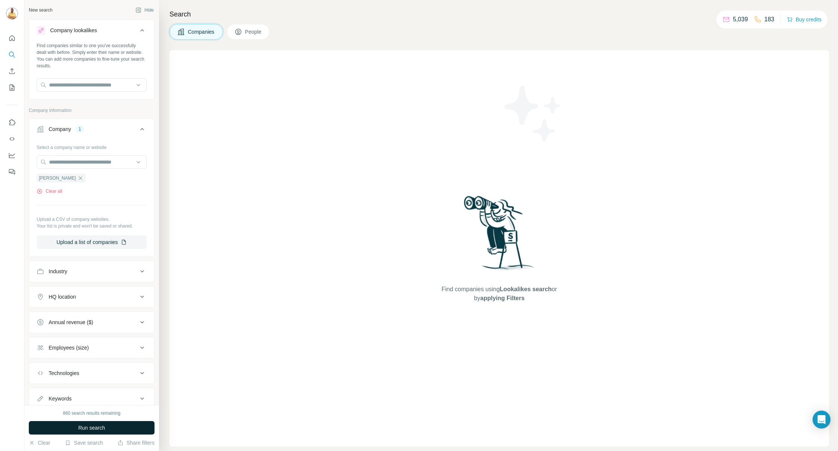
click at [65, 425] on button "Run search" at bounding box center [92, 427] width 126 height 13
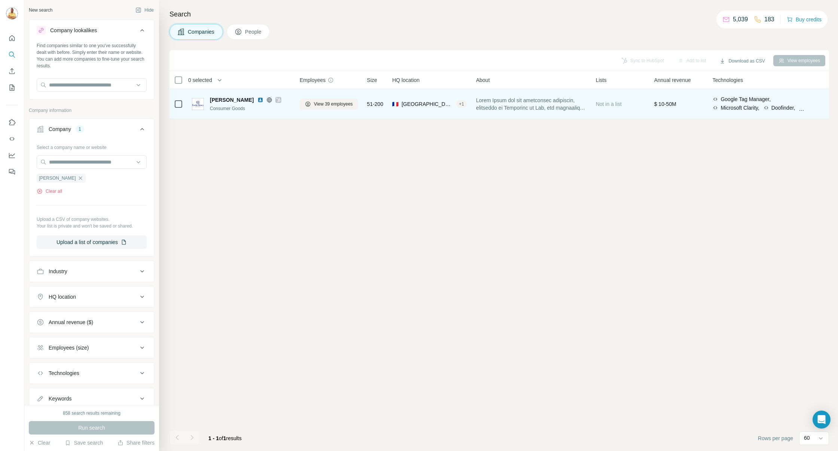
click at [223, 101] on span "[PERSON_NAME]" at bounding box center [232, 99] width 44 height 7
click at [230, 97] on span "[PERSON_NAME]" at bounding box center [232, 99] width 44 height 7
click at [313, 105] on button "View 39 employees" at bounding box center [329, 103] width 58 height 11
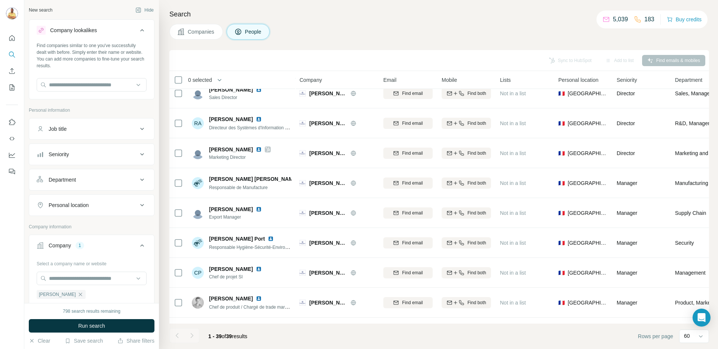
scroll to position [72, 0]
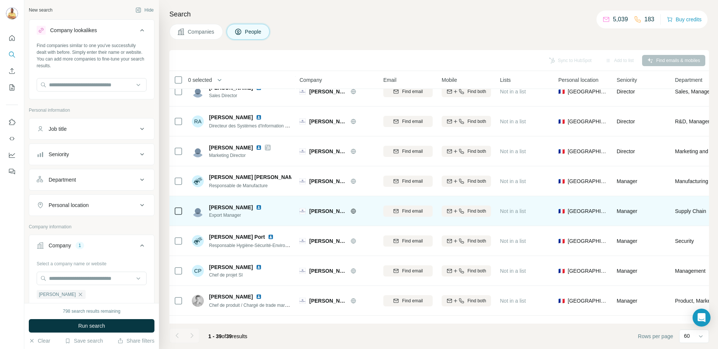
click at [260, 207] on img at bounding box center [259, 208] width 6 height 6
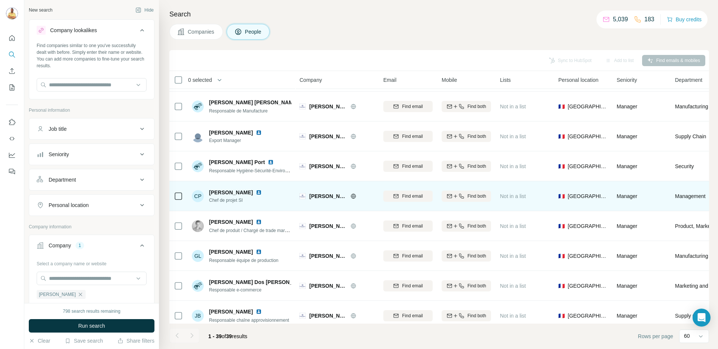
scroll to position [153, 0]
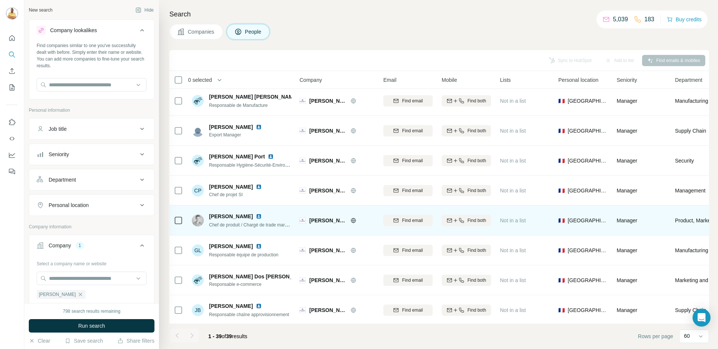
click at [258, 214] on img at bounding box center [259, 217] width 6 height 6
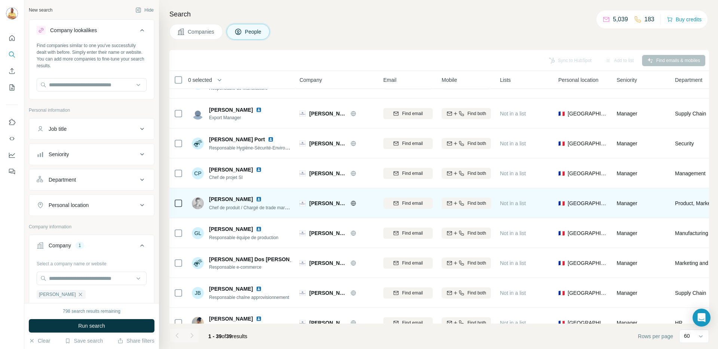
scroll to position [191, 0]
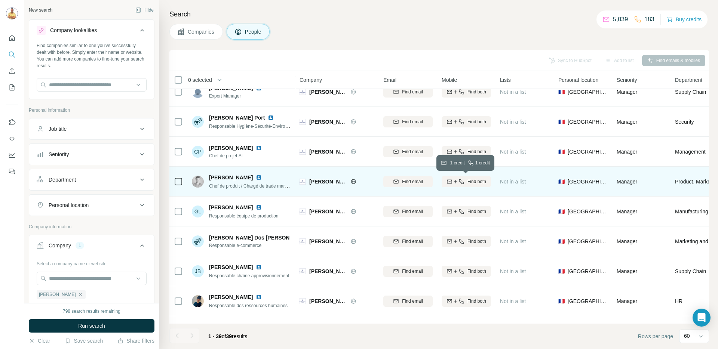
click at [481, 183] on span "Find both" at bounding box center [476, 181] width 19 height 7
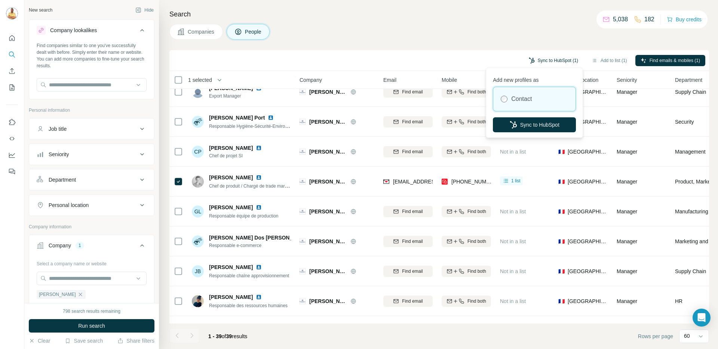
click at [563, 59] on button "Sync to HubSpot (1)" at bounding box center [554, 60] width 60 height 11
click at [532, 125] on button "Sync to HubSpot" at bounding box center [534, 124] width 83 height 15
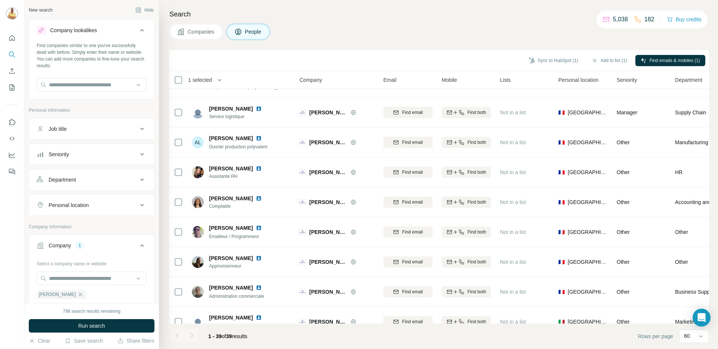
scroll to position [770, 0]
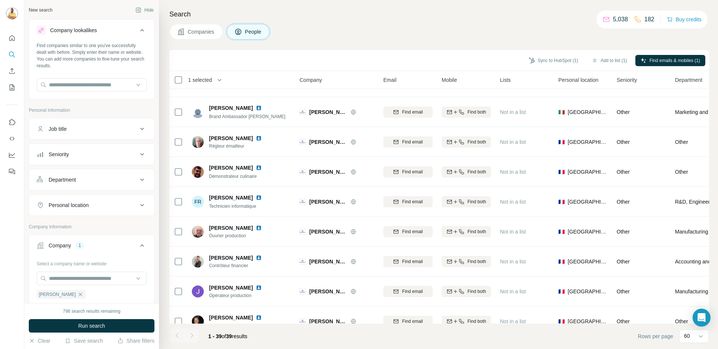
click at [371, 29] on div "Companies People" at bounding box center [439, 32] width 540 height 16
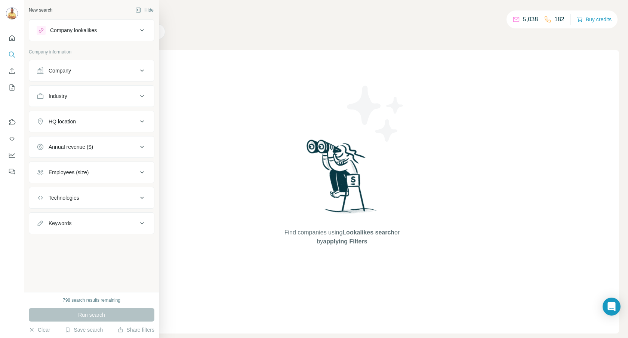
click at [91, 71] on div "Company" at bounding box center [87, 70] width 101 height 7
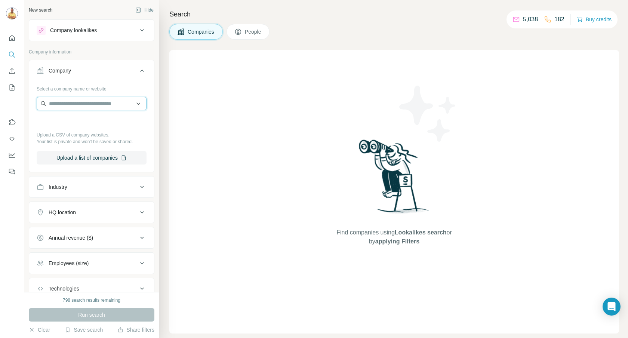
click at [91, 101] on input "text" at bounding box center [92, 103] width 110 height 13
paste input "**********"
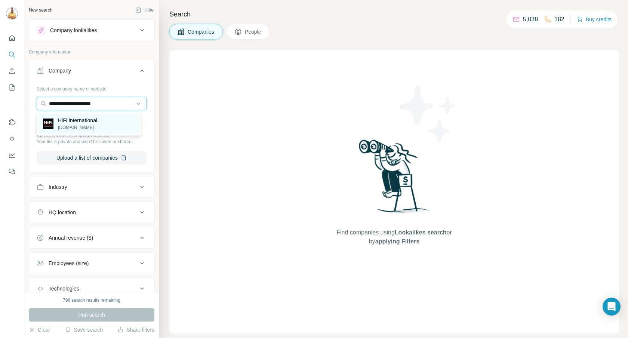
type input "**********"
click at [79, 118] on p "HiFi international" at bounding box center [77, 120] width 39 height 7
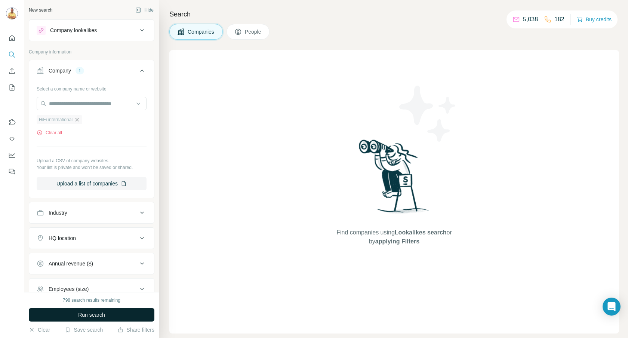
click at [84, 315] on span "Run search" at bounding box center [91, 314] width 27 height 7
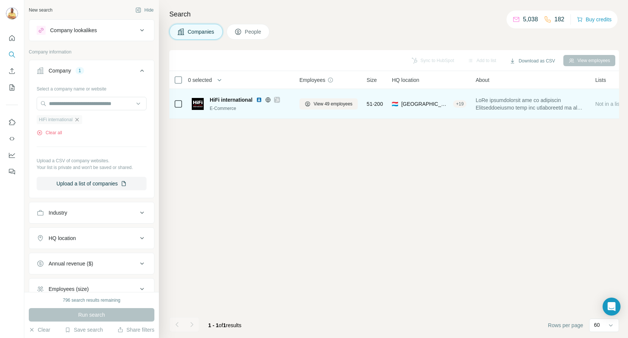
click at [337, 110] on div "View 49 employees" at bounding box center [329, 103] width 58 height 21
click at [338, 107] on button "View 49 employees" at bounding box center [329, 103] width 58 height 11
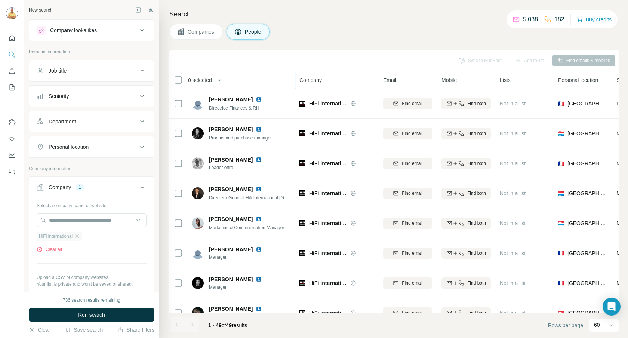
scroll to position [31, 0]
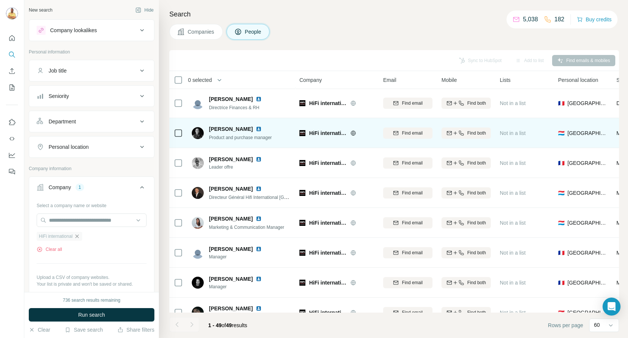
click at [262, 128] on img at bounding box center [259, 129] width 6 height 6
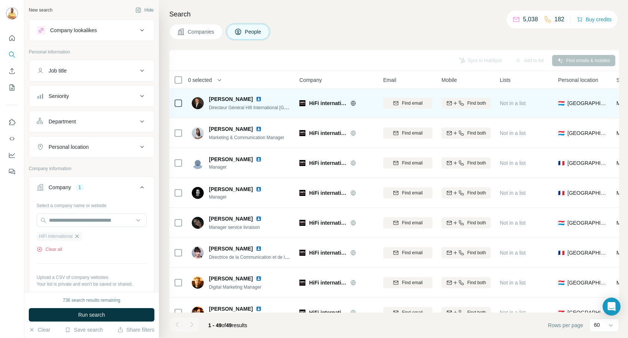
scroll to position [130, 0]
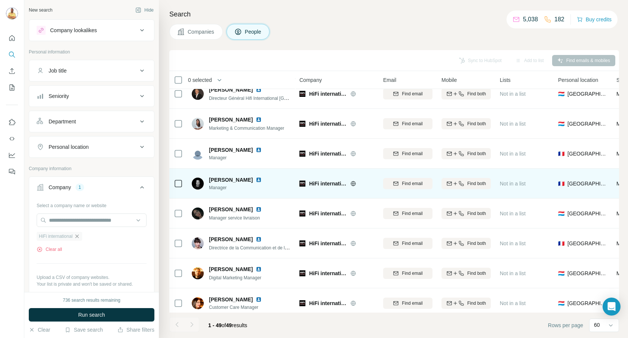
click at [256, 178] on img at bounding box center [259, 180] width 6 height 6
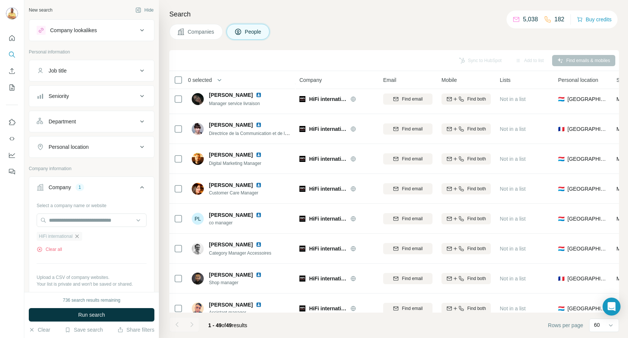
scroll to position [245, 0]
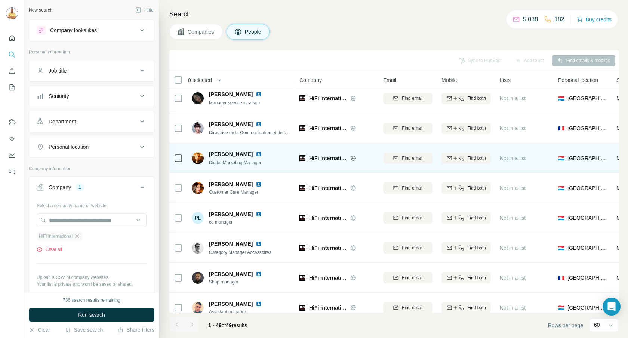
click at [262, 153] on img at bounding box center [259, 154] width 6 height 6
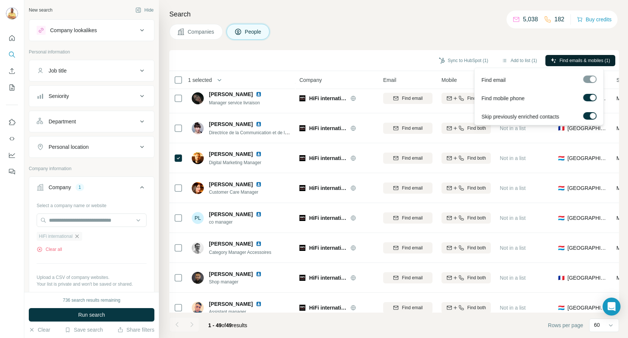
click at [578, 60] on span "Find emails & mobiles (1)" at bounding box center [585, 60] width 50 height 7
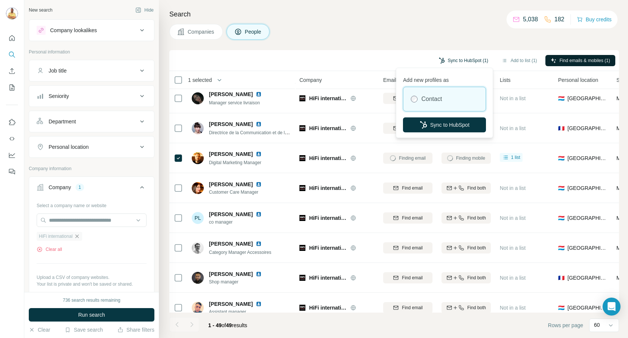
click at [468, 56] on button "Sync to HubSpot (1)" at bounding box center [464, 60] width 60 height 11
click at [427, 125] on button "Sync to HubSpot" at bounding box center [444, 124] width 83 height 15
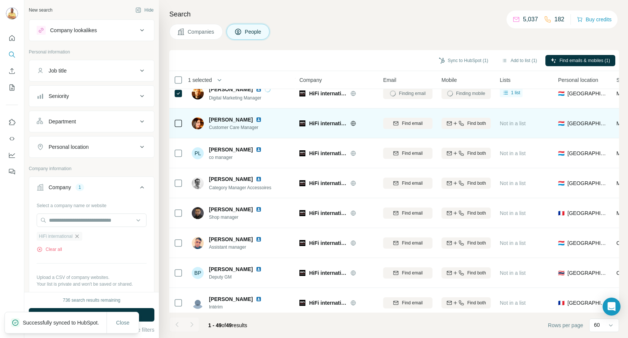
scroll to position [346, 0]
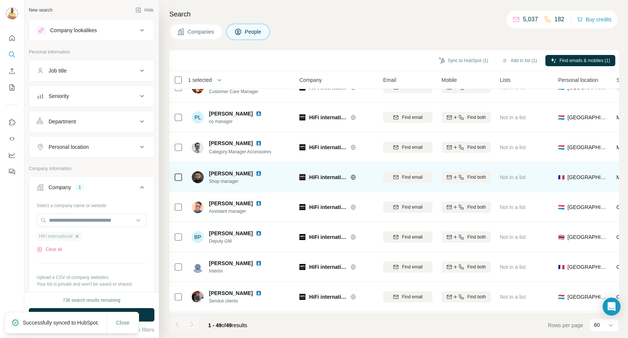
click at [256, 173] on img at bounding box center [259, 174] width 6 height 6
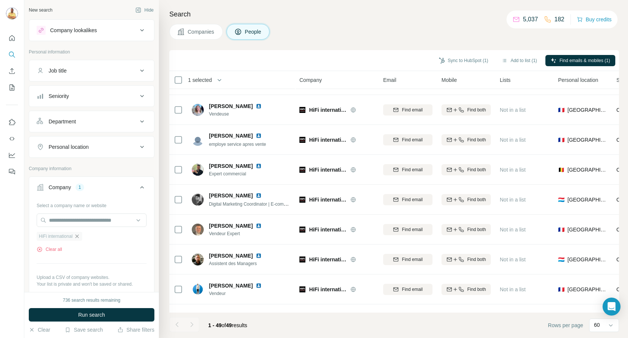
scroll to position [574, 0]
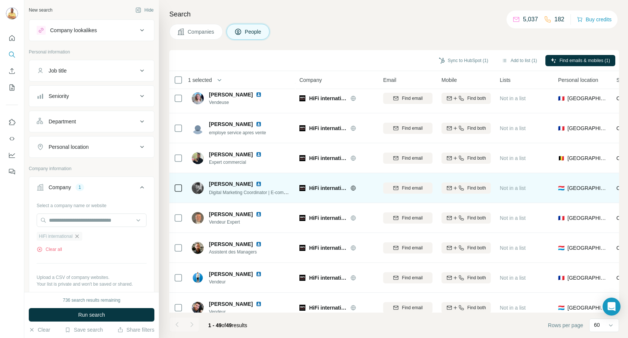
click at [256, 183] on img at bounding box center [259, 184] width 6 height 6
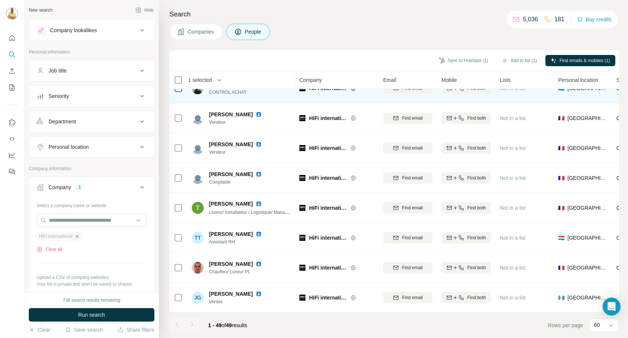
scroll to position [1247, 0]
